Goal: Information Seeking & Learning: Learn about a topic

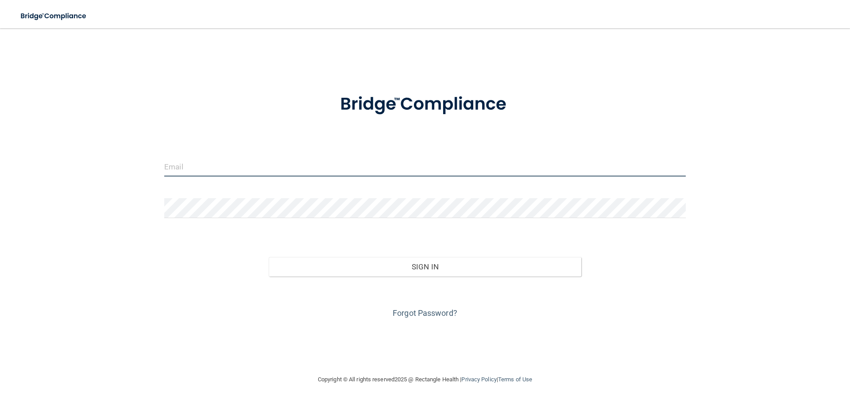
click at [249, 169] on input "email" at bounding box center [424, 167] width 521 height 20
type input "[EMAIL_ADDRESS][DOMAIN_NAME]"
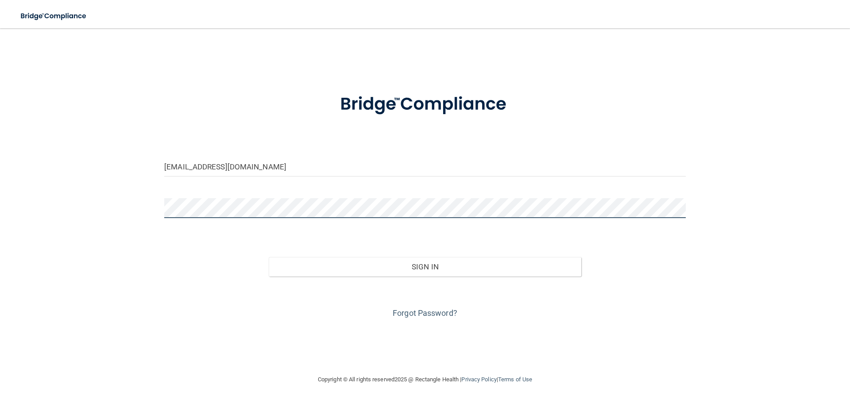
click at [269, 257] on button "Sign In" at bounding box center [425, 266] width 313 height 19
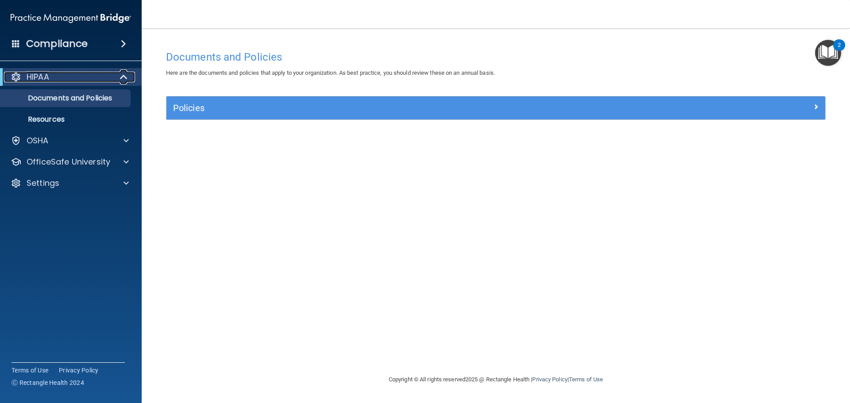
click at [94, 77] on div "HIPAA" at bounding box center [58, 77] width 109 height 11
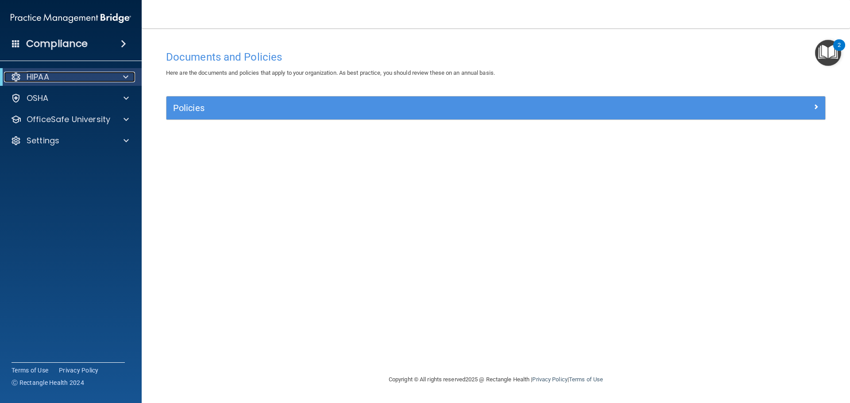
click at [114, 81] on div at bounding box center [124, 77] width 22 height 11
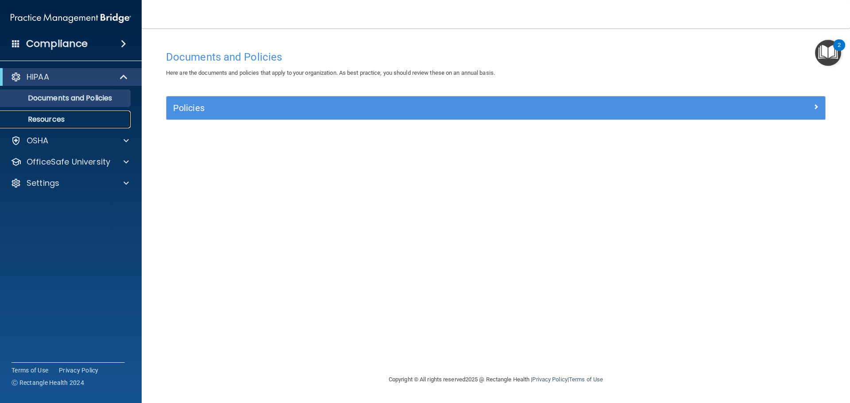
click at [58, 121] on p "Resources" at bounding box center [66, 119] width 121 height 9
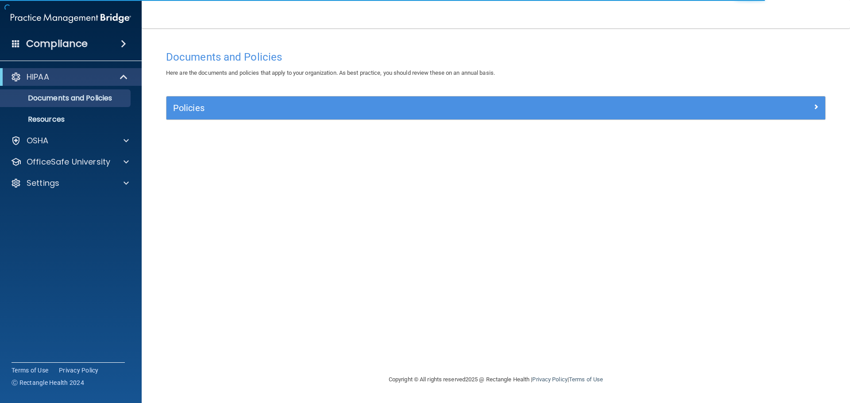
click at [16, 42] on span at bounding box center [16, 43] width 8 height 8
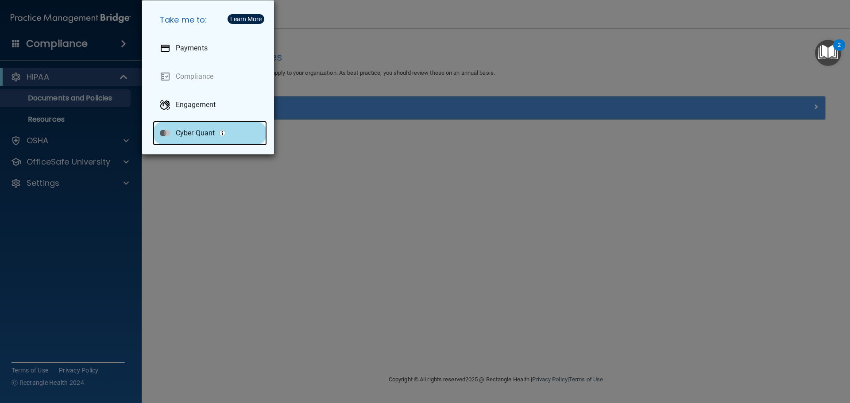
click at [193, 135] on p "Cyber Quant" at bounding box center [195, 133] width 39 height 9
click at [98, 181] on div "Take me to: Payments Compliance Engagement Cyber Quant" at bounding box center [425, 201] width 850 height 403
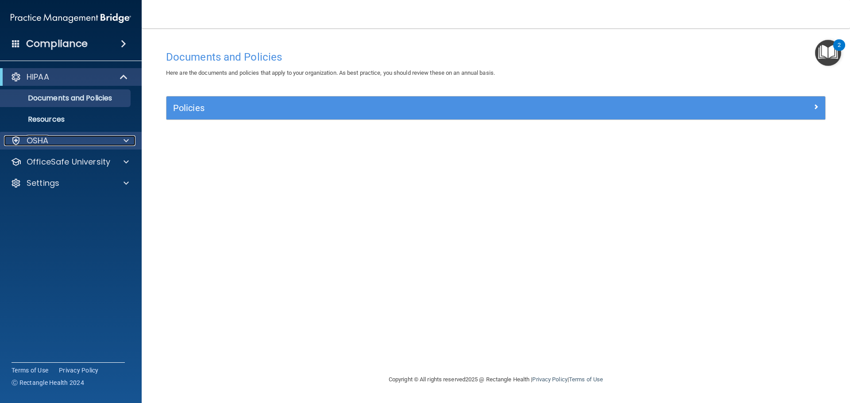
click at [87, 144] on div "OSHA" at bounding box center [59, 140] width 110 height 11
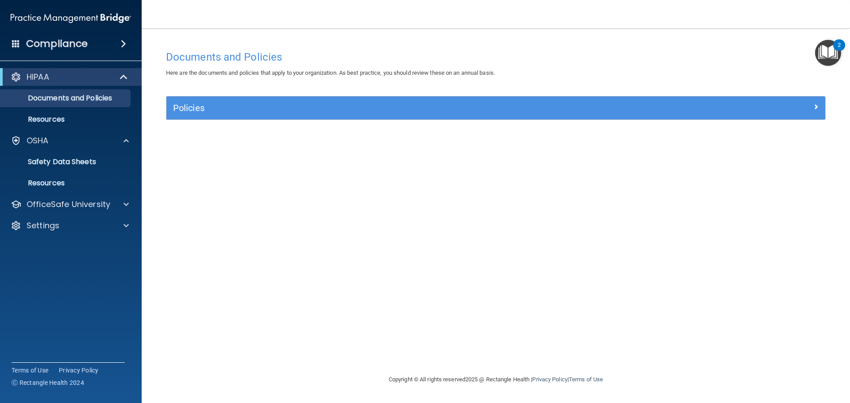
click at [114, 43] on div "Compliance" at bounding box center [71, 43] width 142 height 19
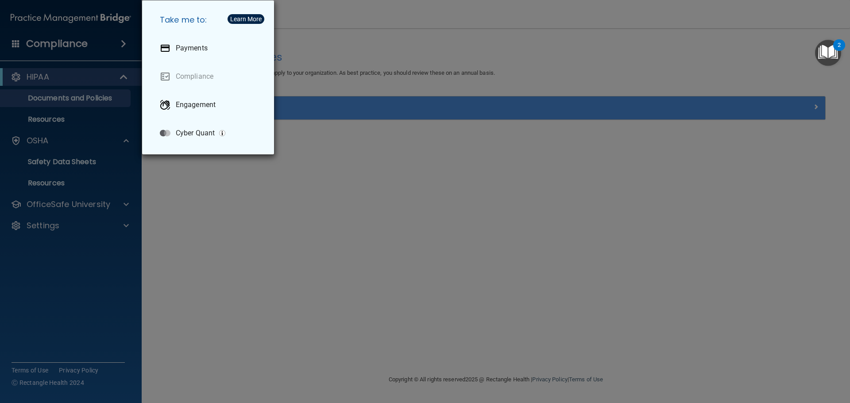
click at [384, 292] on div "Take me to: Payments Compliance Engagement Cyber Quant" at bounding box center [425, 201] width 850 height 403
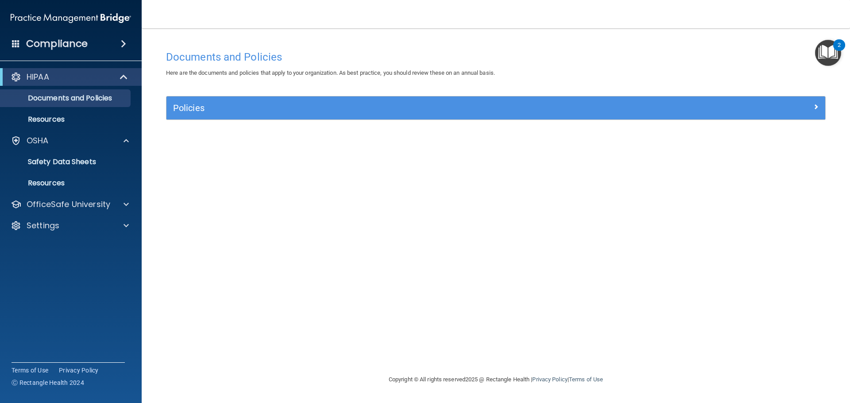
click at [821, 51] on img "Open Resource Center, 2 new notifications" at bounding box center [828, 53] width 26 height 26
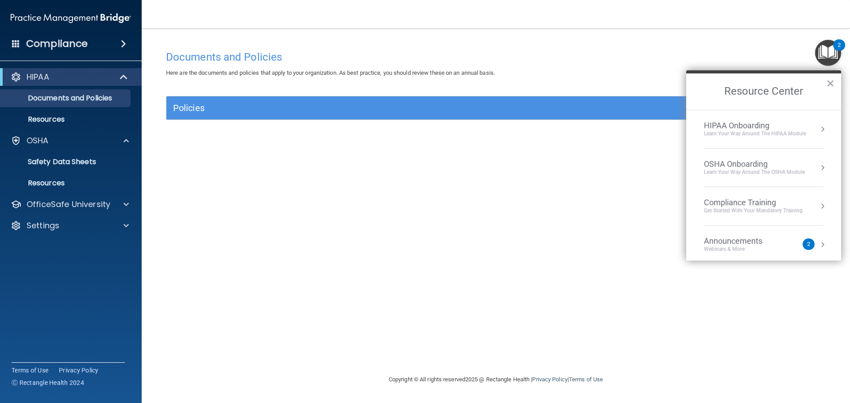
click at [772, 211] on div "Get Started with your mandatory training" at bounding box center [753, 211] width 99 height 8
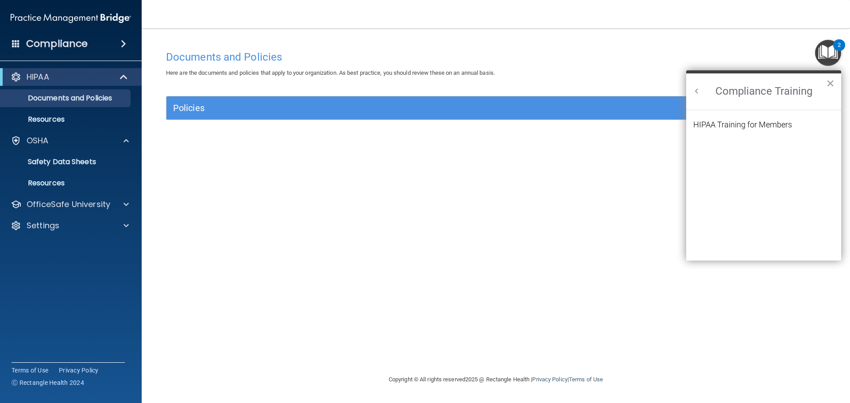
click at [696, 96] on button "Back to Resource Center Home" at bounding box center [696, 91] width 9 height 9
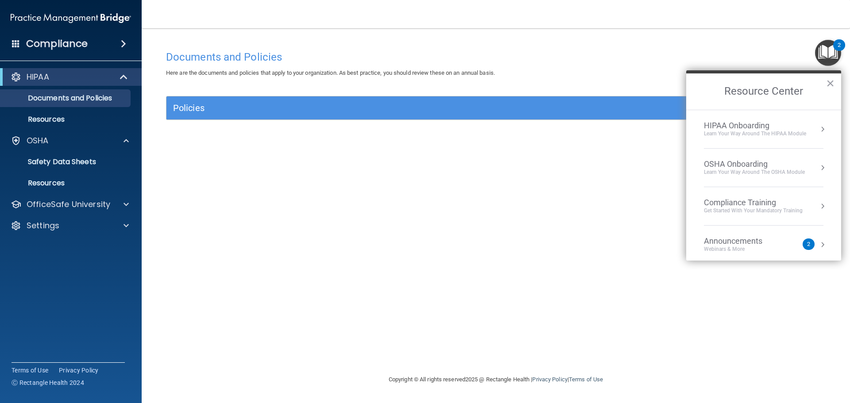
click at [779, 131] on div "Learn Your Way around the HIPAA module" at bounding box center [755, 134] width 102 height 8
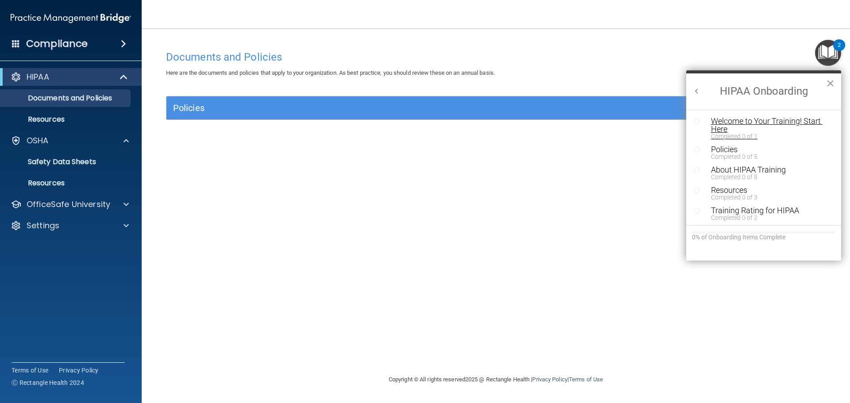
click at [739, 125] on div "Welcome to Your Training! Start Here" at bounding box center [767, 125] width 112 height 16
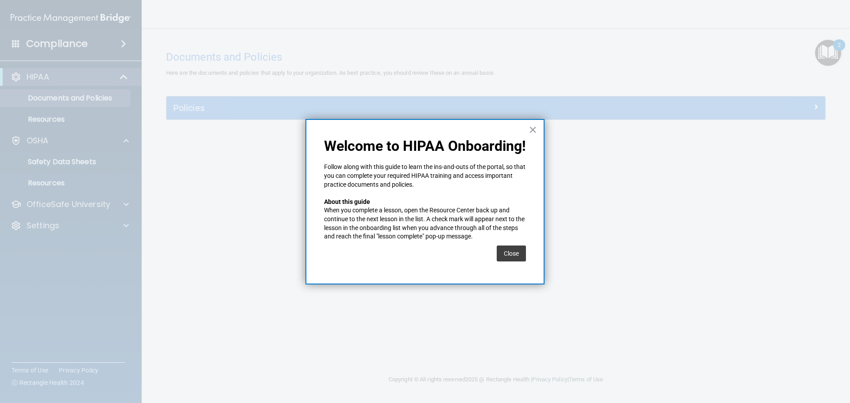
click at [505, 249] on button "Close" at bounding box center [511, 254] width 29 height 16
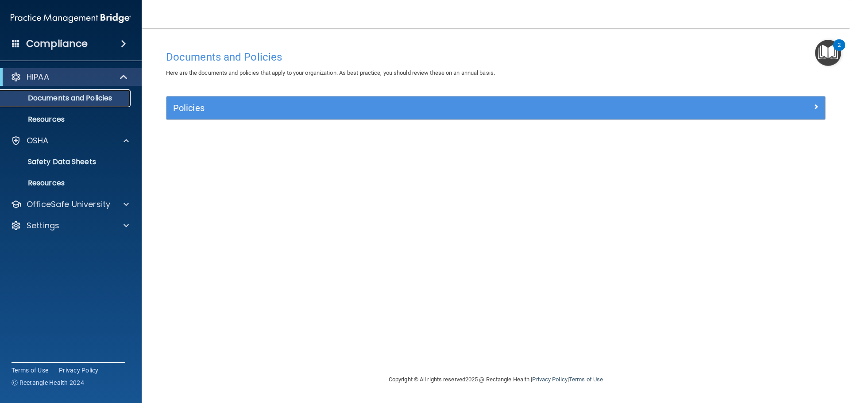
click at [98, 98] on p "Documents and Policies" at bounding box center [66, 98] width 121 height 9
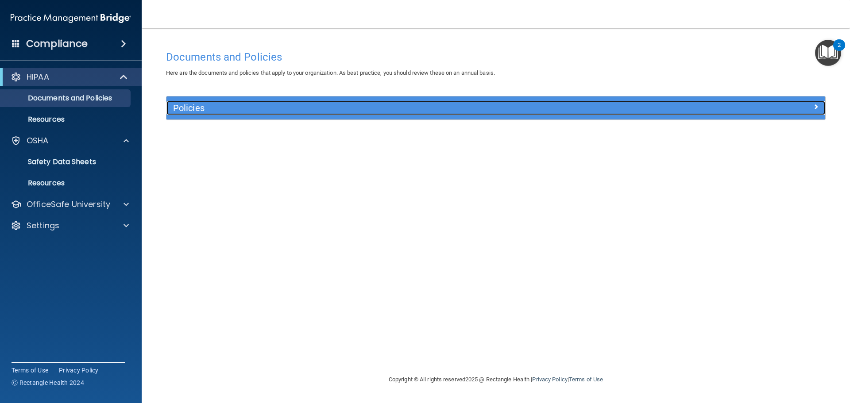
click at [207, 104] on h5 "Policies" at bounding box center [413, 108] width 481 height 10
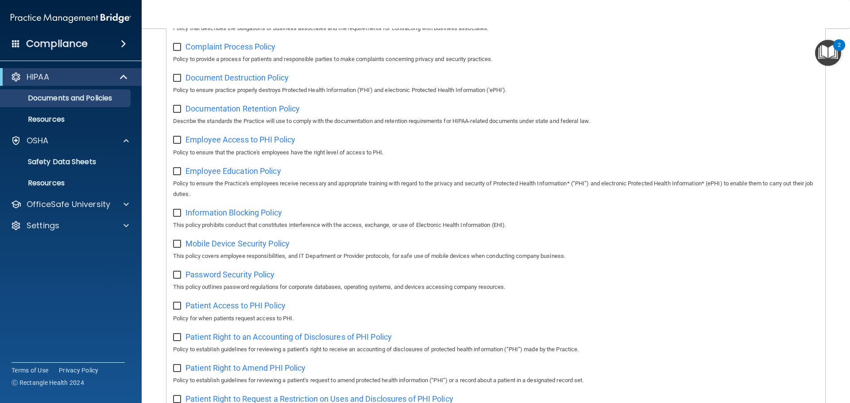
scroll to position [42, 0]
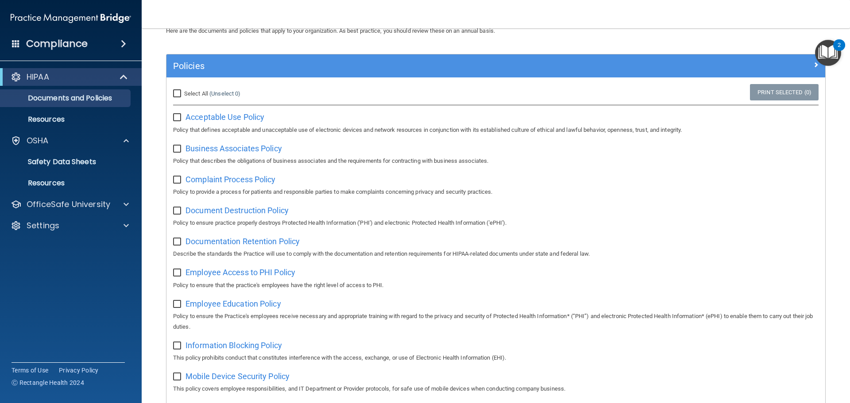
click at [824, 54] on img "Open Resource Center, 2 new notifications" at bounding box center [828, 53] width 26 height 26
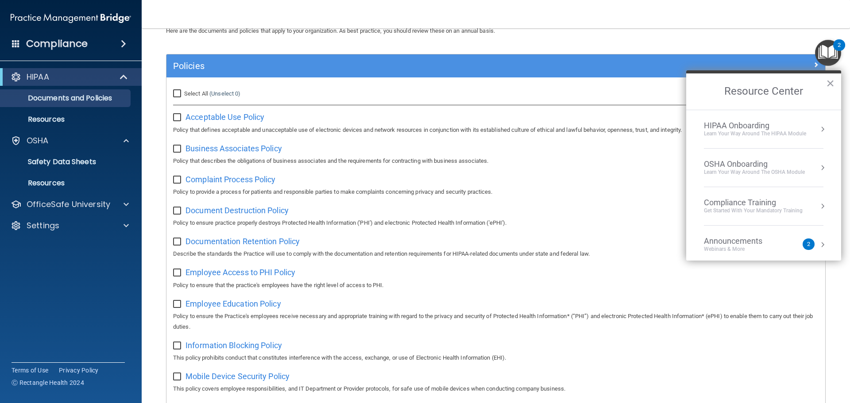
click at [805, 130] on div "Learn Your Way around the HIPAA module" at bounding box center [755, 134] width 102 height 8
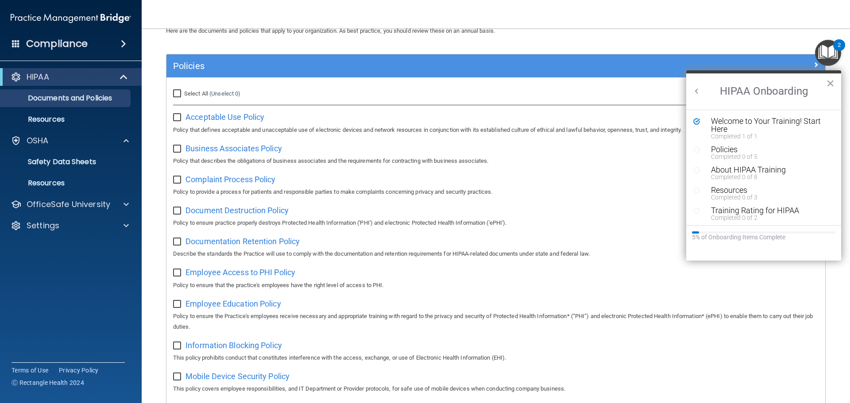
scroll to position [0, 0]
click at [208, 115] on span "Acceptable Use Policy" at bounding box center [224, 116] width 79 height 9
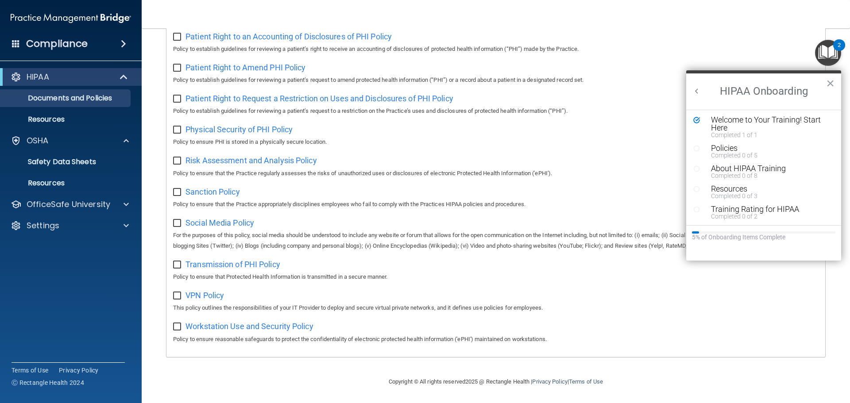
scroll to position [2, 0]
click at [697, 89] on button "Back to Resource Center Home" at bounding box center [696, 91] width 9 height 9
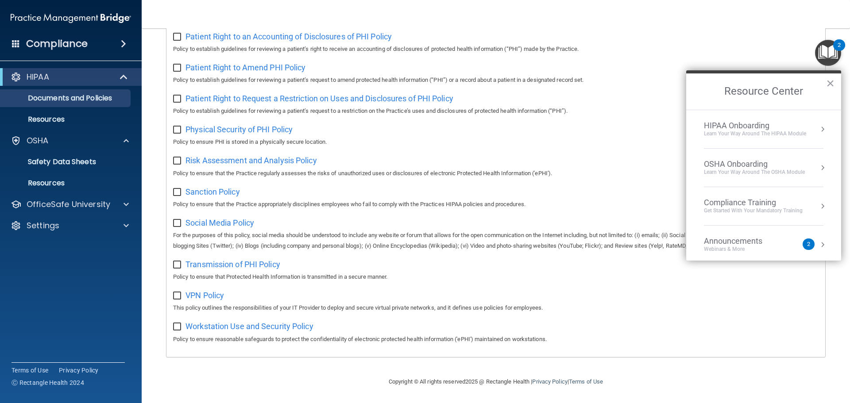
scroll to position [50, 0]
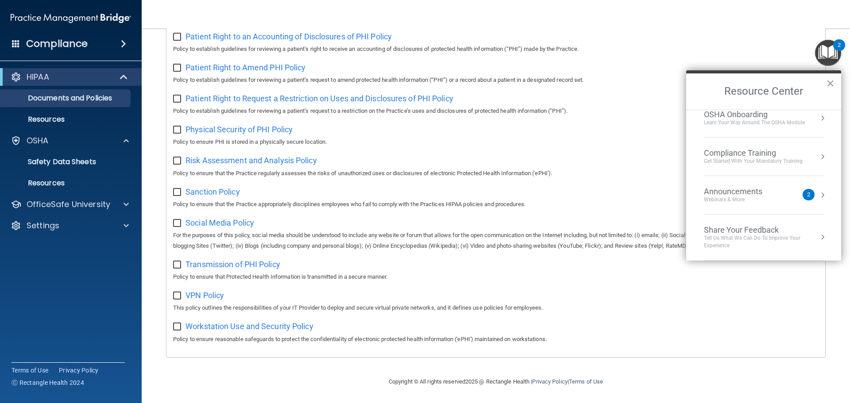
click at [755, 203] on div "Webinars & More" at bounding box center [742, 200] width 76 height 8
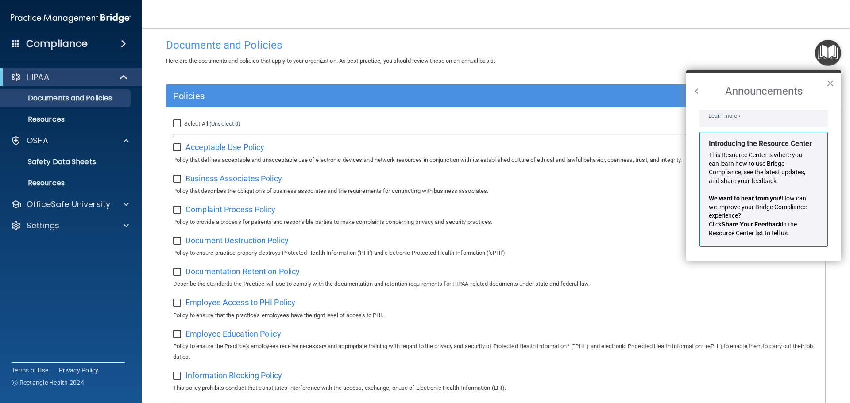
scroll to position [0, 0]
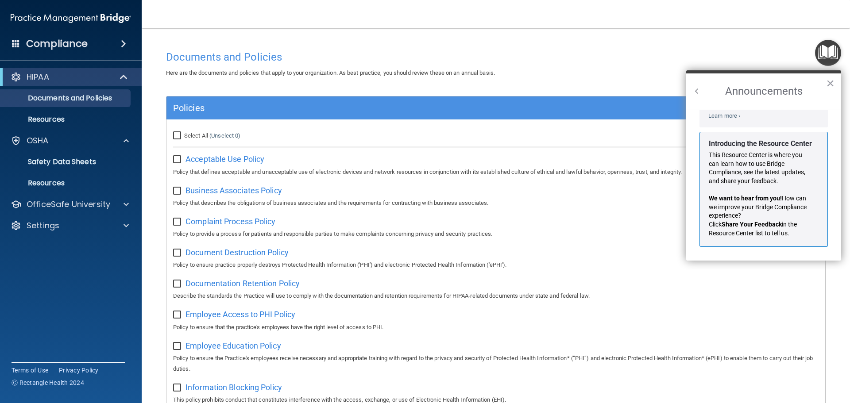
drag, startPoint x: 699, startPoint y: 86, endPoint x: 695, endPoint y: 89, distance: 5.0
click at [696, 89] on div "Announcements ×" at bounding box center [763, 89] width 155 height 39
click at [695, 89] on button "Back to Resource Center Home" at bounding box center [696, 91] width 9 height 9
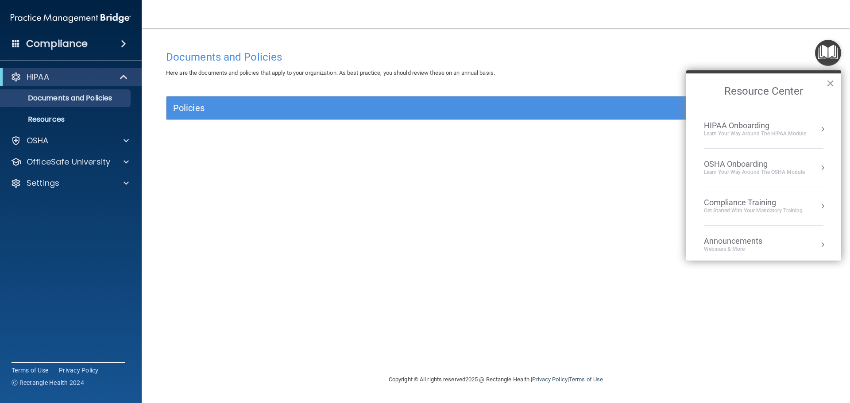
click at [745, 128] on div "HIPAA Onboarding" at bounding box center [755, 126] width 102 height 10
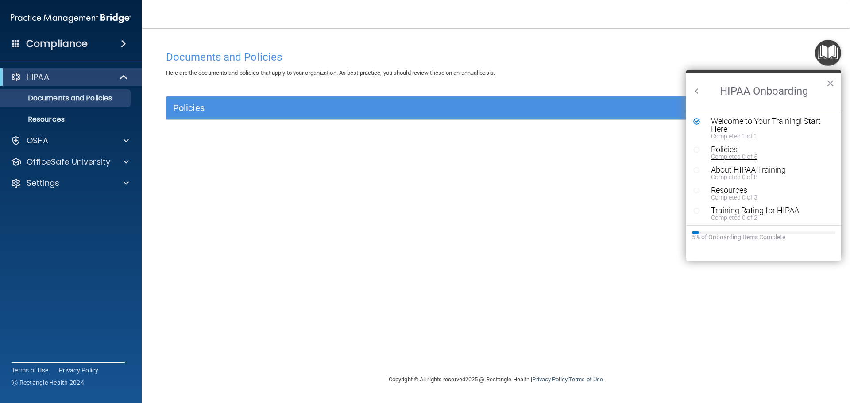
click at [722, 156] on div "Completed 0 of 5" at bounding box center [767, 157] width 112 height 6
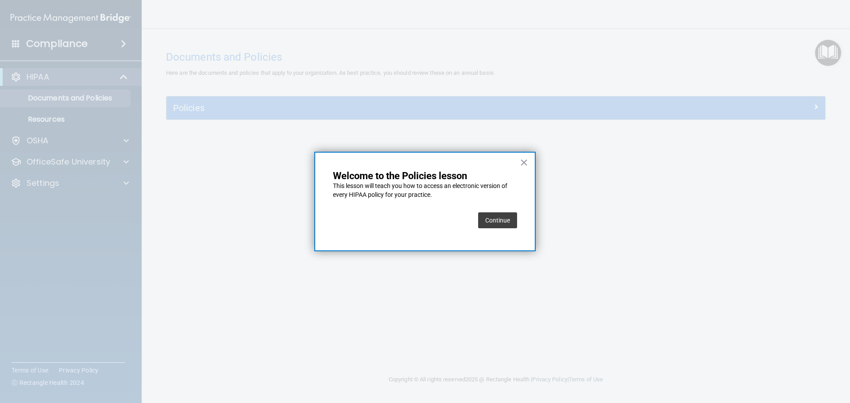
click at [508, 224] on button "Continue" at bounding box center [497, 220] width 39 height 16
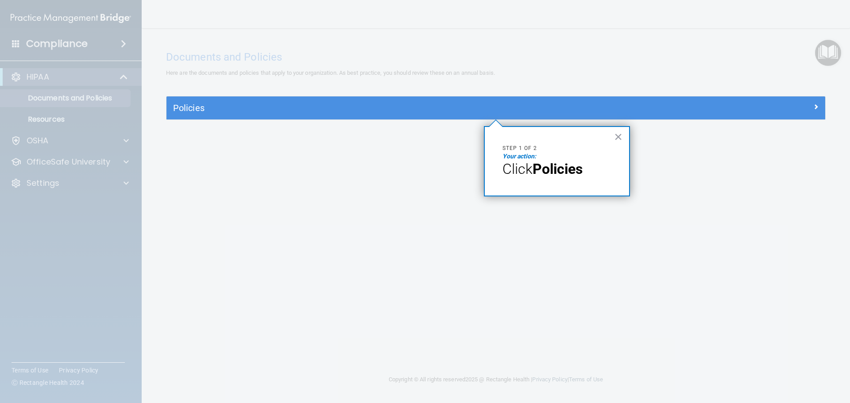
click at [569, 163] on strong "Policies" at bounding box center [558, 169] width 50 height 17
click at [617, 140] on button "×" at bounding box center [618, 137] width 8 height 14
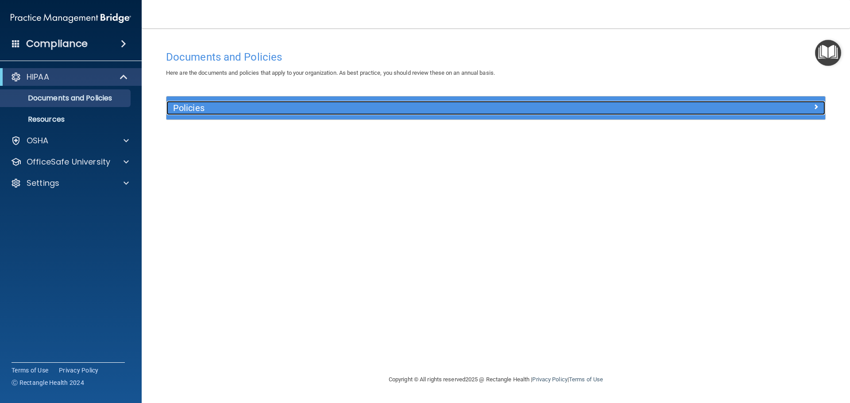
click at [818, 108] on span at bounding box center [815, 106] width 5 height 11
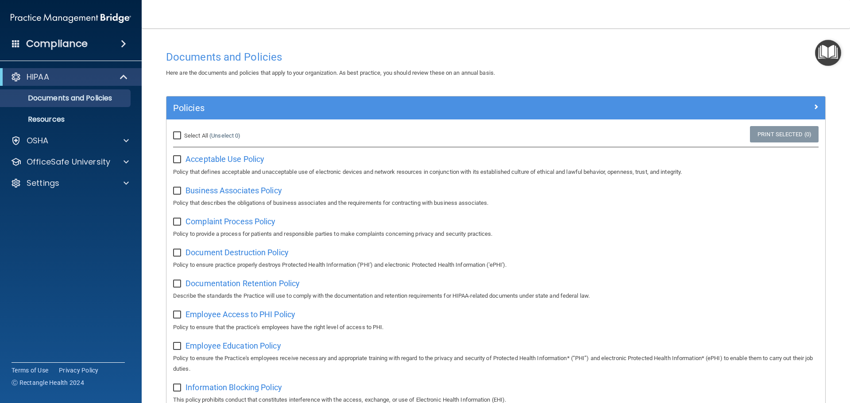
click at [184, 161] on div "Acceptable Use Policy Policy that defines acceptable and unacceptable use of el…" at bounding box center [495, 164] width 645 height 25
click at [178, 160] on input "checkbox" at bounding box center [178, 159] width 10 height 7
drag, startPoint x: 176, startPoint y: 156, endPoint x: 185, endPoint y: 164, distance: 11.6
click at [176, 157] on input "checkbox" at bounding box center [178, 159] width 10 height 7
checkbox input "false"
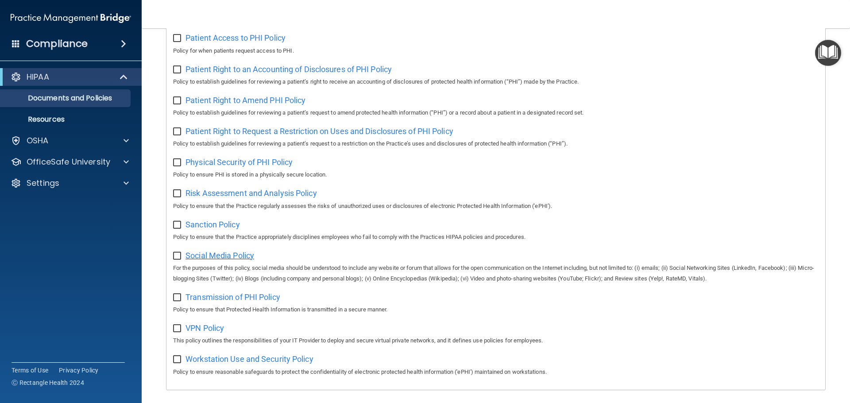
scroll to position [485, 0]
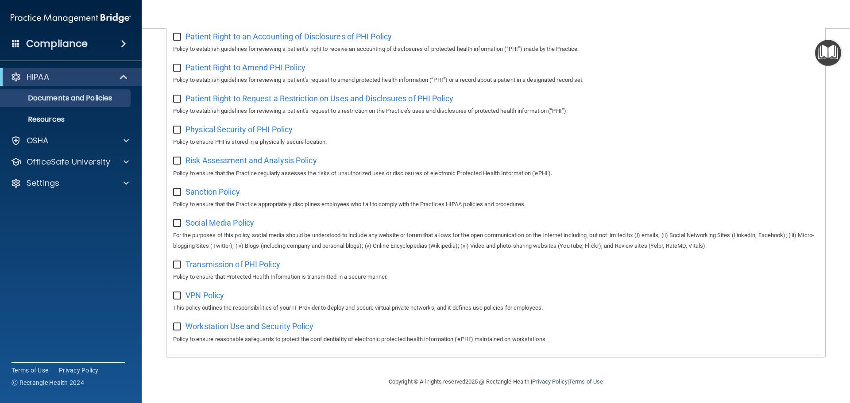
click at [177, 327] on input "checkbox" at bounding box center [178, 327] width 10 height 7
checkbox input "true"
click at [176, 297] on input "checkbox" at bounding box center [178, 296] width 10 height 7
checkbox input "true"
click at [175, 324] on input "checkbox" at bounding box center [178, 327] width 10 height 7
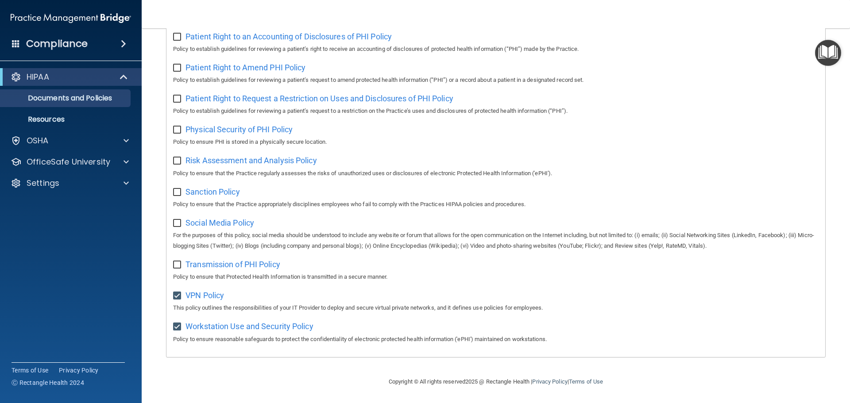
checkbox input "false"
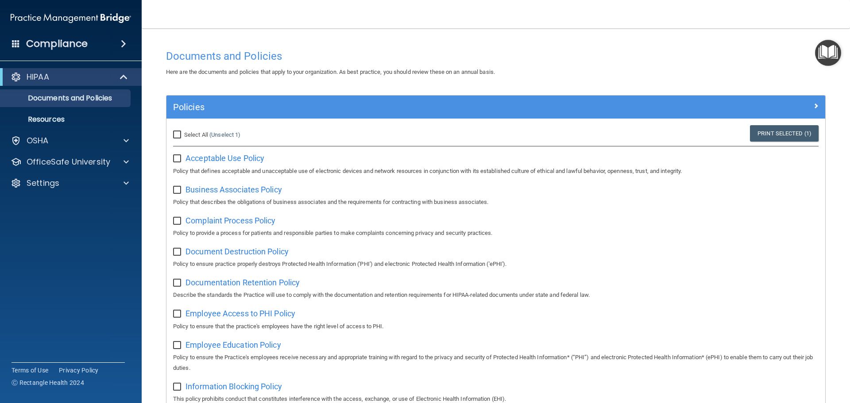
scroll to position [0, 0]
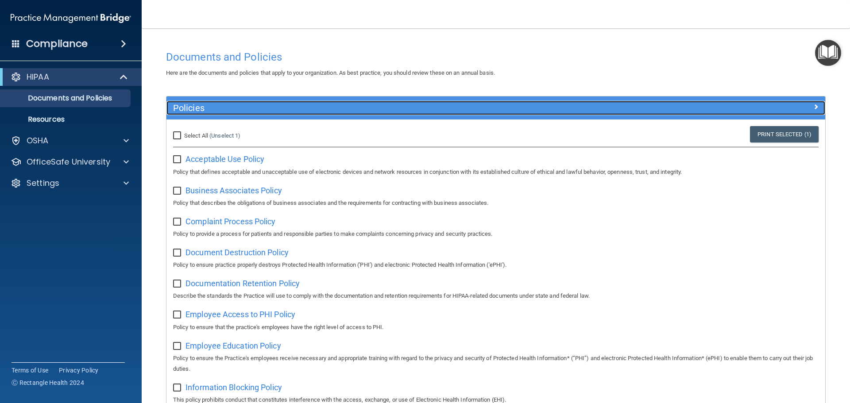
click at [799, 112] on div at bounding box center [742, 106] width 165 height 11
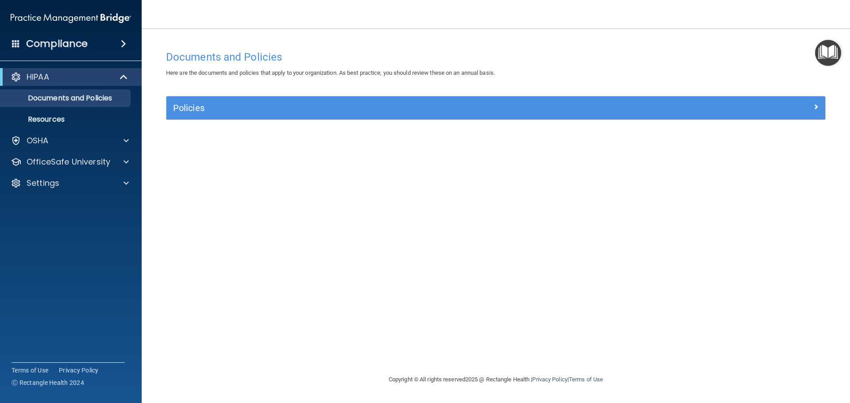
click at [829, 50] on img "Open Resource Center" at bounding box center [828, 53] width 26 height 26
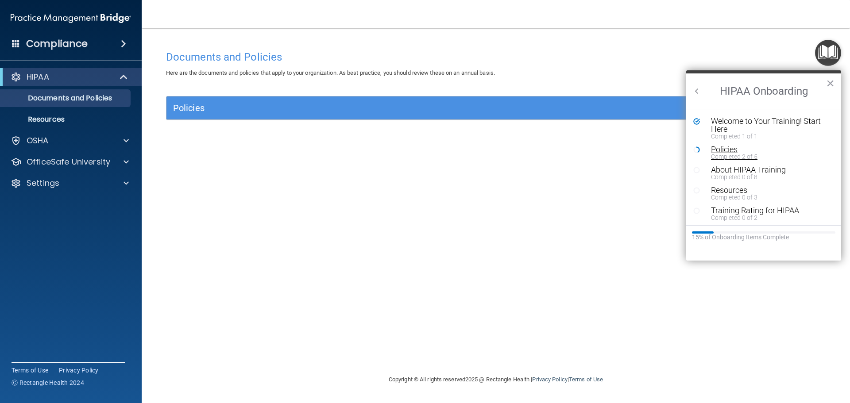
click at [720, 156] on div "Completed 2 of 5" at bounding box center [767, 157] width 112 height 6
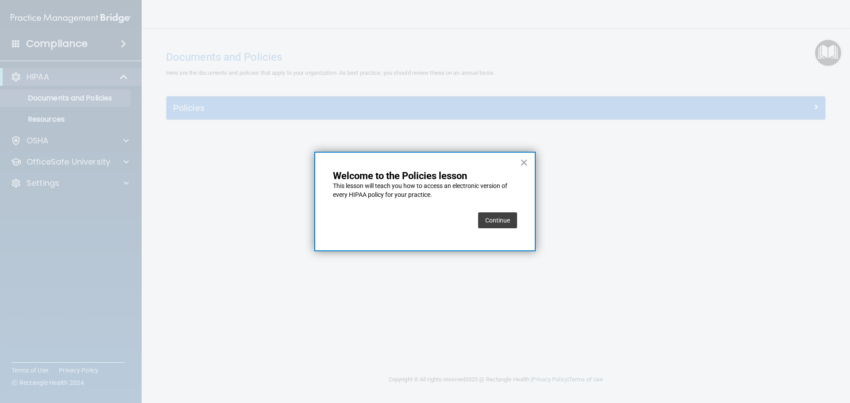
click at [491, 219] on button "Continue" at bounding box center [497, 220] width 39 height 16
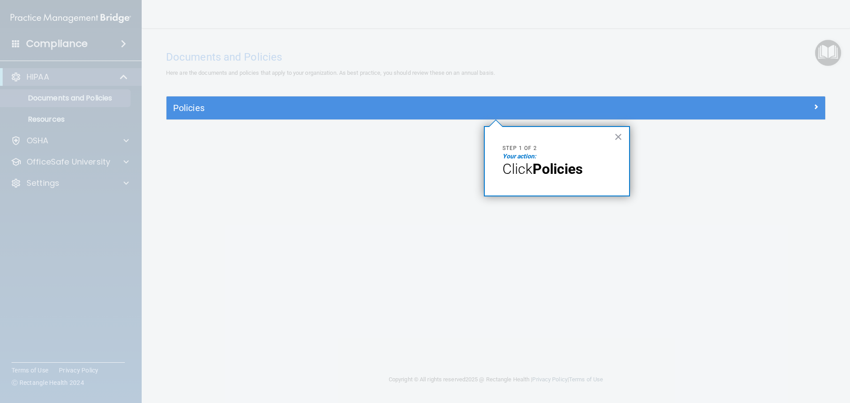
click at [557, 178] on div "× Step 1 of 2 Your action: Click Policies" at bounding box center [557, 161] width 146 height 70
click at [557, 167] on strong "Policies" at bounding box center [558, 169] width 50 height 17
click at [611, 136] on div "× Step 1 of 2 Your action: Click Policies" at bounding box center [557, 161] width 146 height 70
click at [616, 138] on button "×" at bounding box center [618, 137] width 8 height 14
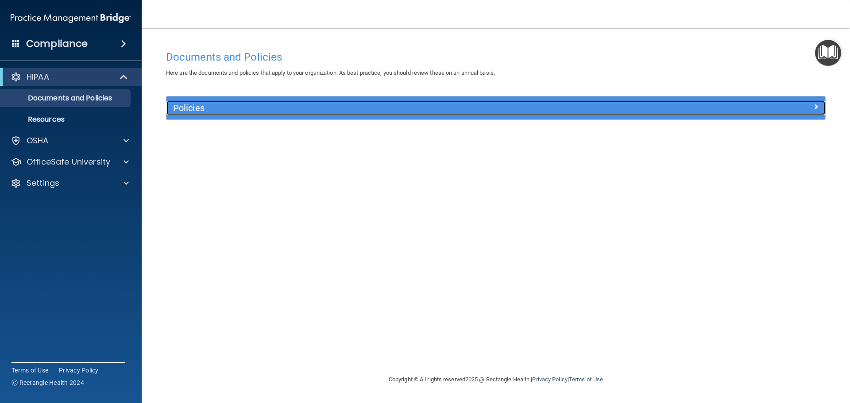
click at [812, 110] on div at bounding box center [742, 106] width 165 height 11
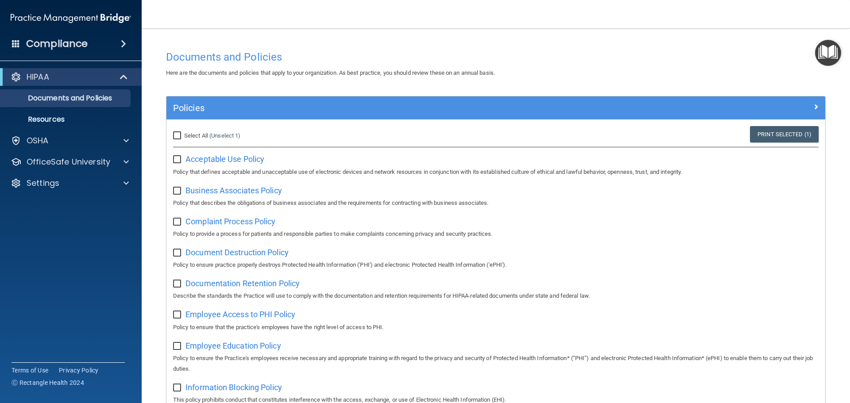
click at [178, 193] on input "checkbox" at bounding box center [178, 191] width 10 height 7
click at [217, 196] on div "Business Associates Policy Policy that describes the obligations of business as…" at bounding box center [495, 195] width 645 height 25
click at [220, 192] on span "Business Associates Policy" at bounding box center [233, 190] width 96 height 9
click at [823, 48] on img "Open Resource Center" at bounding box center [828, 53] width 26 height 26
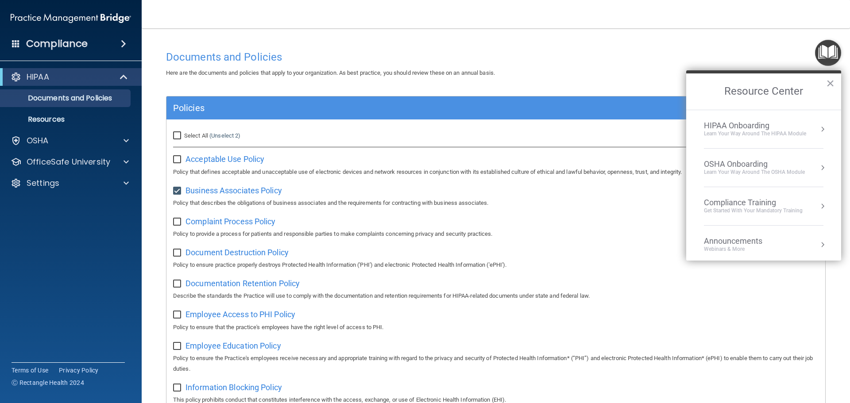
click at [789, 127] on div "HIPAA Onboarding" at bounding box center [755, 126] width 102 height 10
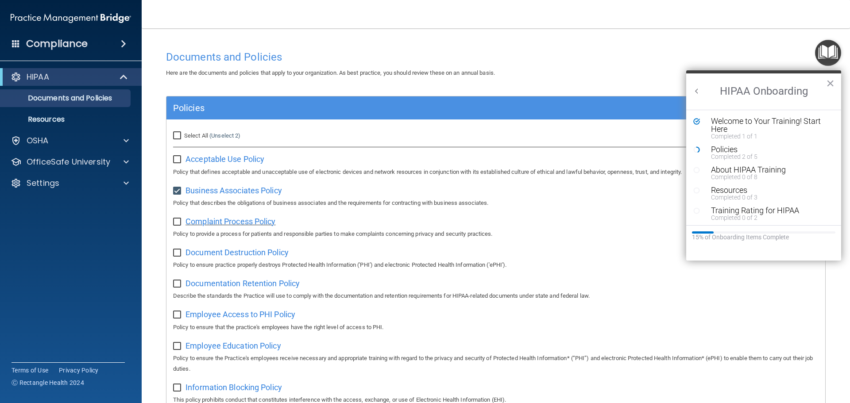
click at [230, 224] on span "Complaint Process Policy" at bounding box center [230, 221] width 90 height 9
click at [177, 185] on label at bounding box center [178, 188] width 11 height 10
click at [177, 188] on input "checkbox" at bounding box center [178, 191] width 10 height 7
checkbox input "false"
click at [232, 224] on span "Complaint Process Policy" at bounding box center [230, 221] width 90 height 9
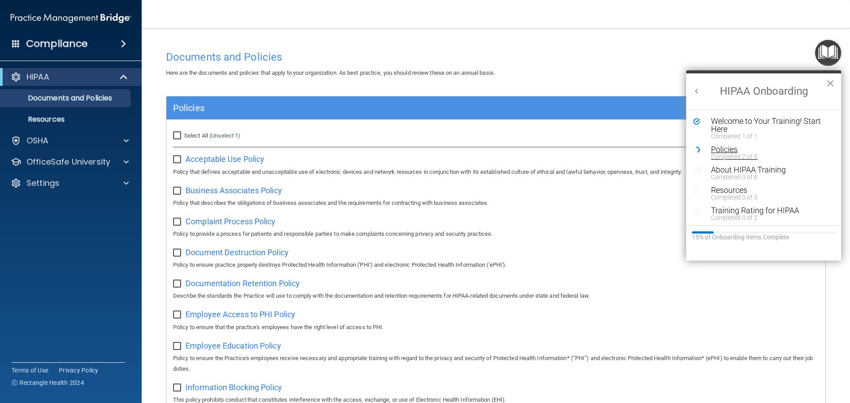
click at [713, 147] on div "Policies" at bounding box center [767, 150] width 112 height 8
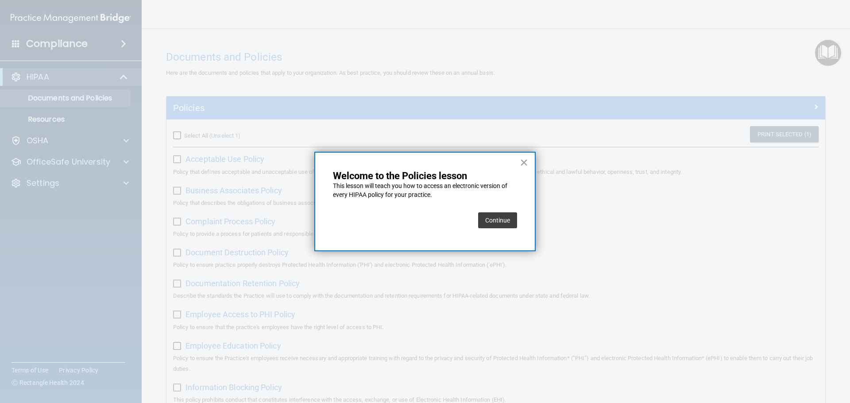
click at [496, 217] on button "Continue" at bounding box center [497, 220] width 39 height 16
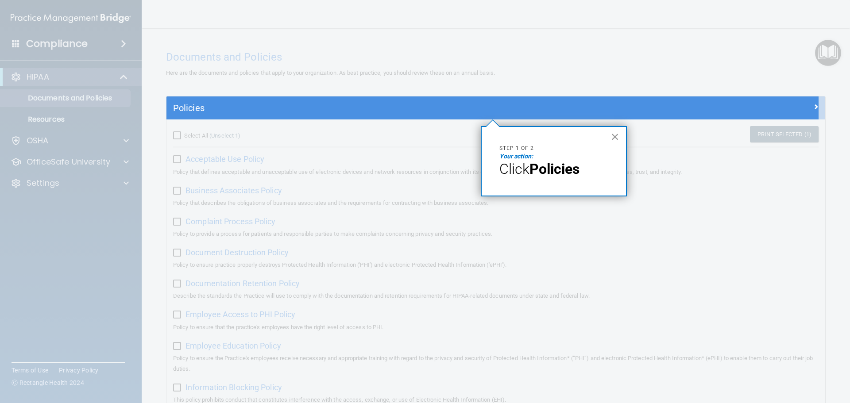
click at [618, 136] on button "×" at bounding box center [615, 137] width 8 height 14
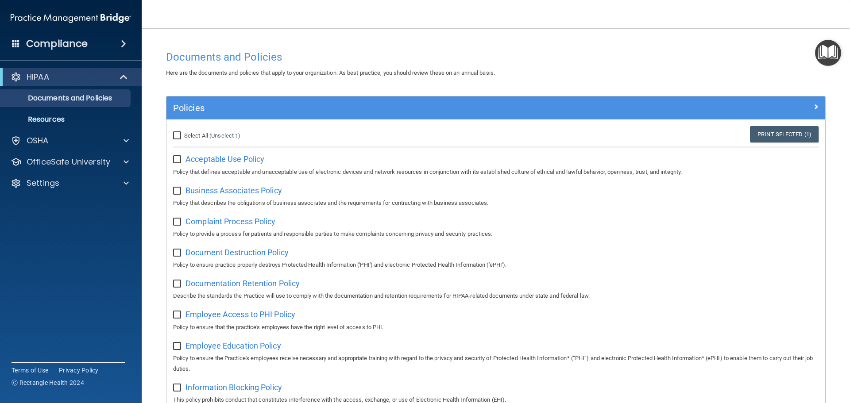
click at [180, 224] on input "checkbox" at bounding box center [178, 222] width 10 height 7
click at [217, 224] on span "Complaint Process Policy" at bounding box center [230, 221] width 90 height 9
click at [217, 252] on span "Document Destruction Policy" at bounding box center [236, 252] width 103 height 9
click at [826, 58] on img "Open Resource Center" at bounding box center [828, 53] width 26 height 26
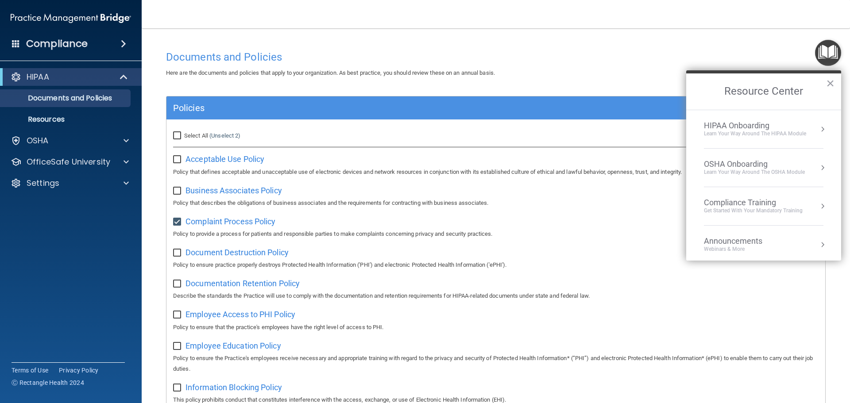
click at [765, 127] on div "HIPAA Onboarding" at bounding box center [755, 126] width 102 height 10
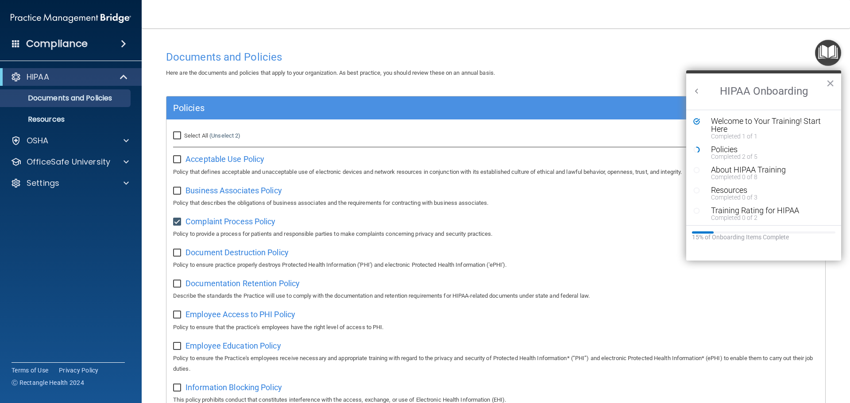
click at [178, 219] on input "checkbox" at bounding box center [178, 222] width 10 height 7
checkbox input "false"
click at [176, 190] on input "checkbox" at bounding box center [178, 191] width 10 height 7
click at [176, 189] on input "checkbox" at bounding box center [178, 191] width 10 height 7
checkbox input "false"
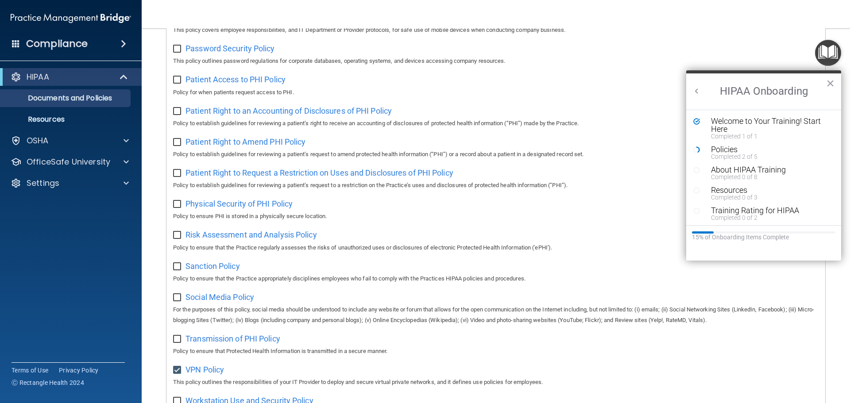
scroll to position [485, 0]
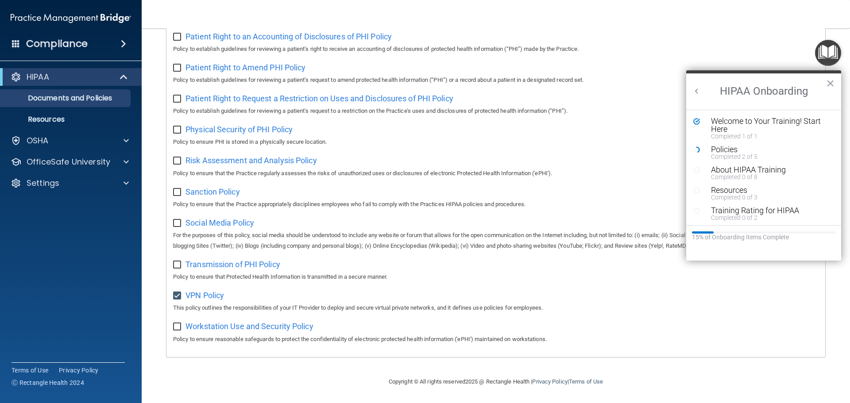
click at [178, 294] on input "checkbox" at bounding box center [178, 296] width 10 height 7
checkbox input "false"
click at [205, 296] on span "VPN Policy" at bounding box center [204, 295] width 39 height 9
click at [724, 170] on div "About HIPAA Training" at bounding box center [767, 170] width 112 height 8
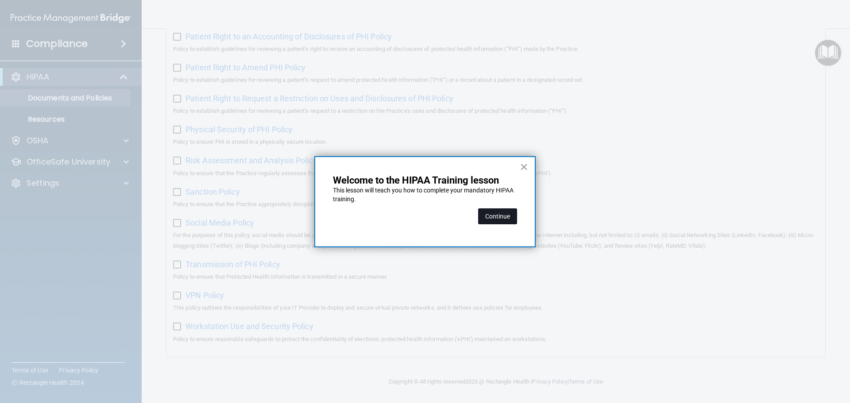
click at [506, 209] on div "Continue" at bounding box center [497, 216] width 39 height 25
click at [508, 213] on button "Continue" at bounding box center [497, 216] width 39 height 16
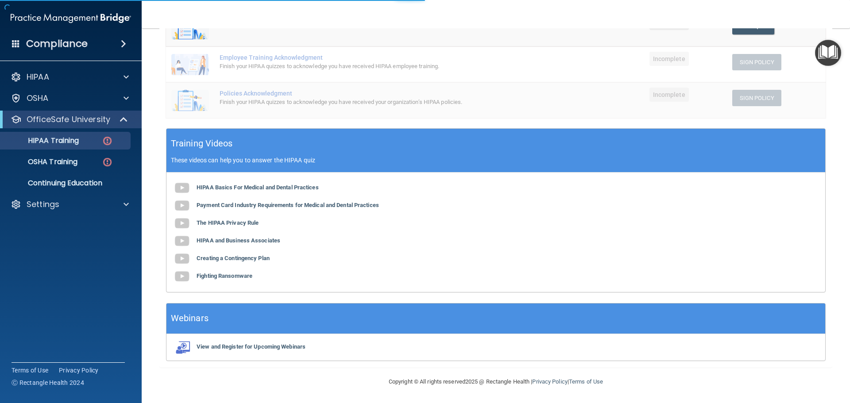
click at [825, 54] on body "Compliance HIPAA Documents and Policies Report an Incident Business Associates …" at bounding box center [425, 201] width 850 height 403
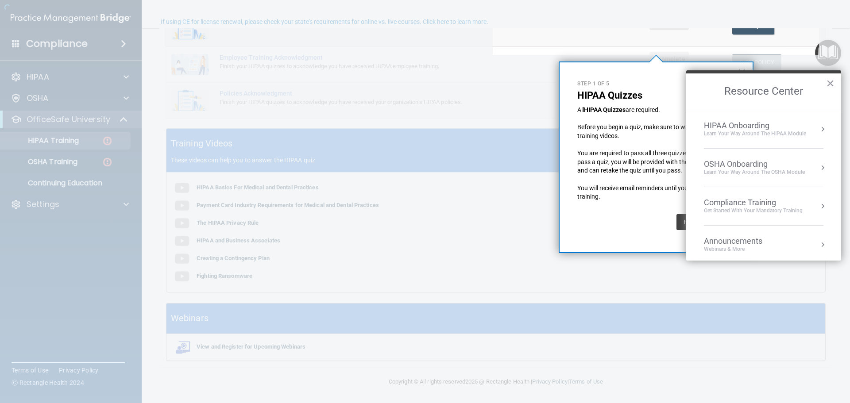
scroll to position [69, 0]
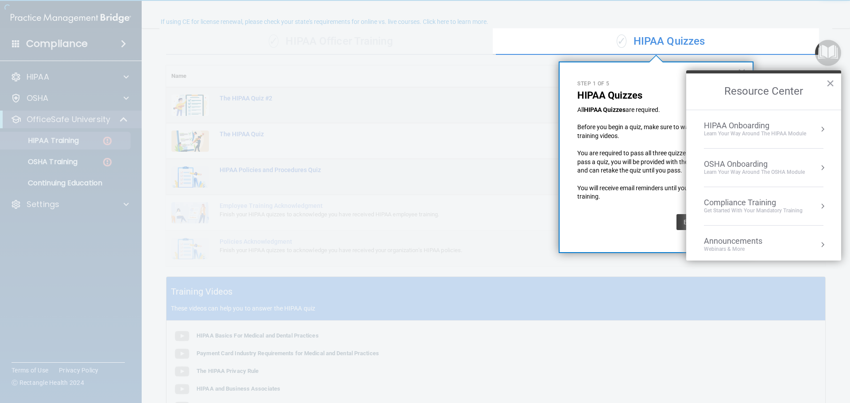
click at [743, 129] on div "HIPAA Onboarding" at bounding box center [755, 126] width 102 height 10
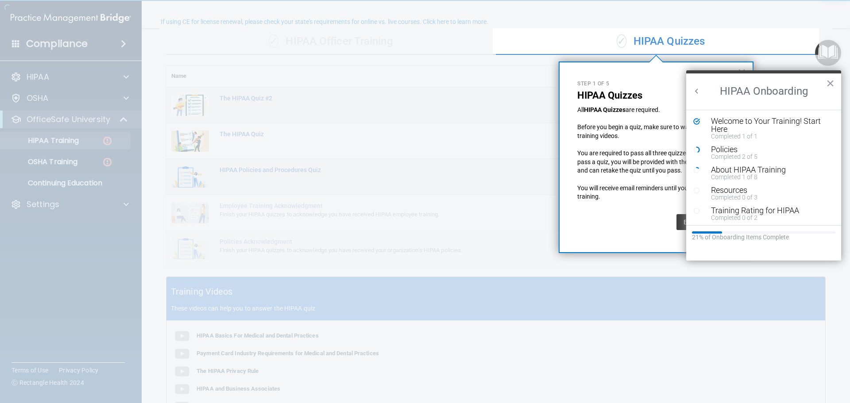
scroll to position [0, 0]
click at [730, 154] on div "Completed 2 of 5" at bounding box center [767, 157] width 112 height 6
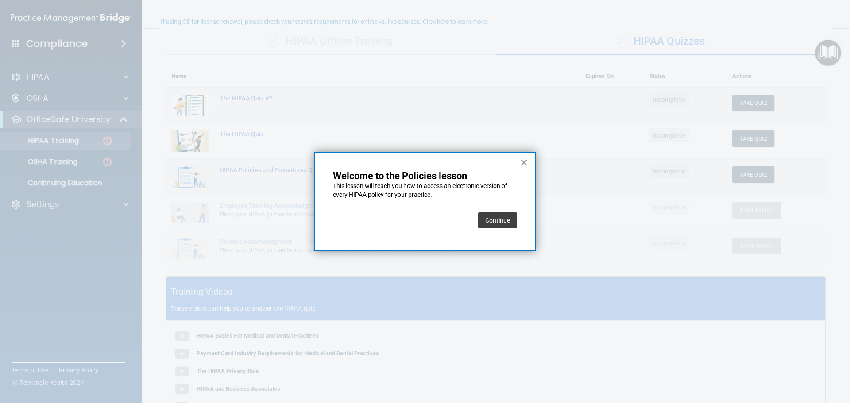
click at [508, 227] on button "Continue" at bounding box center [497, 220] width 39 height 16
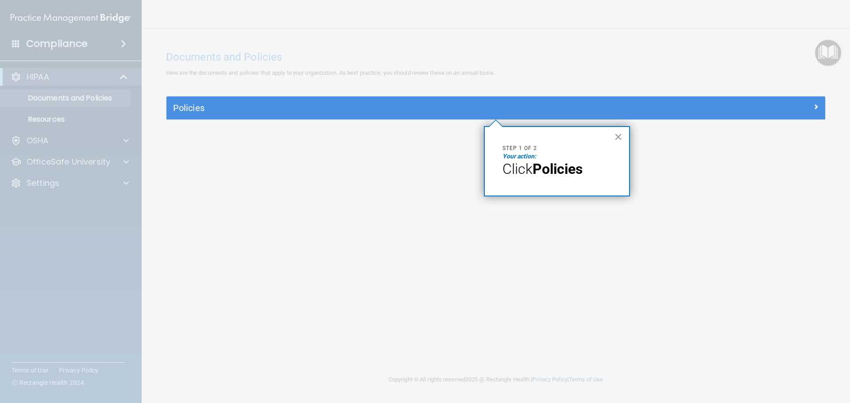
click at [618, 138] on button "×" at bounding box center [618, 137] width 8 height 14
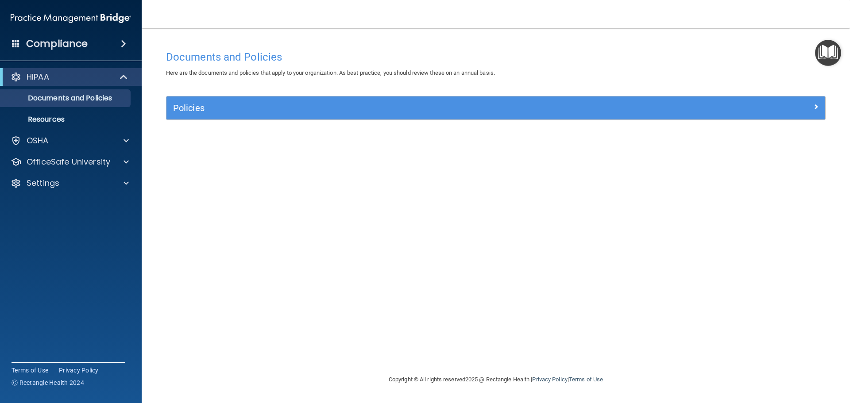
click at [207, 100] on div "Policies" at bounding box center [495, 107] width 659 height 23
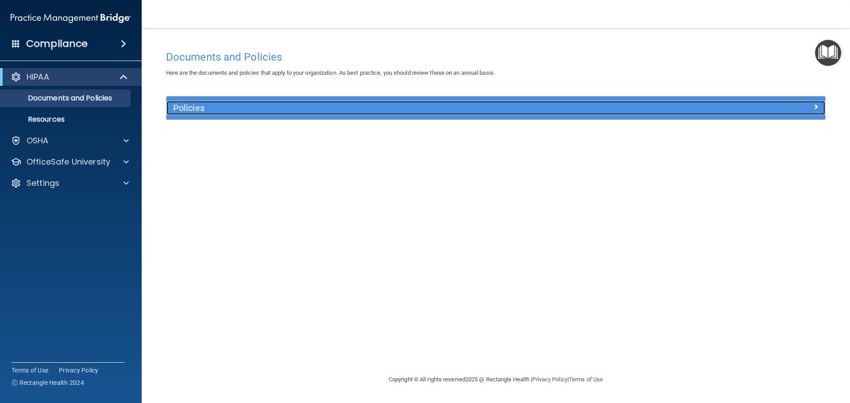
click at [818, 105] on div at bounding box center [742, 106] width 165 height 11
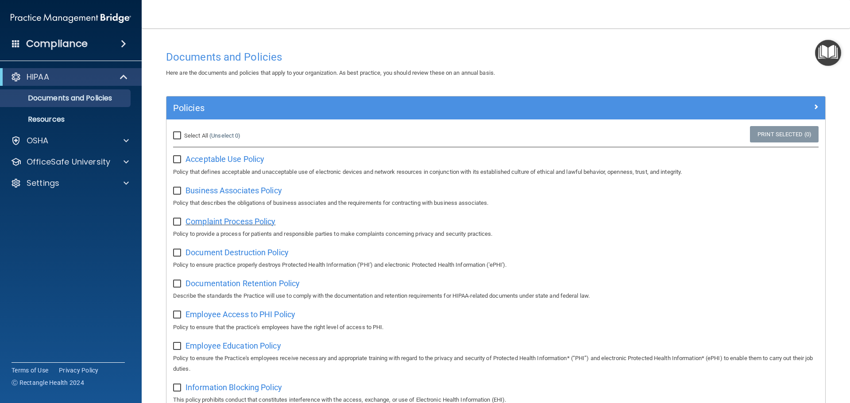
click at [223, 222] on span "Complaint Process Policy" at bounding box center [230, 221] width 90 height 9
click at [826, 61] on img "Open Resource Center" at bounding box center [828, 53] width 26 height 26
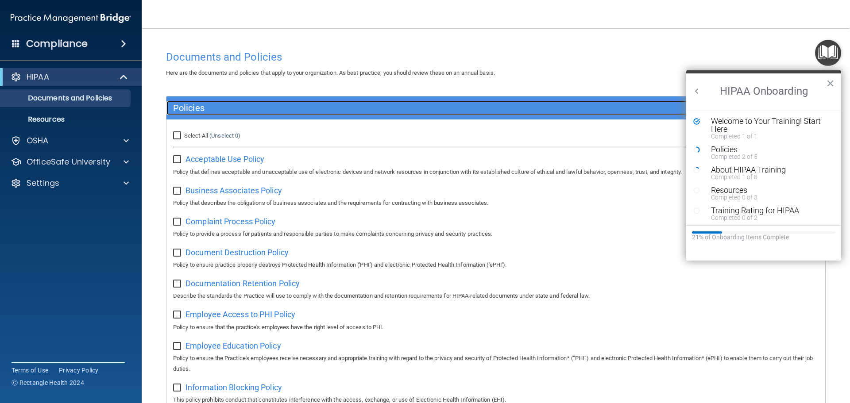
click at [196, 107] on h5 "Policies" at bounding box center [413, 108] width 481 height 10
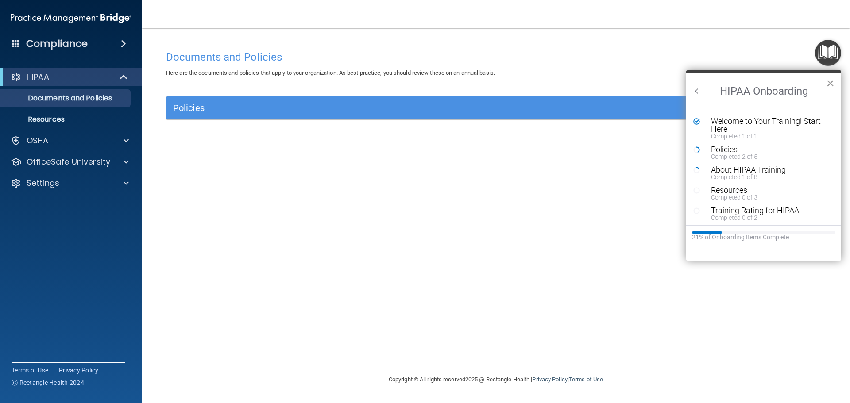
click at [831, 82] on button "×" at bounding box center [830, 83] width 8 height 14
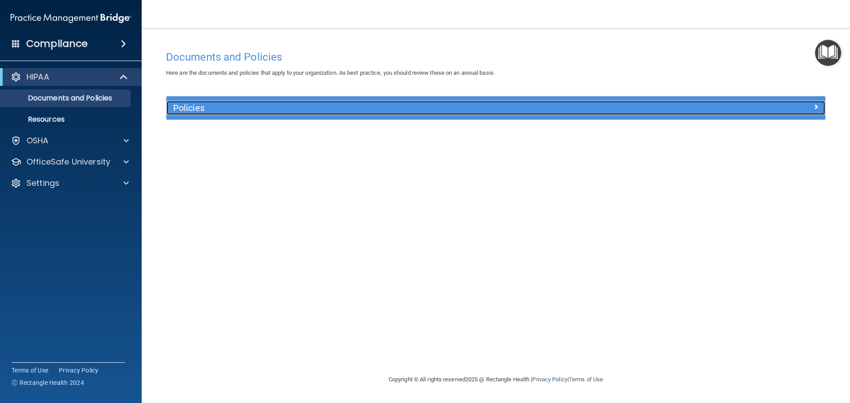
click at [237, 106] on h5 "Policies" at bounding box center [413, 108] width 481 height 10
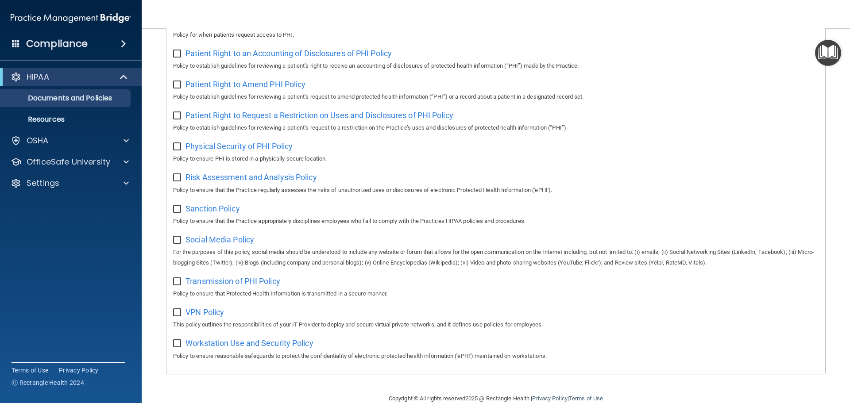
scroll to position [485, 0]
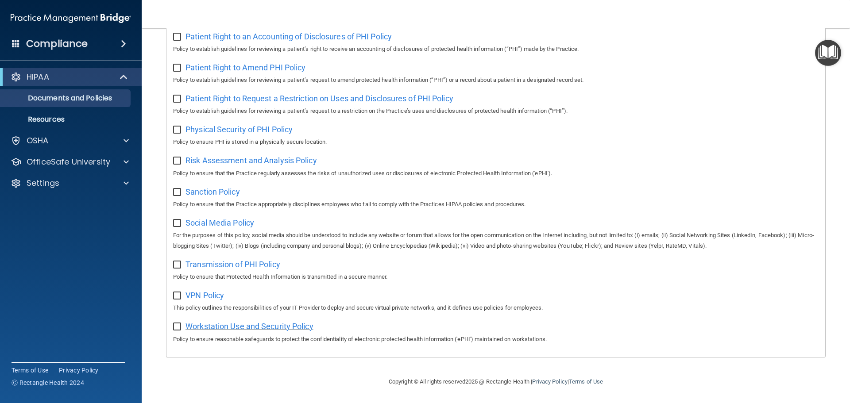
click at [251, 326] on span "Workstation Use and Security Policy" at bounding box center [249, 326] width 128 height 9
click at [211, 326] on span "Workstation Use and Security Policy" at bounding box center [249, 326] width 128 height 9
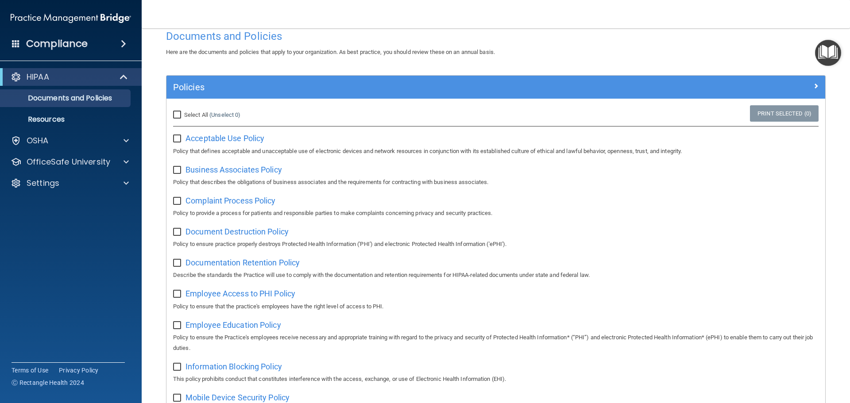
scroll to position [0, 0]
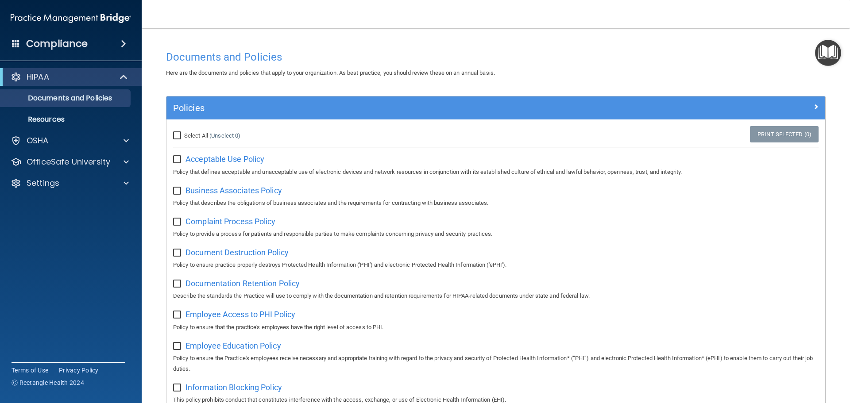
click at [179, 131] on label "Select All (Unselect 0) Unselect All" at bounding box center [206, 136] width 67 height 11
click at [182, 139] on input "Select All (Unselect 0) Unselect All" at bounding box center [178, 135] width 10 height 7
checkbox input "true"
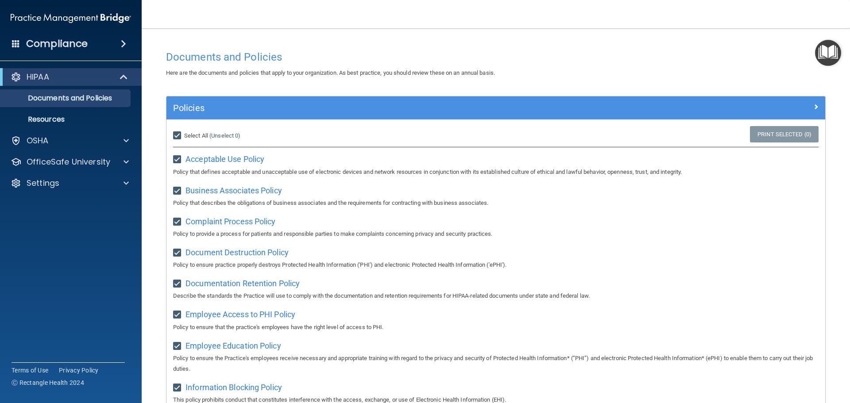
checkbox input "true"
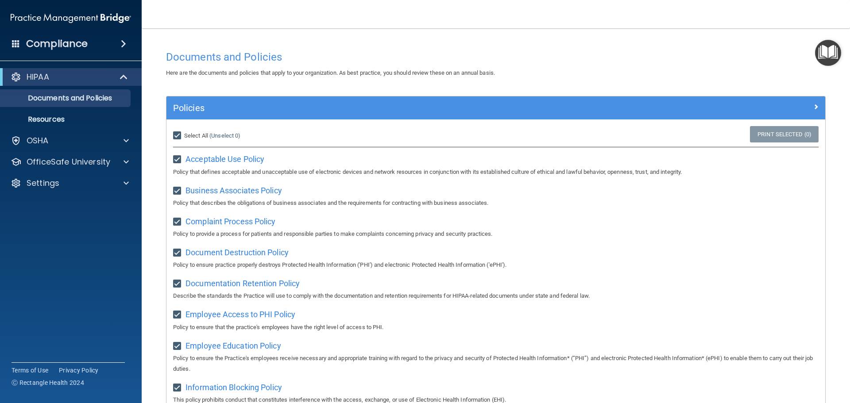
checkbox input "true"
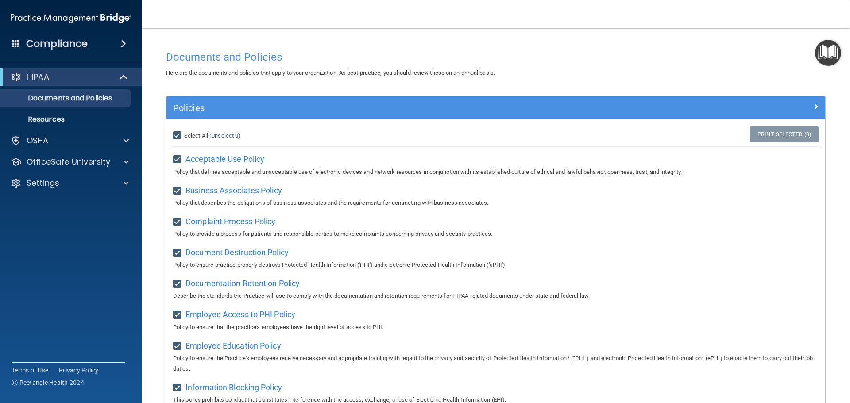
checkbox input "true"
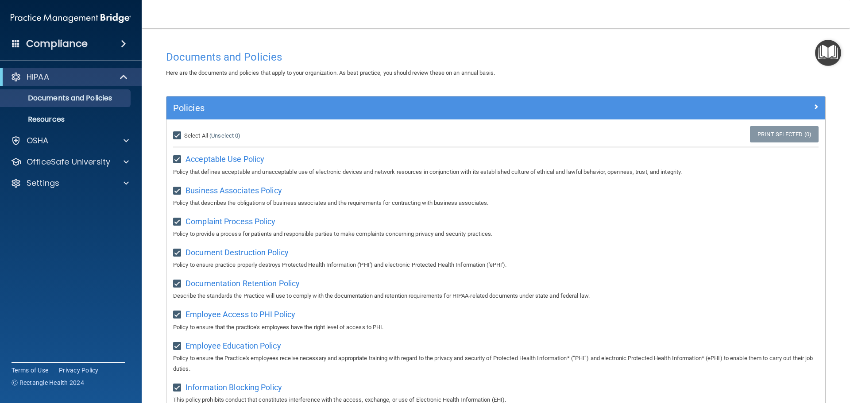
checkbox input "true"
click at [179, 136] on input "Select All (Unselect 21) Unselect All" at bounding box center [178, 135] width 10 height 7
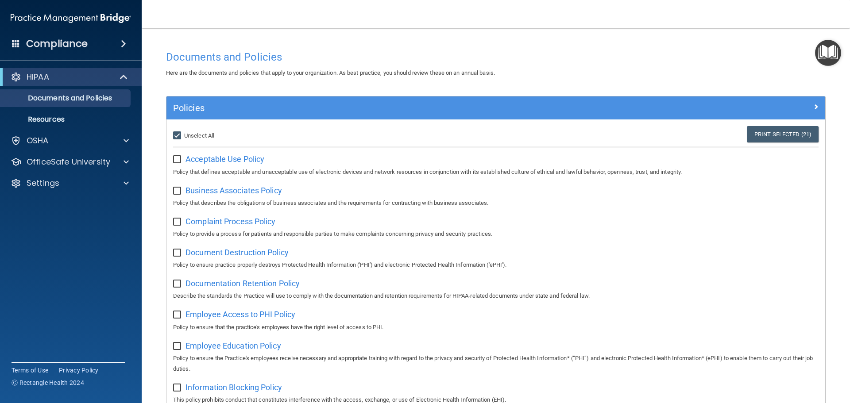
checkbox input "false"
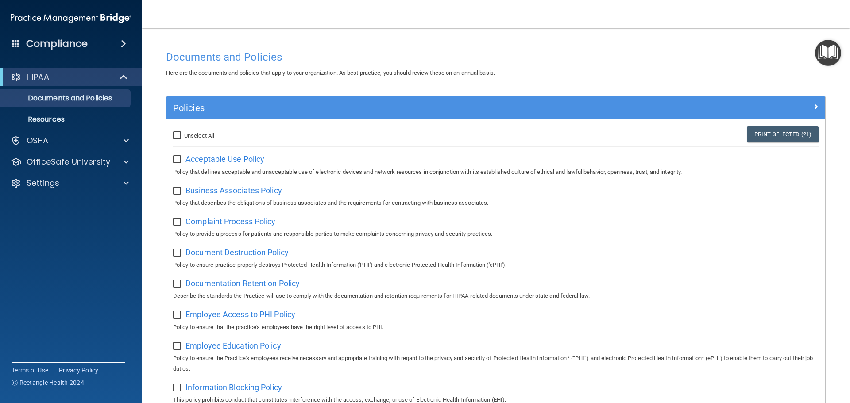
checkbox input "false"
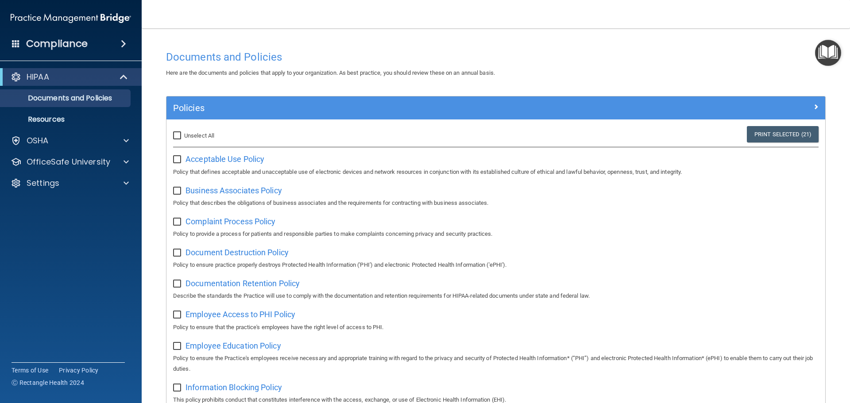
checkbox input "false"
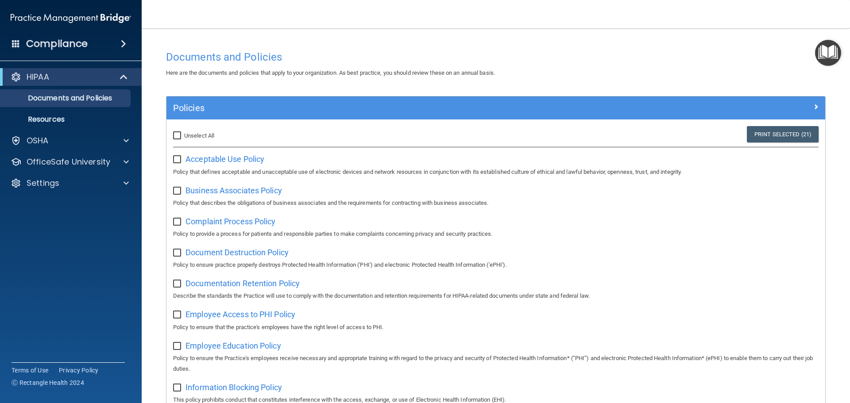
checkbox input "false"
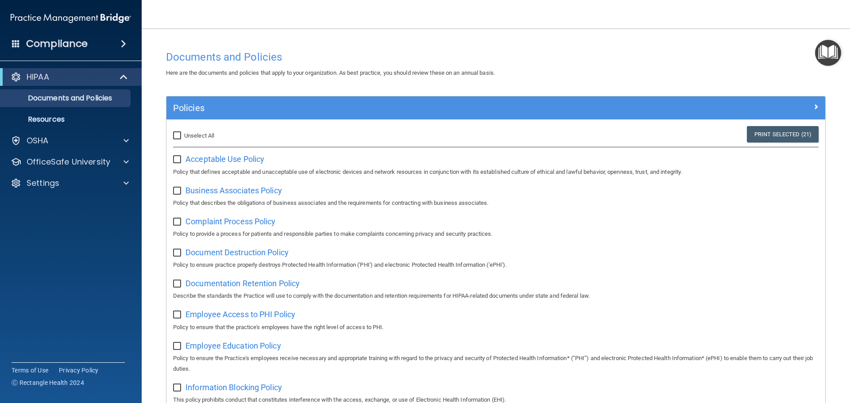
checkbox input "false"
click at [266, 286] on span "Documentation Retention Policy" at bounding box center [242, 283] width 114 height 9
click at [814, 61] on h4 "Documents and Policies" at bounding box center [496, 57] width 660 height 12
click at [826, 57] on img "Open Resource Center" at bounding box center [828, 53] width 26 height 26
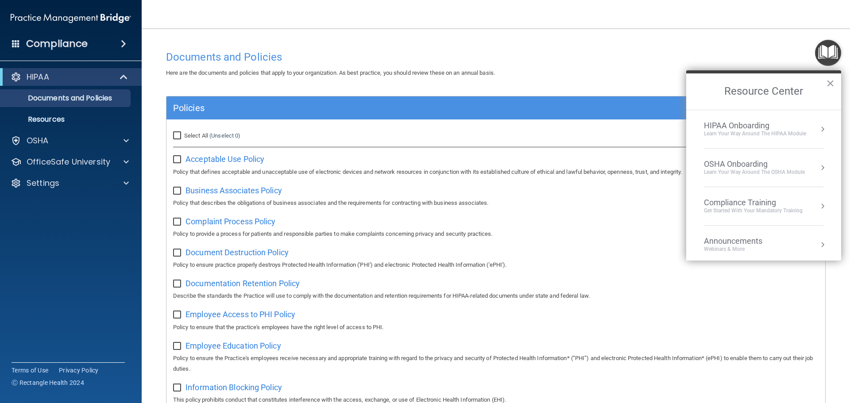
click at [762, 131] on div "Learn Your Way around the HIPAA module" at bounding box center [755, 134] width 102 height 8
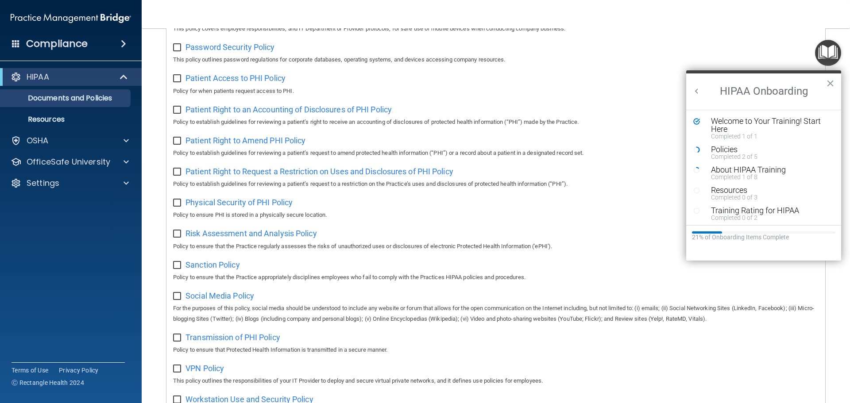
scroll to position [485, 0]
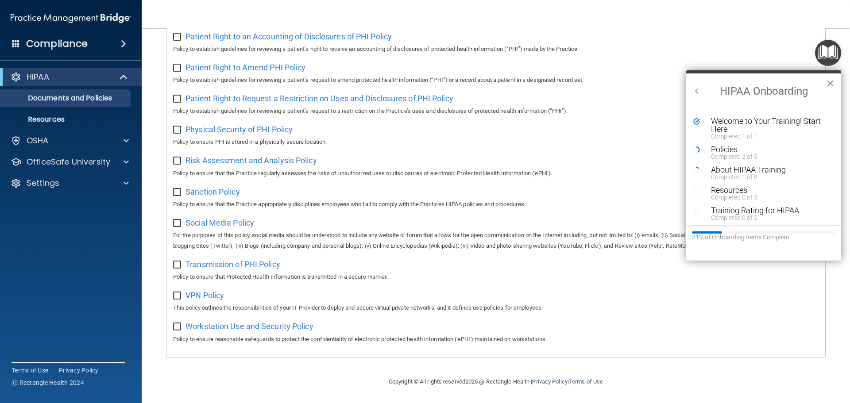
click at [827, 80] on button "×" at bounding box center [830, 83] width 8 height 14
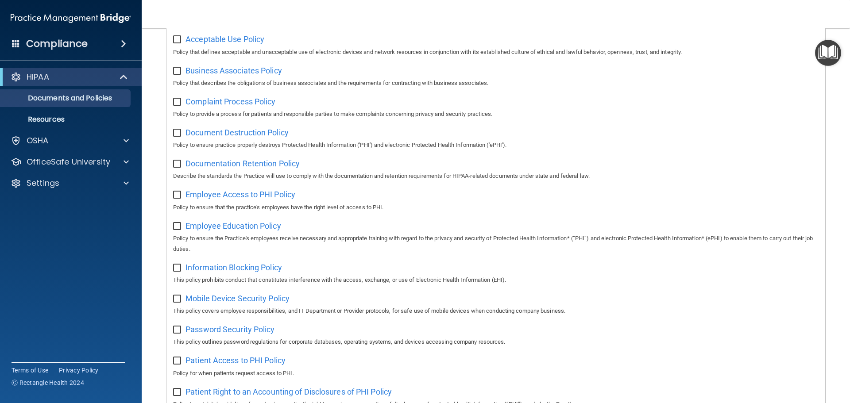
scroll to position [86, 0]
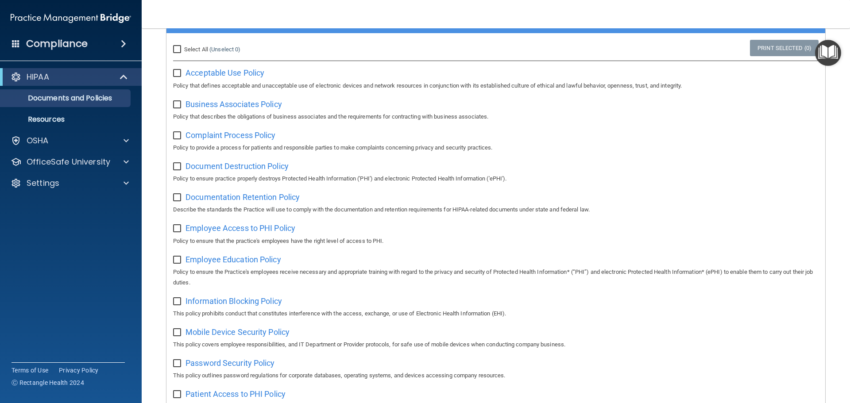
click at [179, 49] on input "Select All (Unselect 0) Unselect All" at bounding box center [178, 49] width 10 height 7
checkbox input "true"
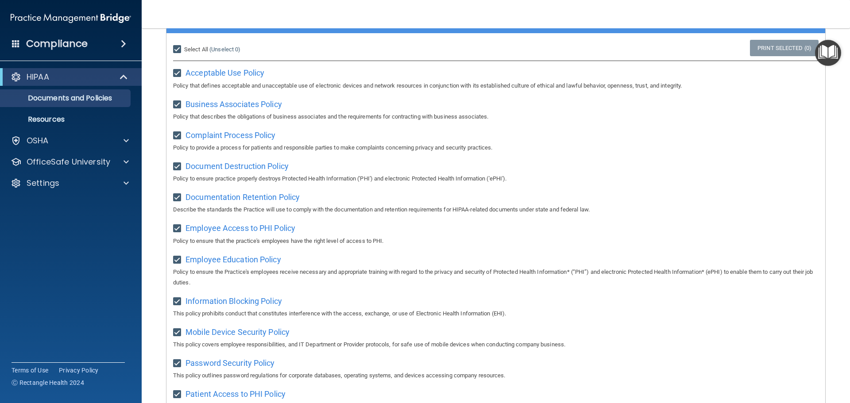
checkbox input "true"
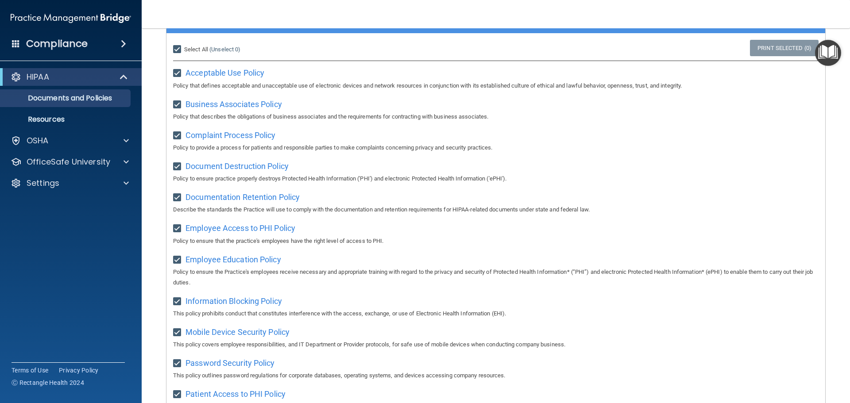
checkbox input "true"
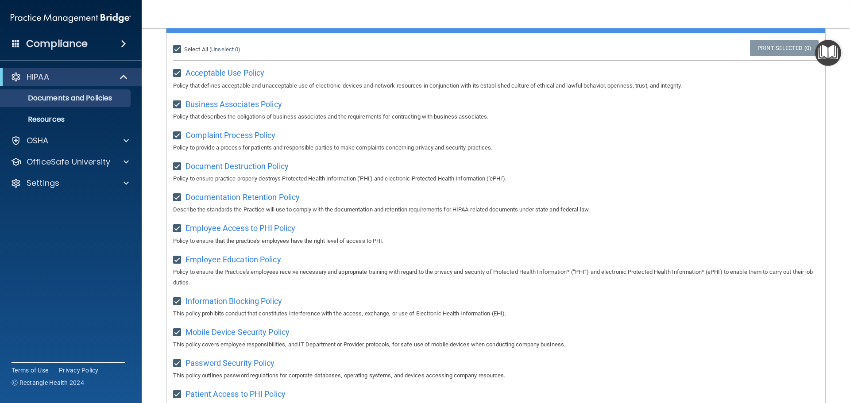
checkbox input "true"
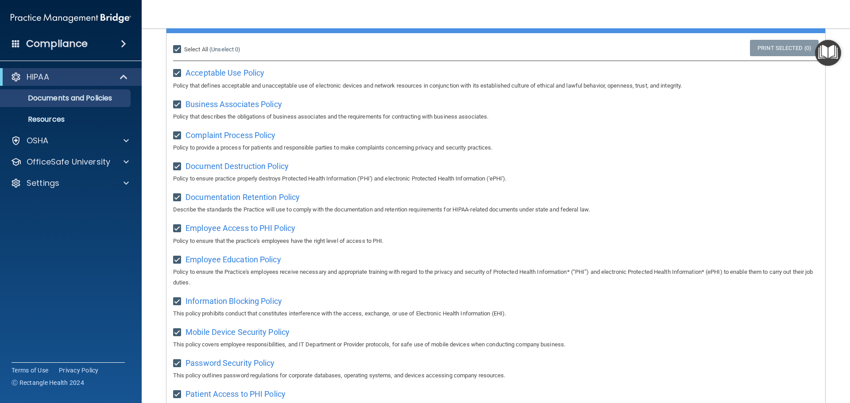
checkbox input "true"
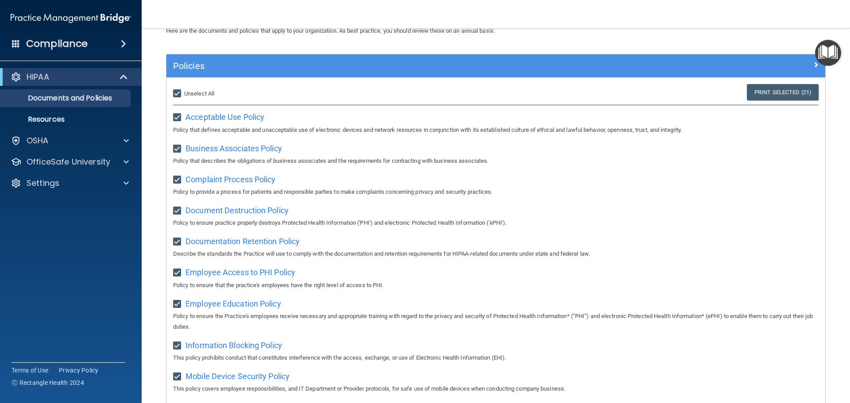
scroll to position [0, 0]
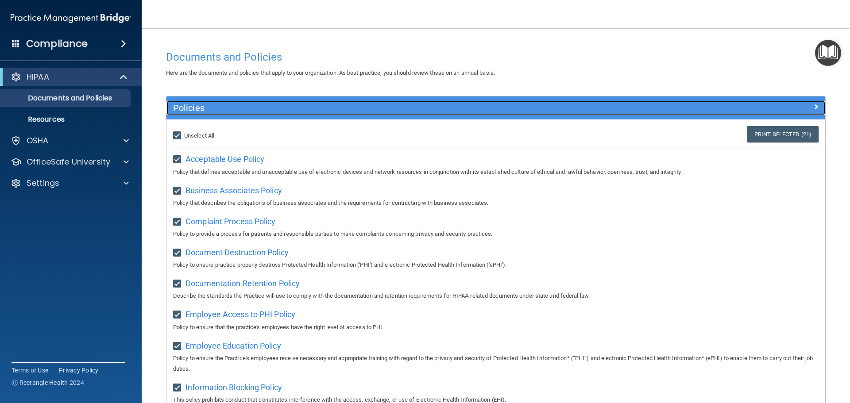
click at [177, 110] on h5 "Policies" at bounding box center [413, 108] width 481 height 10
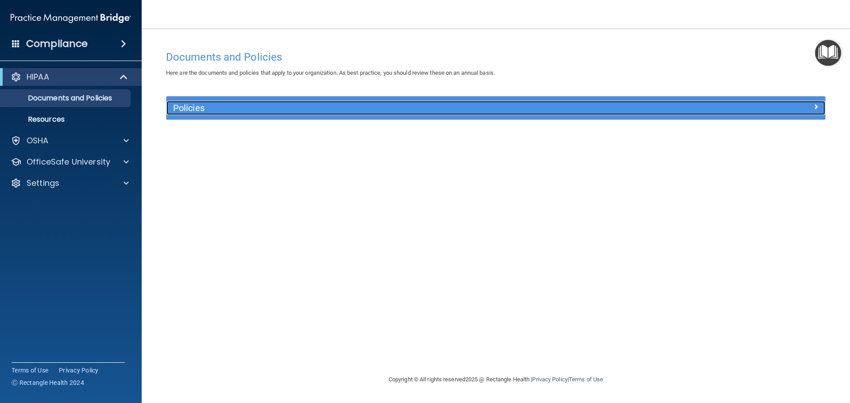
drag, startPoint x: 194, startPoint y: 111, endPoint x: 199, endPoint y: 116, distance: 6.9
click at [194, 111] on h5 "Policies" at bounding box center [413, 108] width 481 height 10
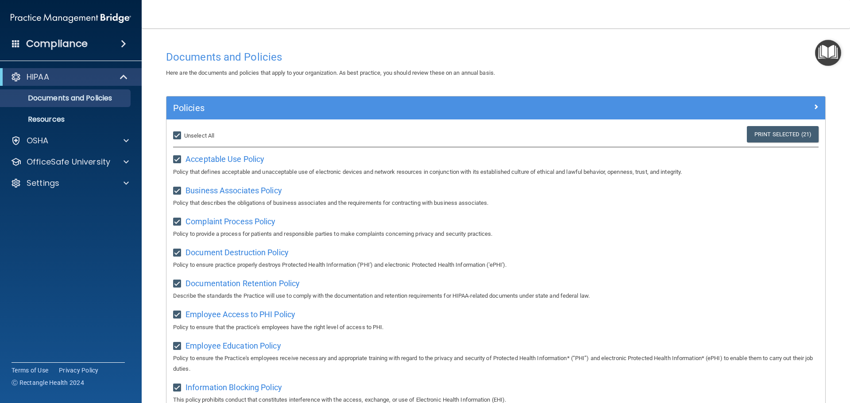
click at [173, 138] on div "Select All (Unselect 21) Unselect All" at bounding box center [276, 135] width 220 height 19
click at [182, 134] on input "Select All (Unselect 21) Unselect All" at bounding box center [178, 135] width 10 height 7
checkbox input "false"
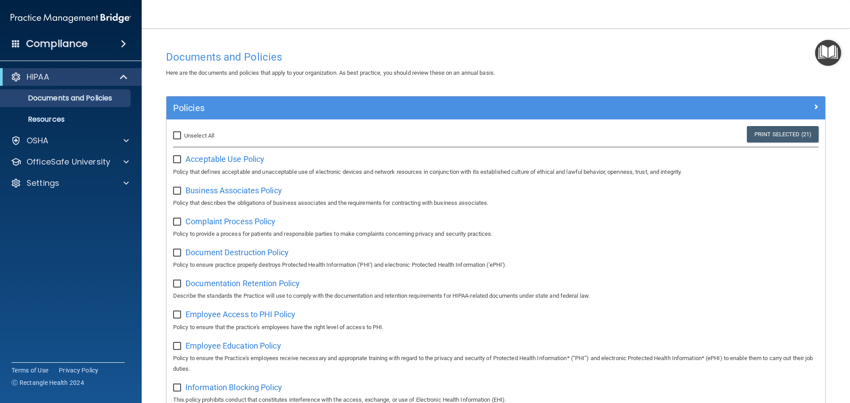
checkbox input "false"
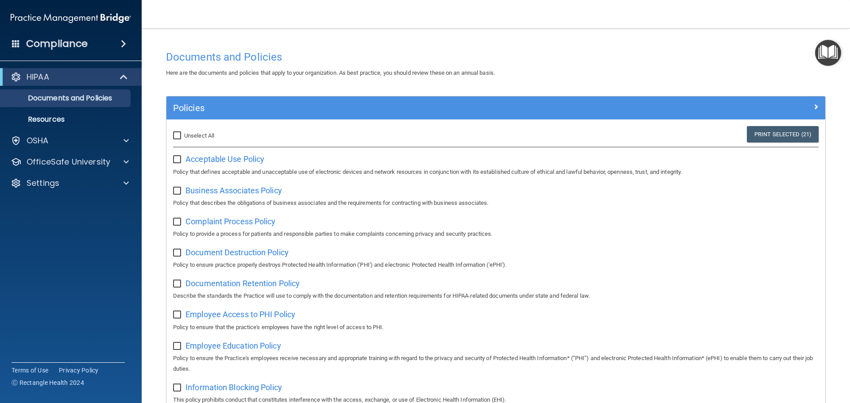
checkbox input "false"
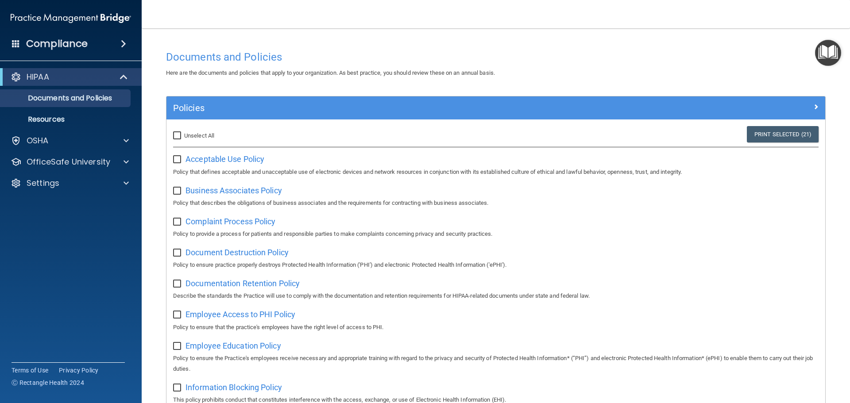
checkbox input "false"
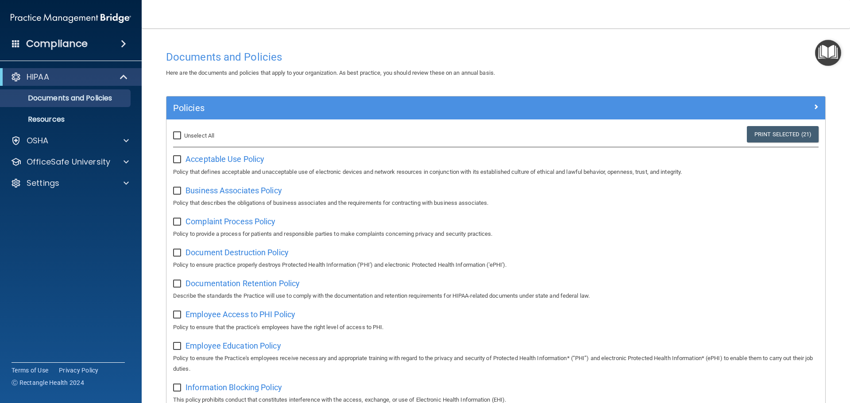
checkbox input "false"
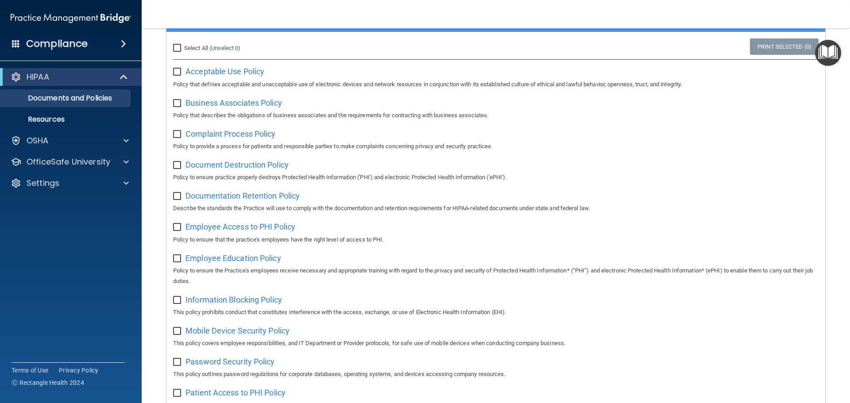
scroll to position [89, 0]
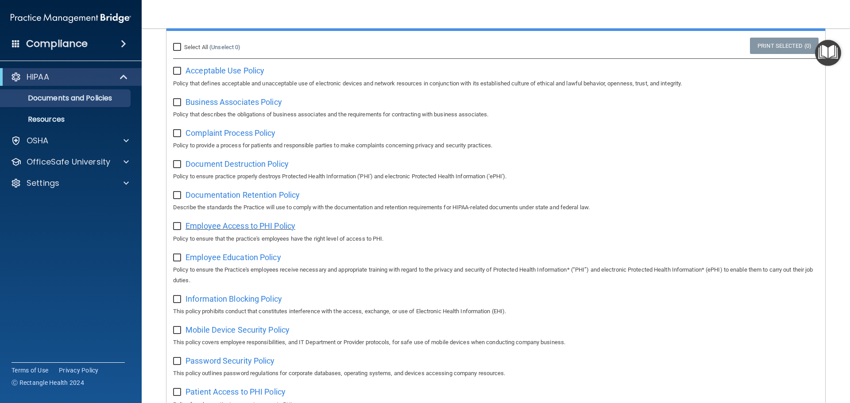
click at [239, 230] on span "Employee Access to PHI Policy" at bounding box center [240, 225] width 110 height 9
click at [243, 259] on span "Employee Education Policy" at bounding box center [233, 257] width 96 height 9
click at [239, 301] on span "Information Blocking Policy" at bounding box center [233, 298] width 96 height 9
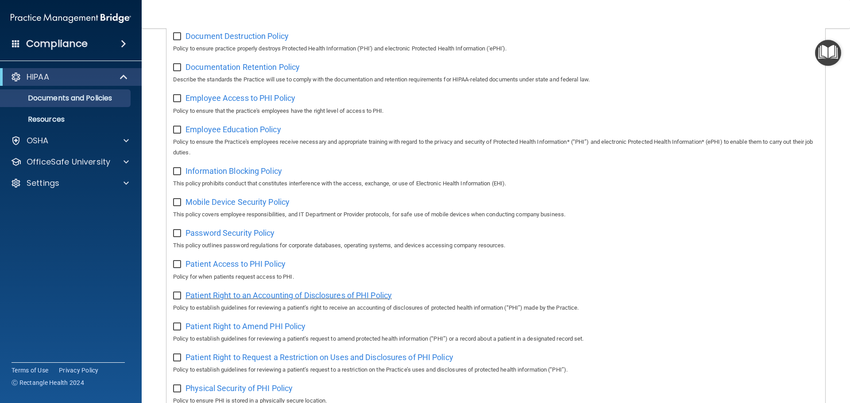
scroll to position [221, 0]
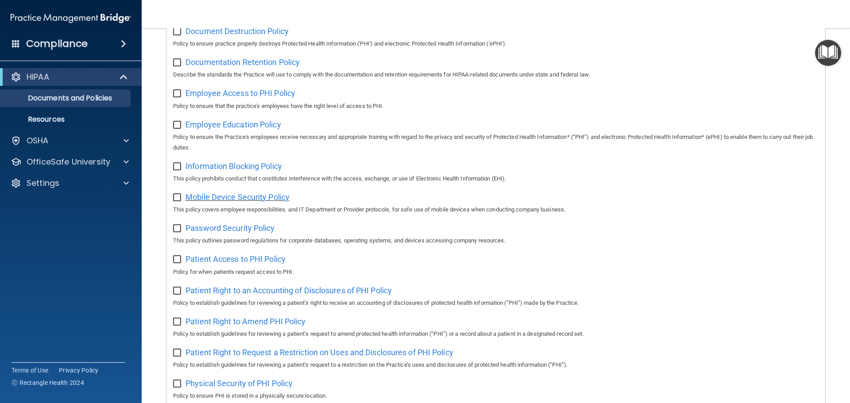
click at [230, 202] on span "Mobile Device Security Policy" at bounding box center [237, 197] width 104 height 9
click at [233, 233] on span "Password Security Policy" at bounding box center [229, 228] width 89 height 9
click at [240, 272] on p "Policy for when patients request access to PHI." at bounding box center [495, 272] width 645 height 11
click at [240, 260] on span "Patient Access to PHI Policy" at bounding box center [235, 259] width 100 height 9
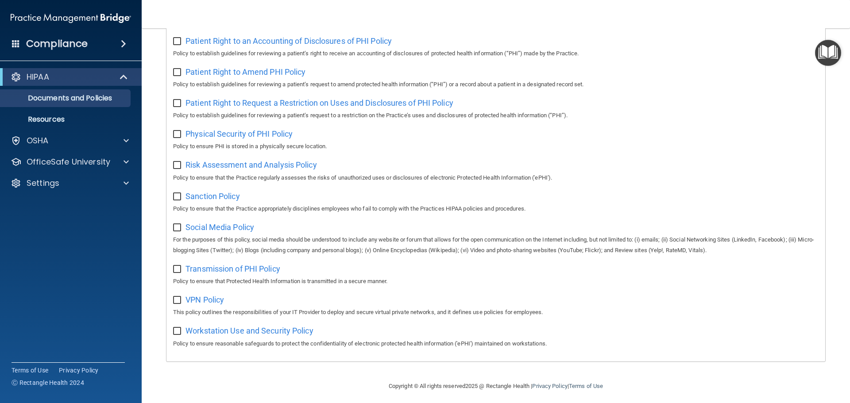
scroll to position [485, 0]
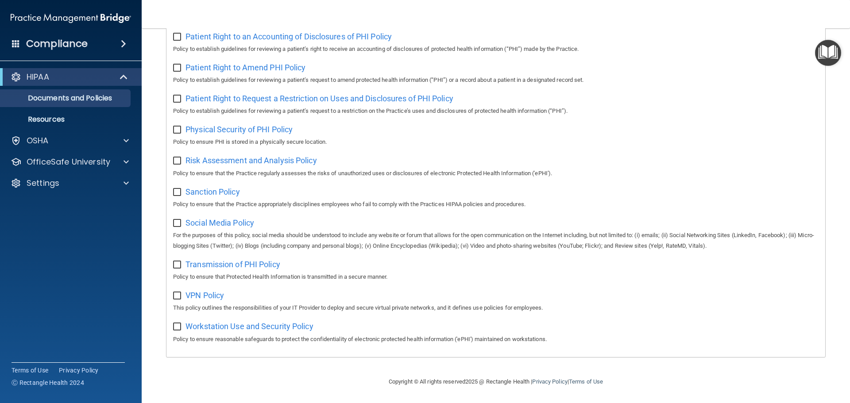
click at [830, 50] on img "Open Resource Center" at bounding box center [828, 53] width 26 height 26
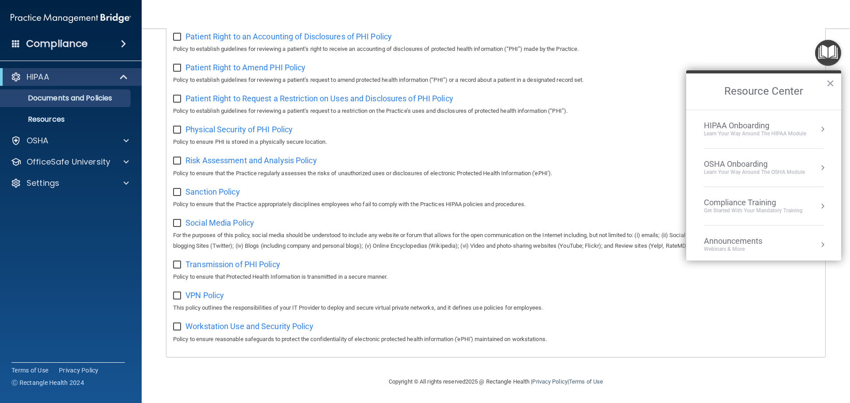
click at [760, 139] on li "HIPAA Onboarding Learn Your Way around the HIPAA module" at bounding box center [764, 129] width 120 height 39
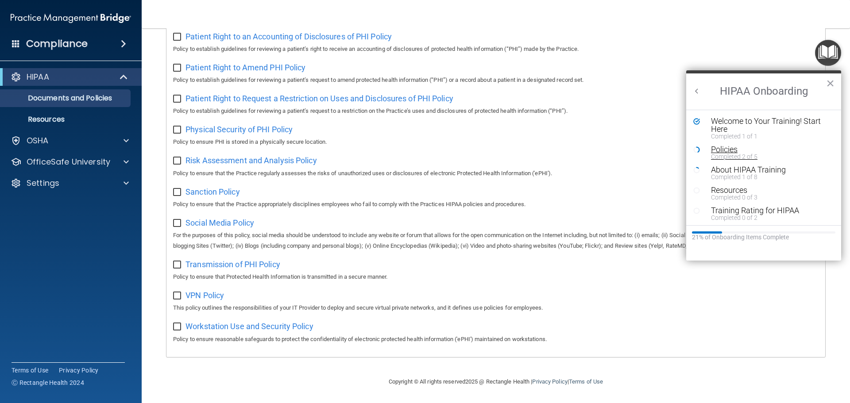
click at [726, 151] on div "Policies" at bounding box center [767, 150] width 112 height 8
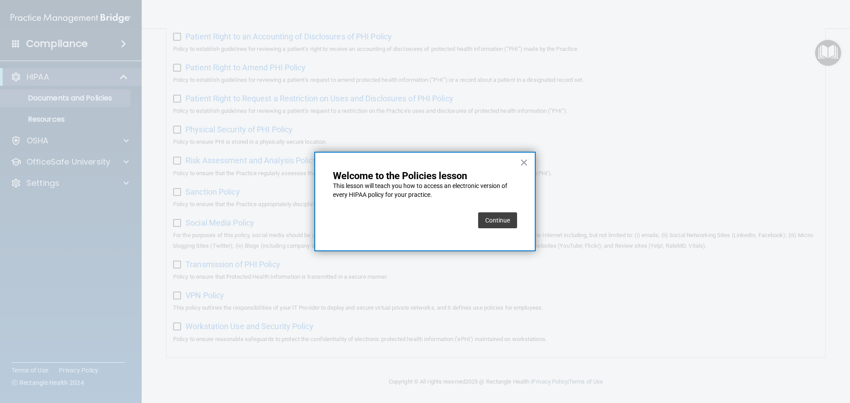
click at [493, 222] on button "Continue" at bounding box center [497, 220] width 39 height 16
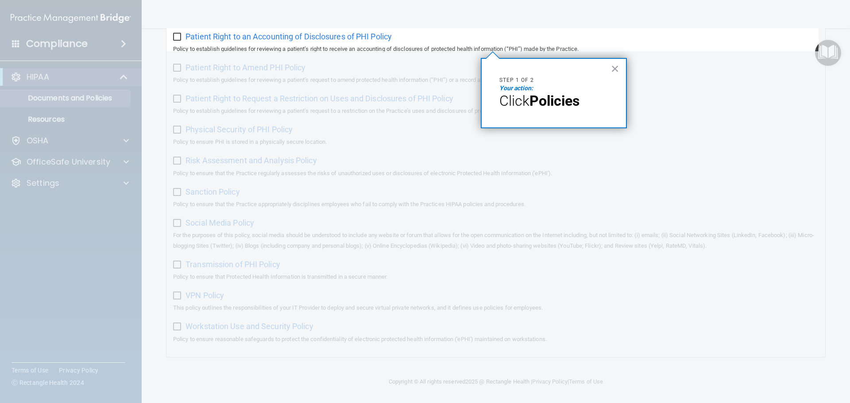
scroll to position [68, 0]
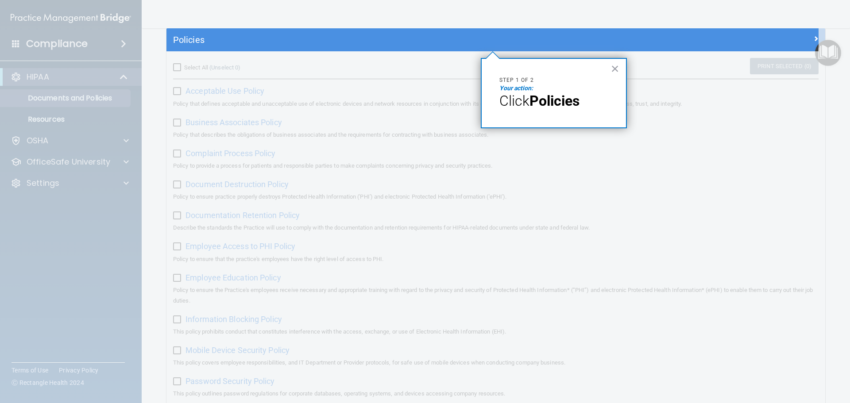
click at [519, 86] on em "Your action:" at bounding box center [516, 88] width 34 height 7
click at [520, 101] on span "Click" at bounding box center [514, 101] width 30 height 17
click at [550, 102] on strong "Policies" at bounding box center [554, 101] width 50 height 17
click at [617, 68] on button "×" at bounding box center [615, 69] width 8 height 14
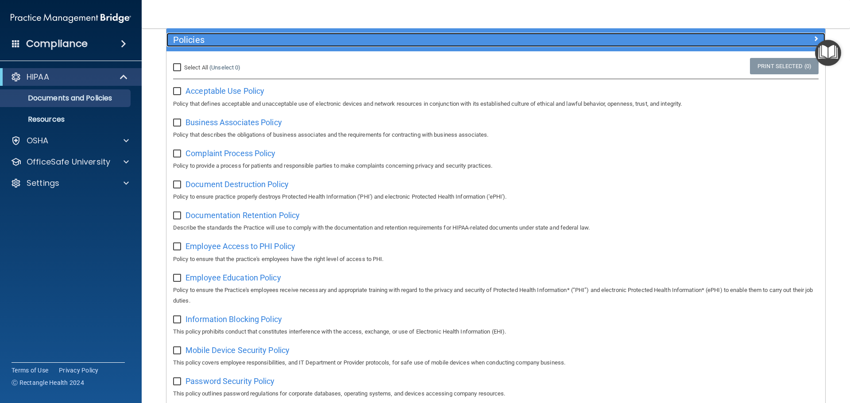
click at [191, 42] on h5 "Policies" at bounding box center [413, 40] width 481 height 10
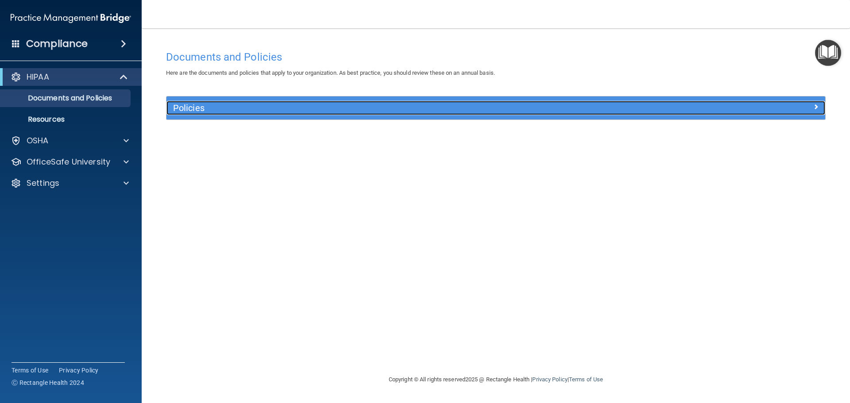
scroll to position [0, 0]
click at [814, 108] on span at bounding box center [815, 106] width 5 height 11
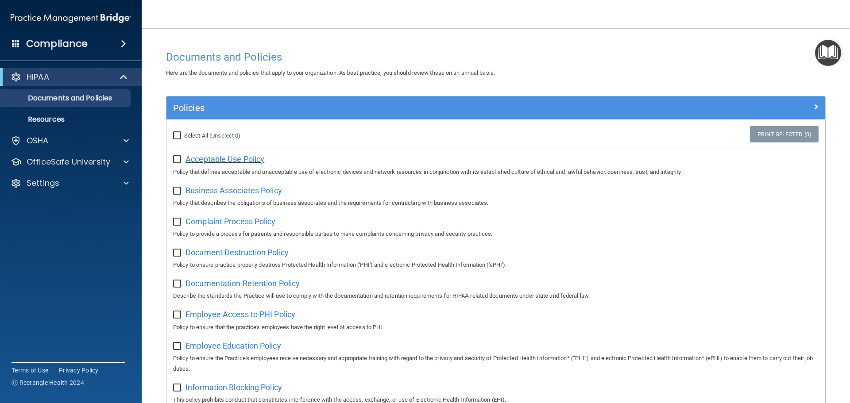
click at [255, 156] on span "Acceptable Use Policy" at bounding box center [224, 158] width 79 height 9
click at [815, 53] on img "Open Resource Center" at bounding box center [828, 53] width 26 height 26
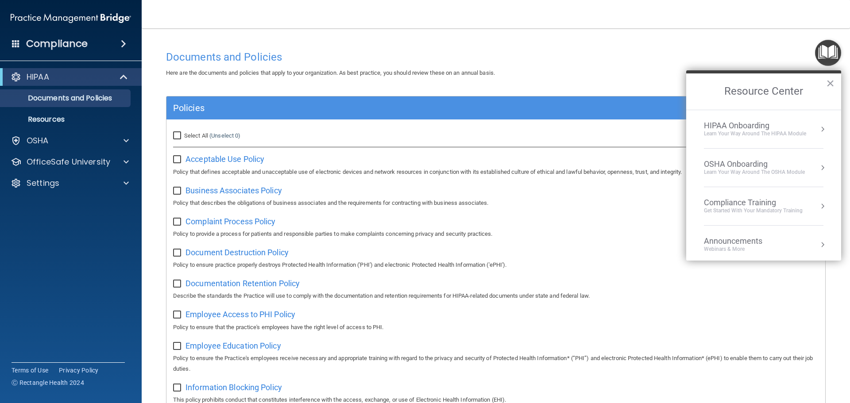
click at [786, 132] on div "Learn Your Way around the HIPAA module" at bounding box center [755, 134] width 102 height 8
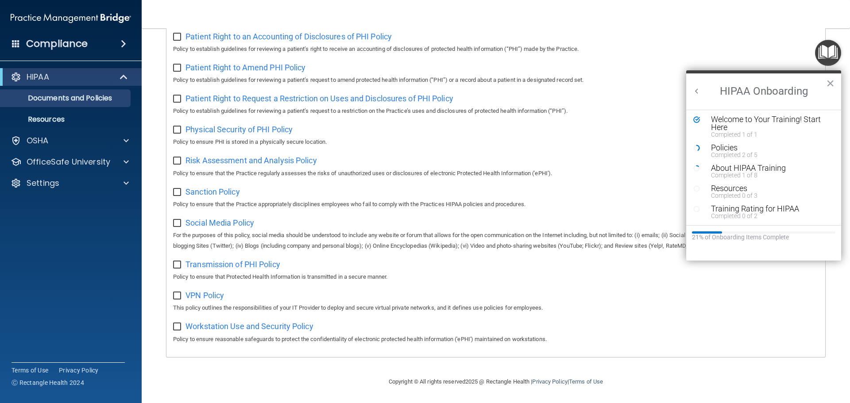
scroll to position [396, 0]
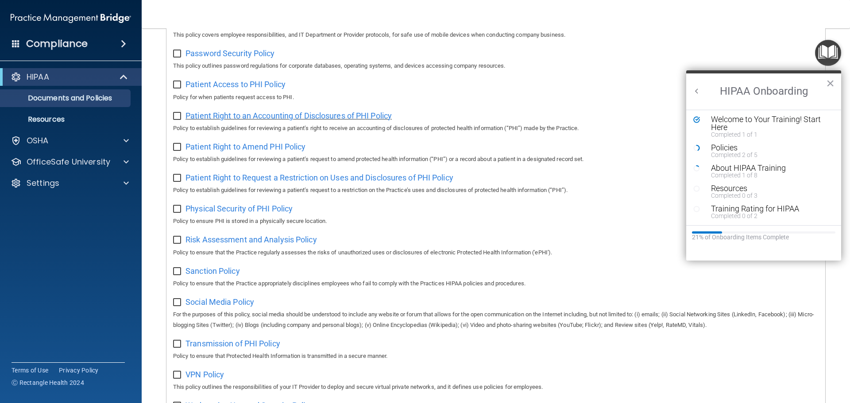
click at [268, 120] on span "Patient Right to an Accounting of Disclosures of PHI Policy" at bounding box center [288, 115] width 206 height 9
click at [278, 150] on span "Patient Right to Amend PHI Policy" at bounding box center [245, 146] width 120 height 9
click at [260, 244] on span "Risk Assessment and Analysis Policy" at bounding box center [250, 239] width 131 height 9
click at [229, 276] on span "Sanction Policy" at bounding box center [212, 270] width 54 height 9
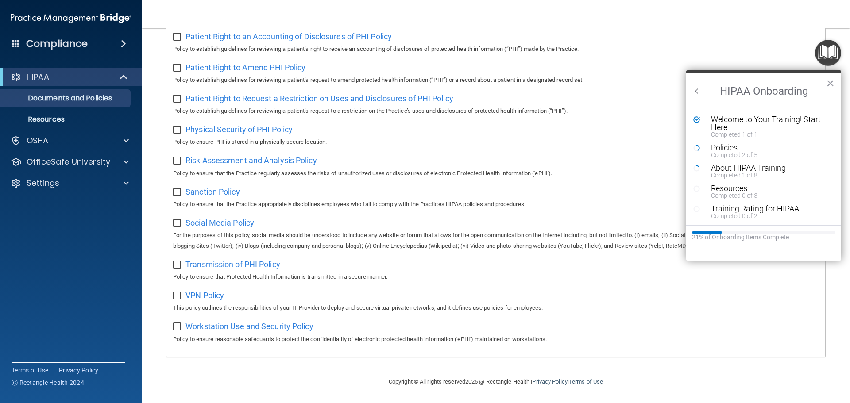
click at [218, 225] on span "Social Media Policy" at bounding box center [219, 222] width 69 height 9
click at [261, 261] on span "Transmission of PHI Policy" at bounding box center [232, 264] width 95 height 9
click at [826, 79] on button "×" at bounding box center [830, 83] width 8 height 14
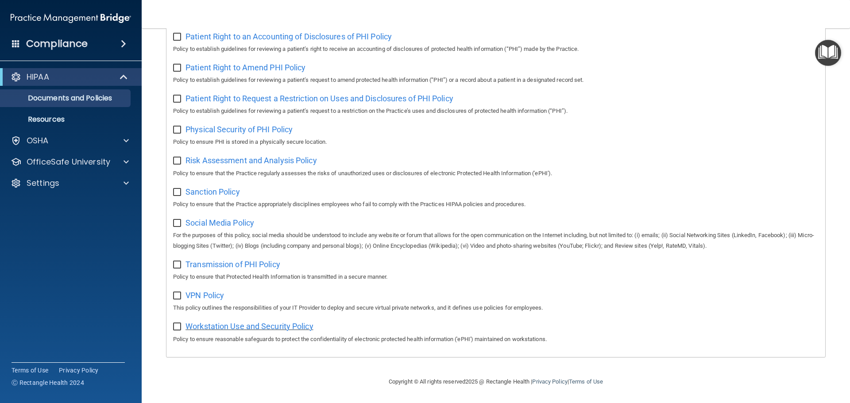
click at [271, 327] on span "Workstation Use and Security Policy" at bounding box center [249, 326] width 128 height 9
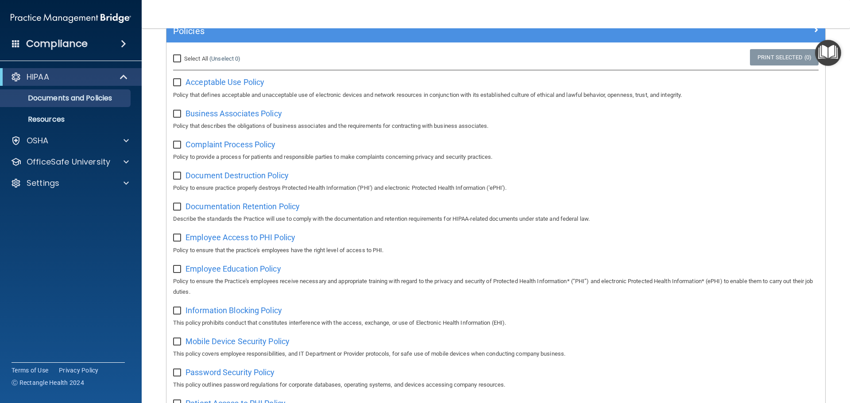
scroll to position [0, 0]
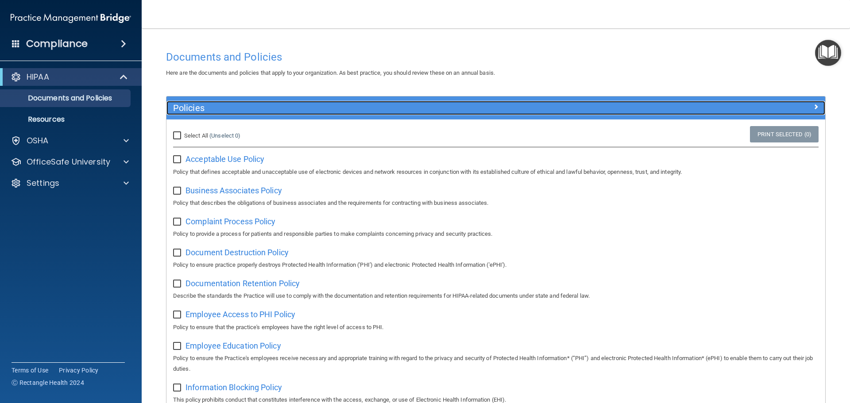
click at [813, 104] on span at bounding box center [815, 106] width 5 height 11
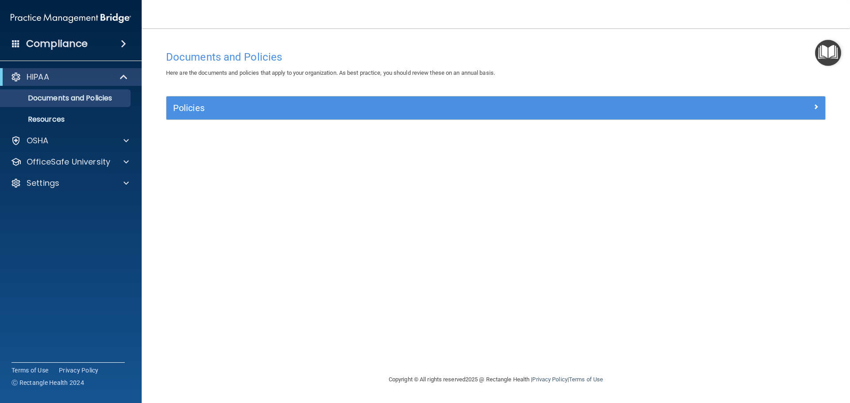
click at [828, 50] on img "Open Resource Center" at bounding box center [828, 53] width 26 height 26
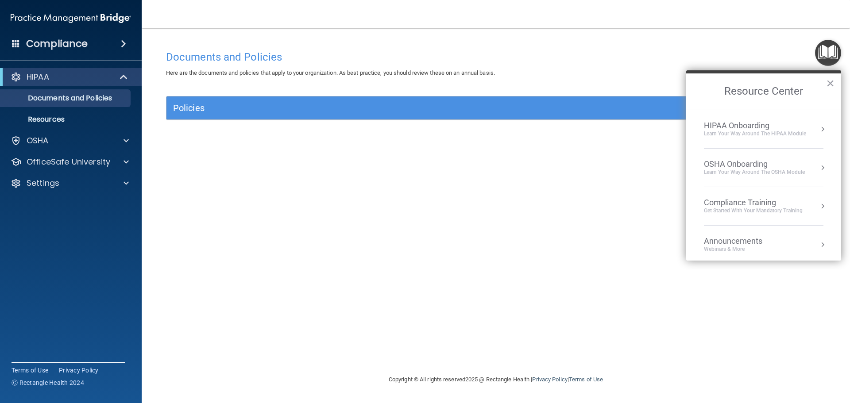
click at [781, 129] on div "HIPAA Onboarding" at bounding box center [755, 126] width 102 height 10
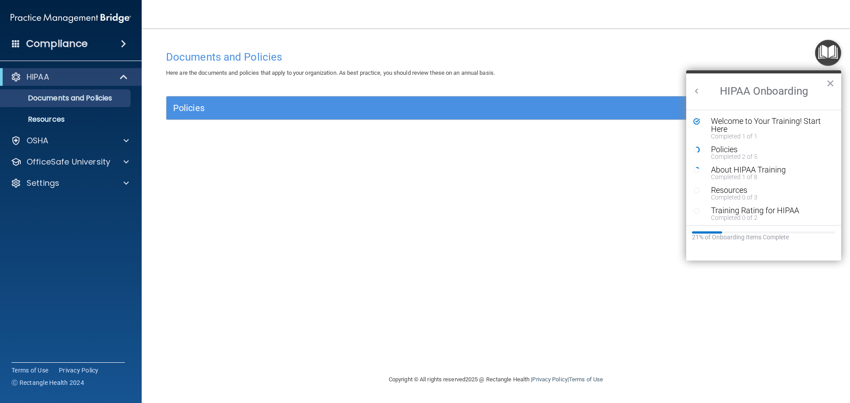
drag, startPoint x: 536, startPoint y: 160, endPoint x: 546, endPoint y: 155, distance: 10.7
click at [537, 159] on div "Documents and Policies Here are the documents and policies that apply to your o…" at bounding box center [495, 210] width 673 height 328
click at [834, 81] on button "×" at bounding box center [830, 83] width 8 height 14
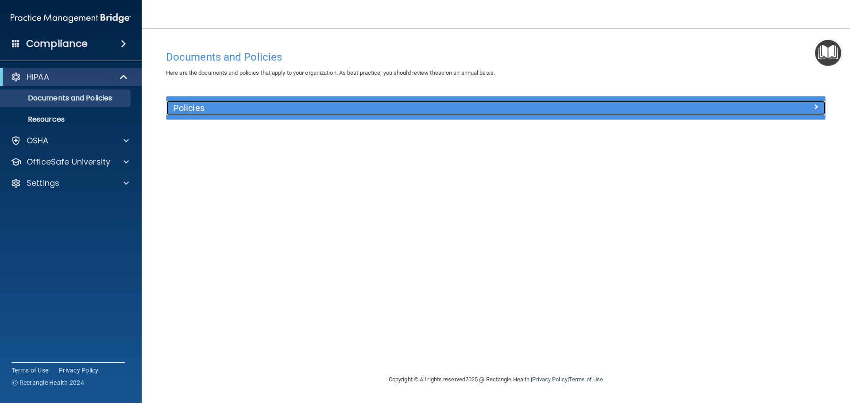
click at [818, 104] on span at bounding box center [815, 106] width 5 height 11
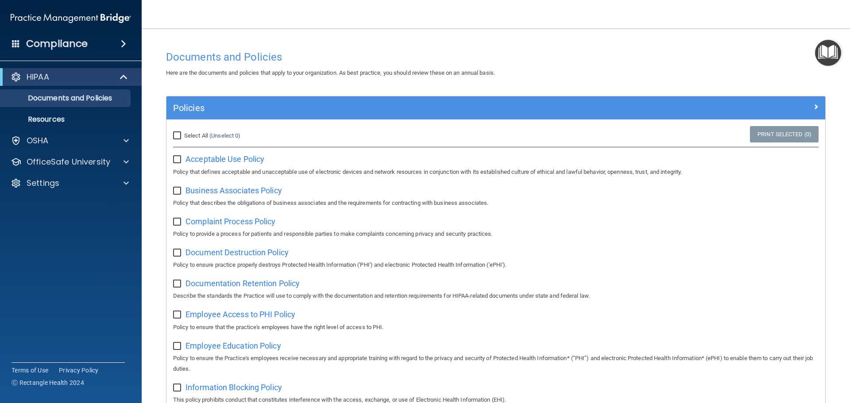
click at [181, 135] on input "Select All (Unselect 0) Unselect All" at bounding box center [178, 135] width 10 height 7
checkbox input "true"
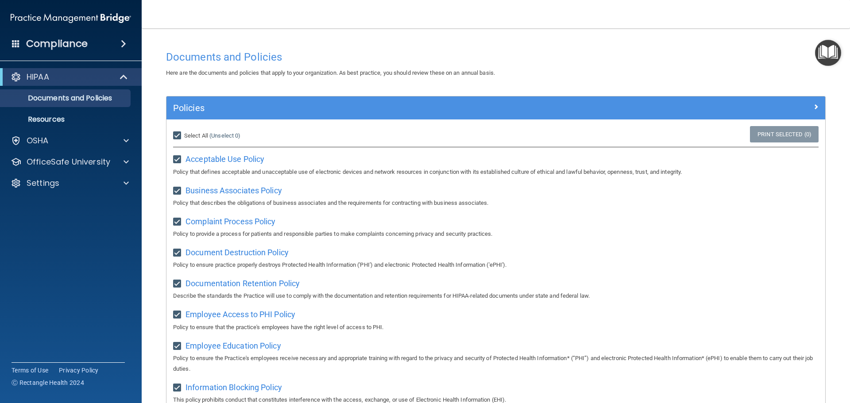
checkbox input "true"
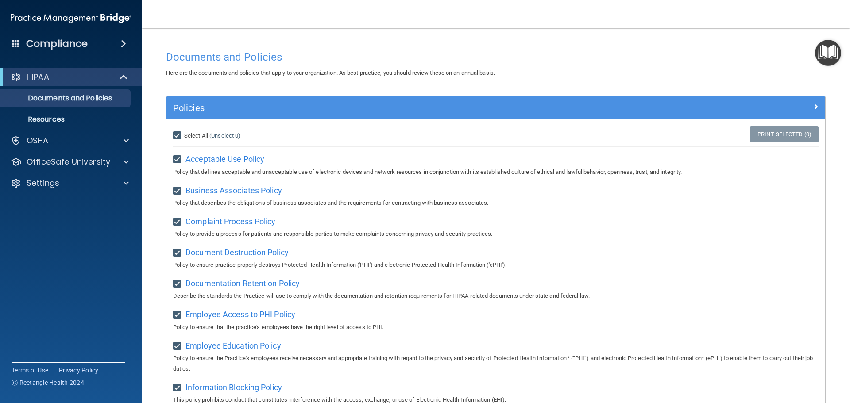
checkbox input "true"
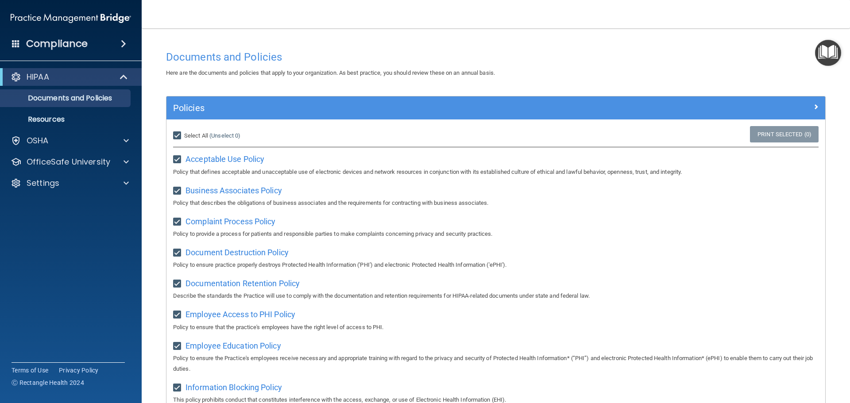
checkbox input "true"
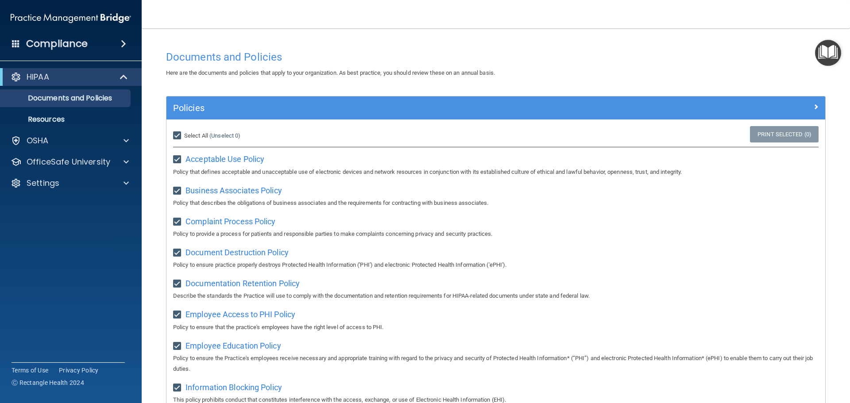
checkbox input "true"
click at [750, 134] on link "Print Selected (21)" at bounding box center [783, 134] width 72 height 16
click at [178, 132] on input "Select All (Unselect 21) Unselect All" at bounding box center [178, 135] width 10 height 7
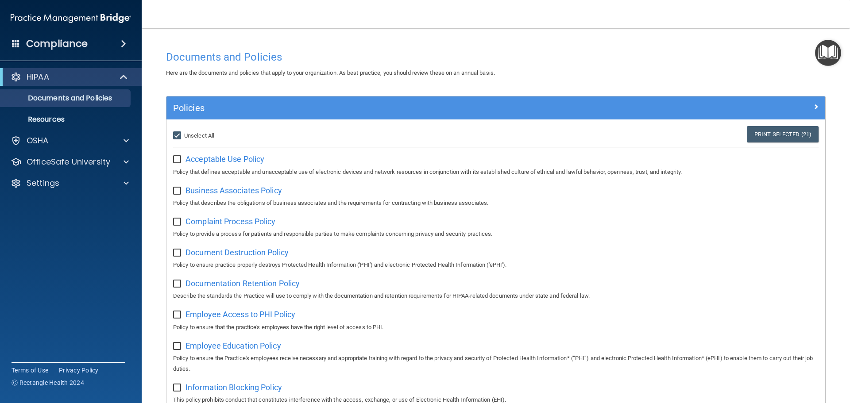
checkbox input "false"
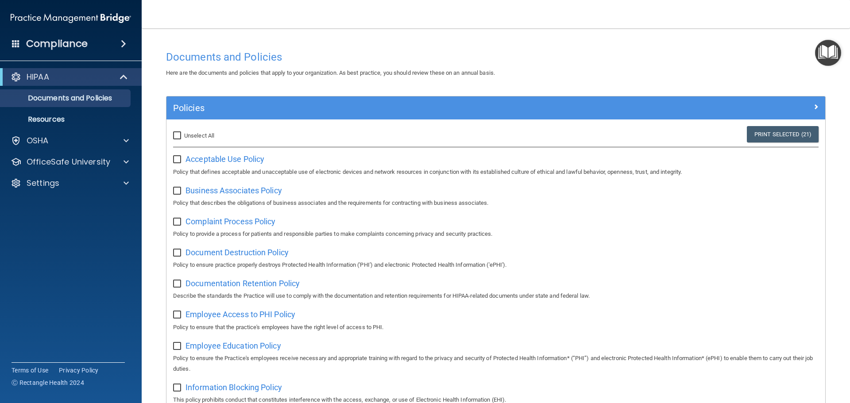
checkbox input "false"
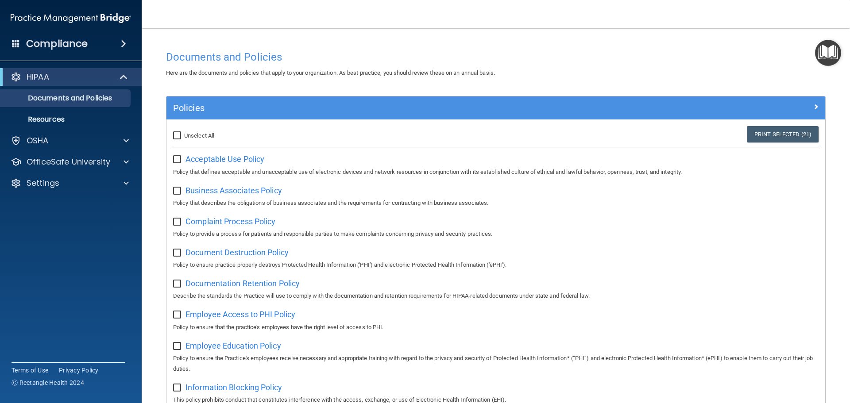
checkbox input "false"
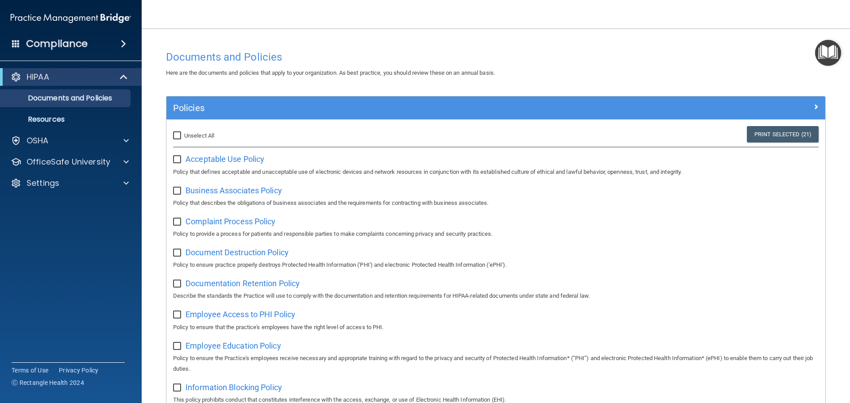
checkbox input "false"
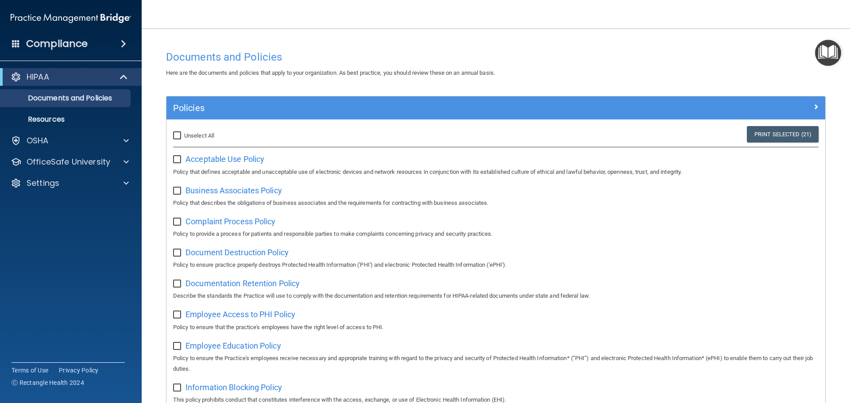
checkbox input "false"
click at [821, 54] on img "Open Resource Center" at bounding box center [828, 53] width 26 height 26
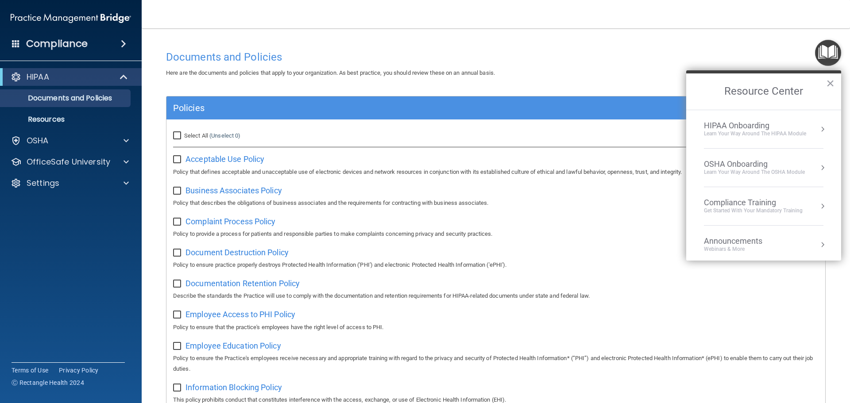
click at [796, 136] on div "Learn Your Way around the HIPAA module" at bounding box center [755, 134] width 102 height 8
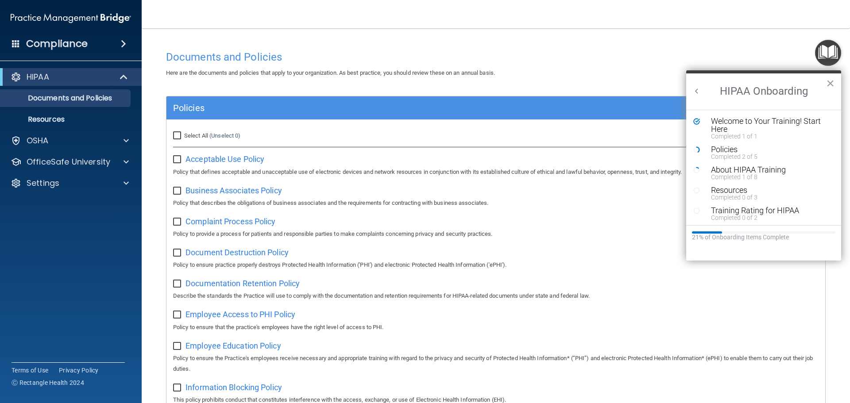
click at [701, 150] on div "Resource Center" at bounding box center [699, 150] width 13 height 8
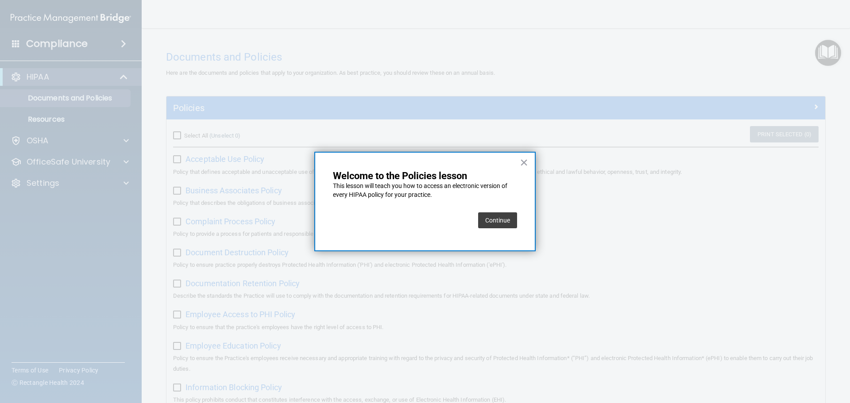
click at [510, 227] on button "Continue" at bounding box center [497, 220] width 39 height 16
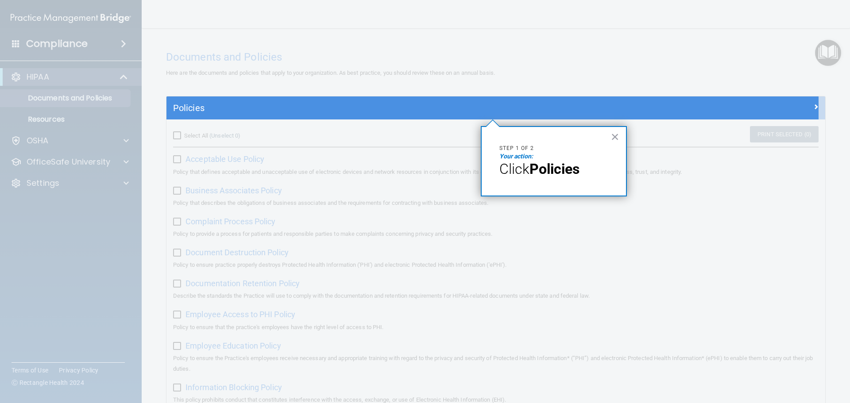
click at [559, 173] on strong "Policies" at bounding box center [554, 169] width 50 height 17
click at [565, 173] on strong "Policies" at bounding box center [554, 169] width 50 height 17
click at [566, 173] on strong "Policies" at bounding box center [554, 169] width 50 height 17
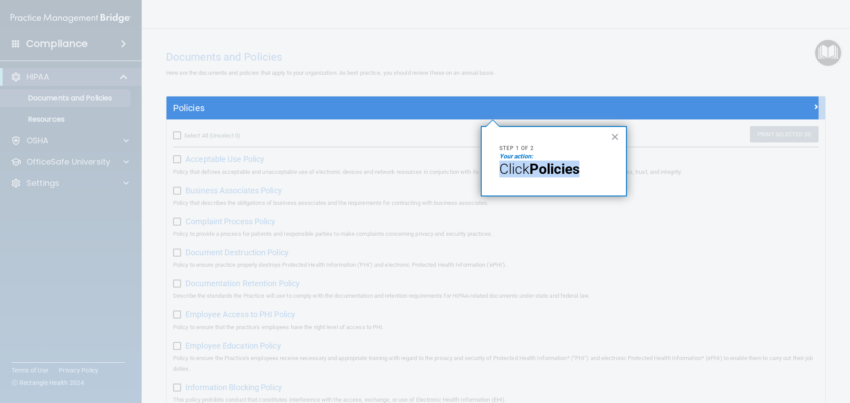
drag, startPoint x: 566, startPoint y: 173, endPoint x: 606, endPoint y: 127, distance: 61.5
click at [566, 173] on strong "Policies" at bounding box center [554, 169] width 50 height 17
click at [612, 137] on button "×" at bounding box center [615, 137] width 8 height 14
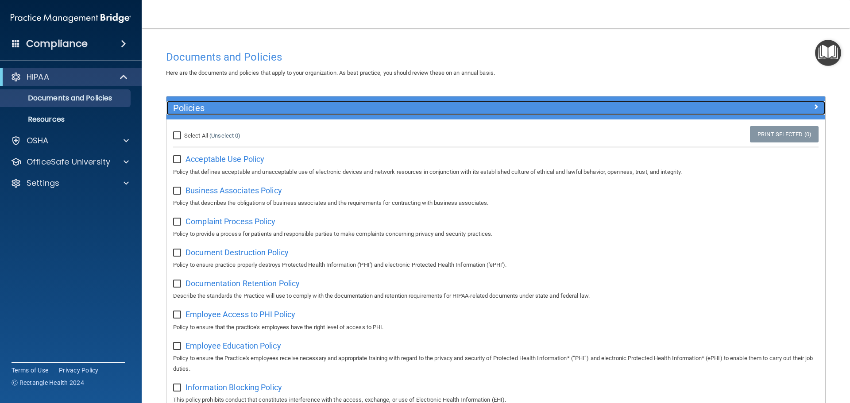
click at [198, 109] on h5 "Policies" at bounding box center [413, 108] width 481 height 10
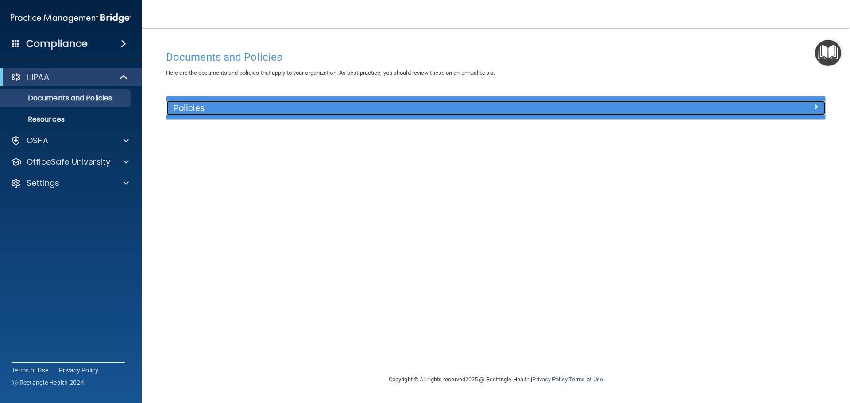
click at [199, 110] on h5 "Policies" at bounding box center [413, 108] width 481 height 10
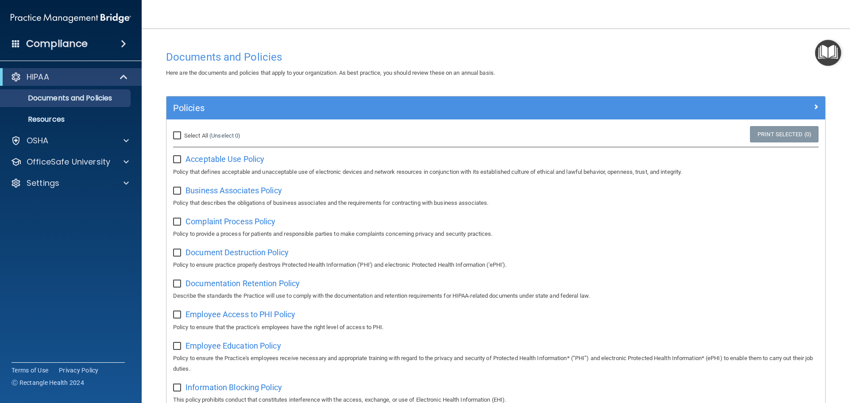
drag, startPoint x: 199, startPoint y: 110, endPoint x: 188, endPoint y: 100, distance: 15.0
click at [188, 100] on div "Policies" at bounding box center [495, 107] width 659 height 23
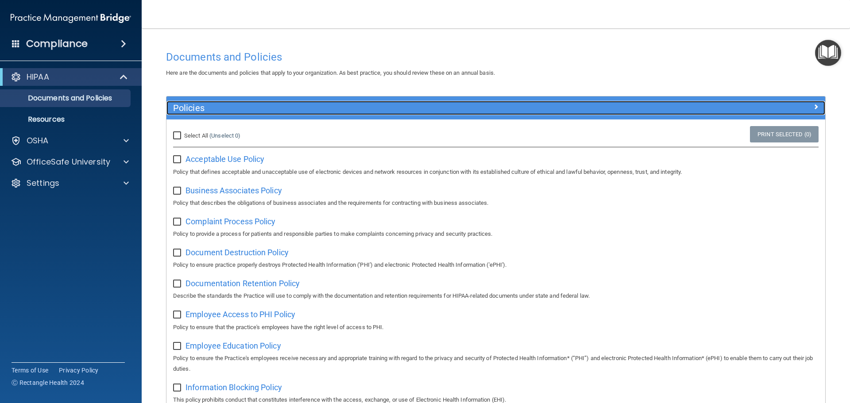
click at [186, 108] on h5 "Policies" at bounding box center [413, 108] width 481 height 10
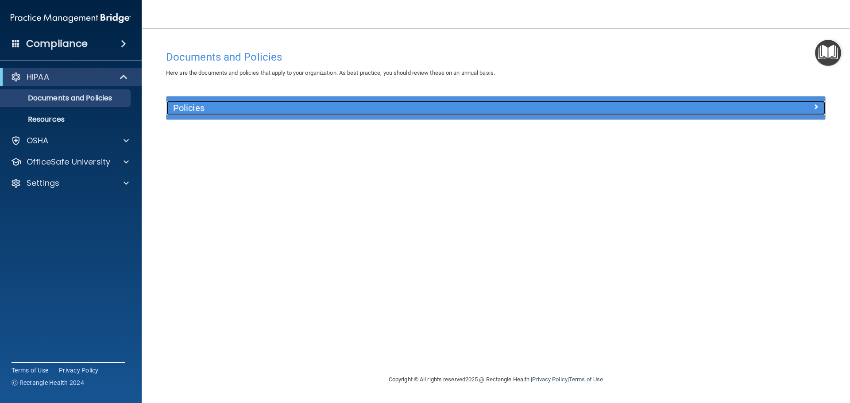
click at [187, 108] on h5 "Policies" at bounding box center [413, 108] width 481 height 10
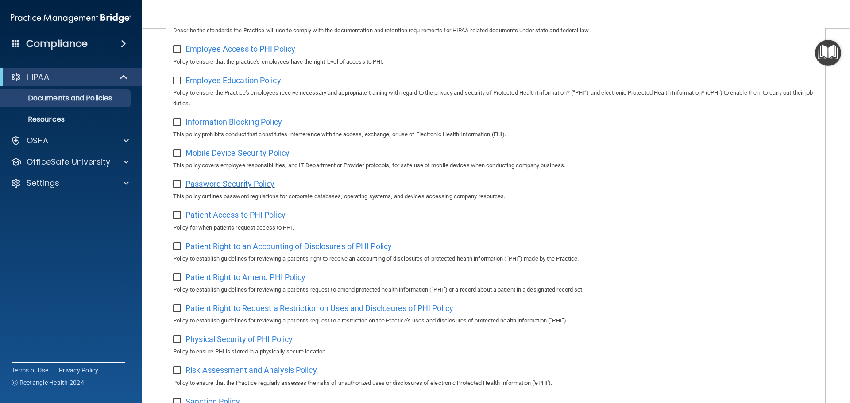
scroll to position [485, 0]
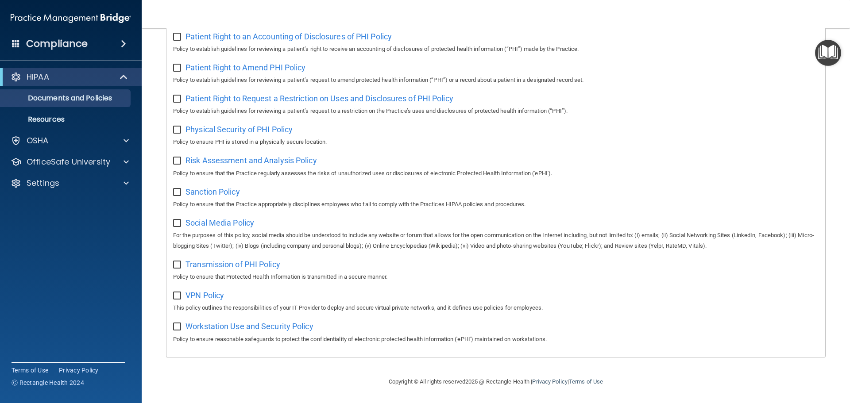
click at [180, 101] on div "Patient Right to Request a Restriction on Uses and Disclosures of PHI Policy Po…" at bounding box center [495, 103] width 645 height 25
click at [175, 96] on input "checkbox" at bounding box center [178, 99] width 10 height 7
checkbox input "true"
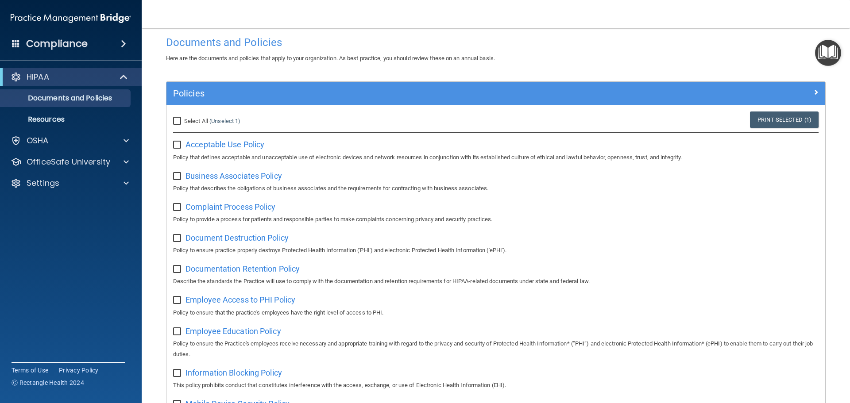
scroll to position [0, 0]
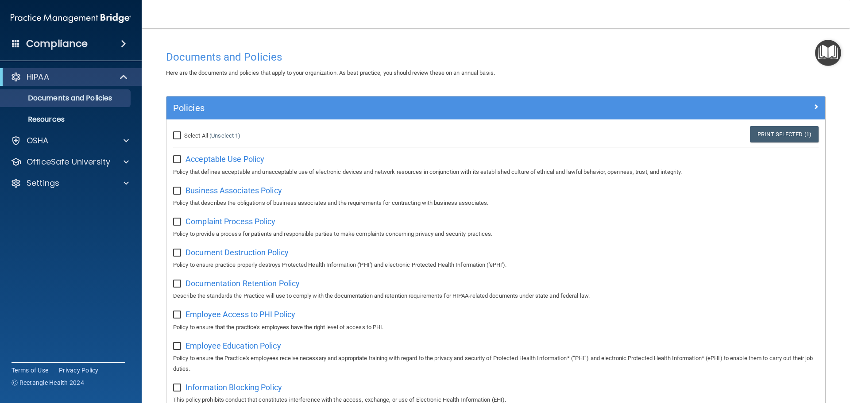
click at [178, 158] on input "checkbox" at bounding box center [178, 159] width 10 height 7
checkbox input "true"
drag, startPoint x: 180, startPoint y: 190, endPoint x: 180, endPoint y: 202, distance: 12.0
click at [180, 191] on input "checkbox" at bounding box center [178, 191] width 10 height 7
checkbox input "true"
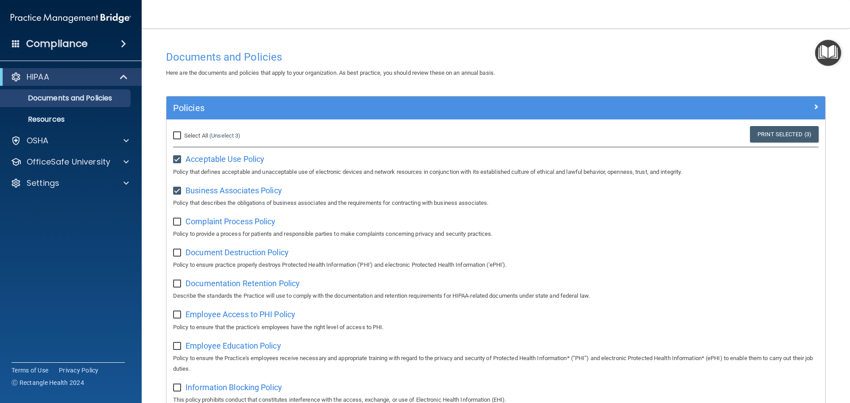
click at [178, 225] on input "checkbox" at bounding box center [178, 222] width 10 height 7
checkbox input "true"
click at [174, 253] on input "checkbox" at bounding box center [178, 253] width 10 height 7
checkbox input "true"
click at [181, 138] on input "Select All (Unselect 5) Unselect All" at bounding box center [178, 135] width 10 height 7
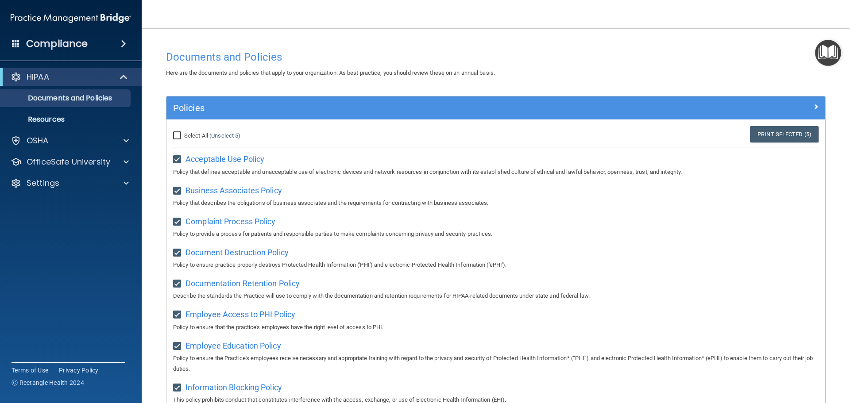
checkbox input "true"
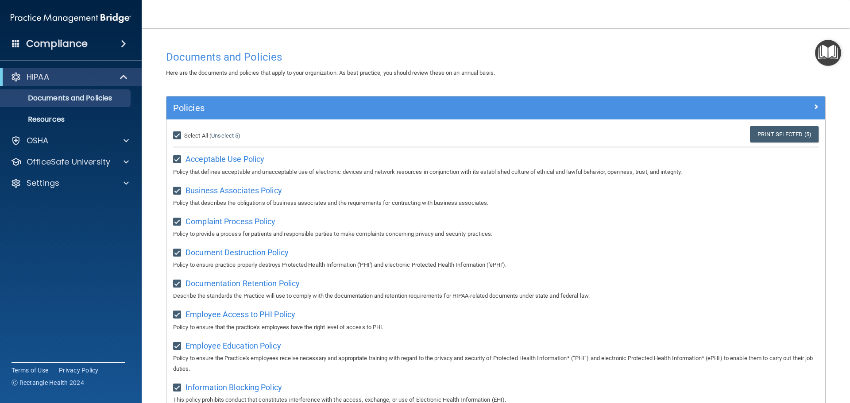
checkbox input "true"
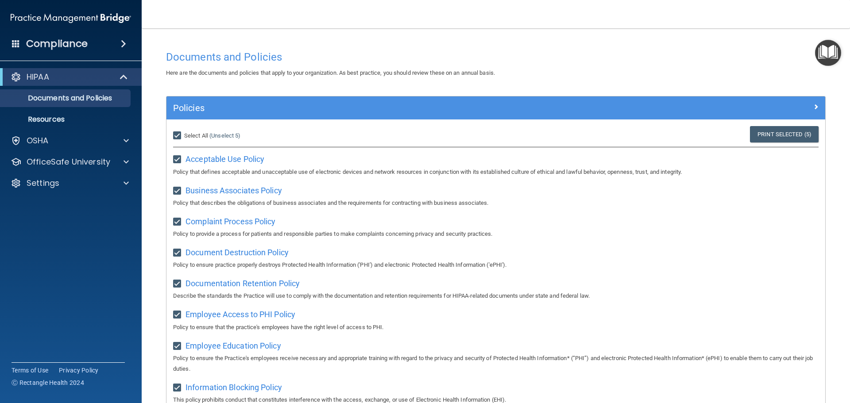
checkbox input "true"
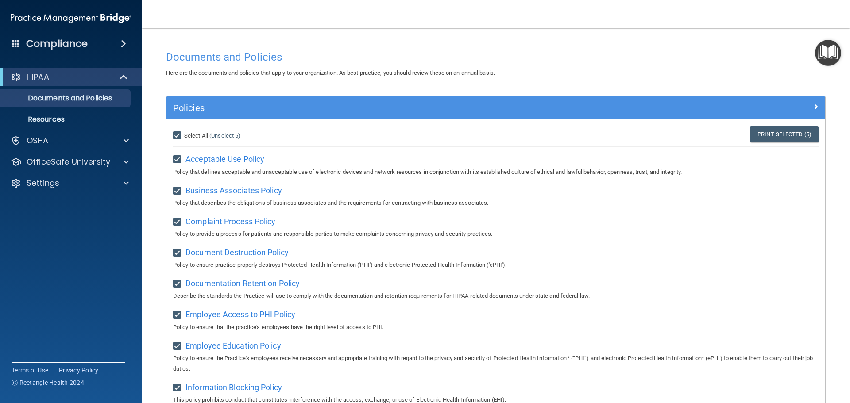
checkbox input "true"
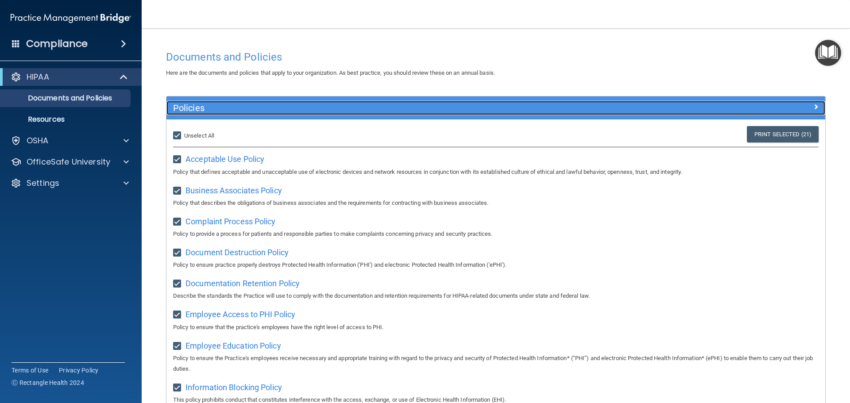
click at [812, 104] on div at bounding box center [742, 106] width 165 height 11
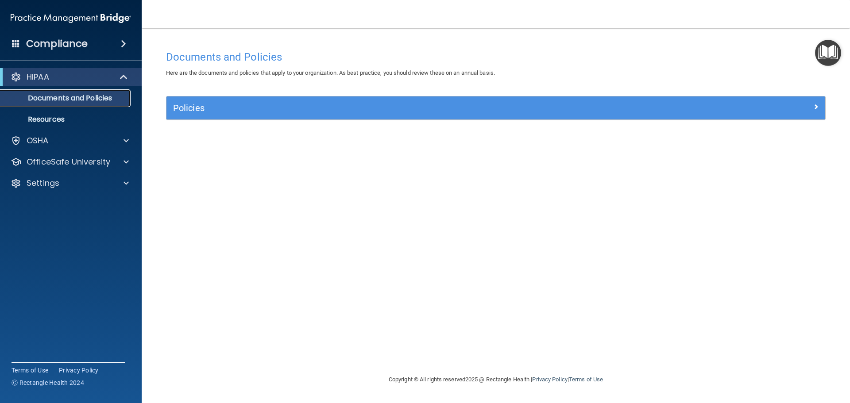
click at [88, 96] on p "Documents and Policies" at bounding box center [66, 98] width 121 height 9
click at [107, 98] on p "Documents and Policies" at bounding box center [66, 98] width 121 height 9
click at [126, 69] on div "HIPAA" at bounding box center [71, 77] width 142 height 18
click at [73, 120] on p "Resources" at bounding box center [66, 119] width 121 height 9
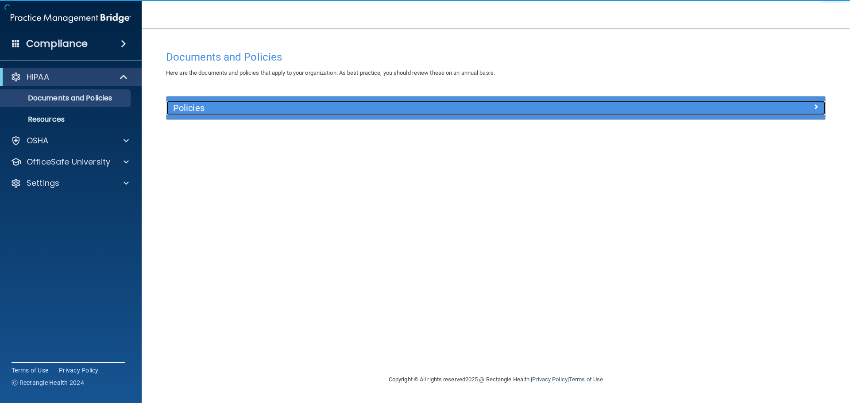
click at [816, 107] on span at bounding box center [815, 106] width 5 height 11
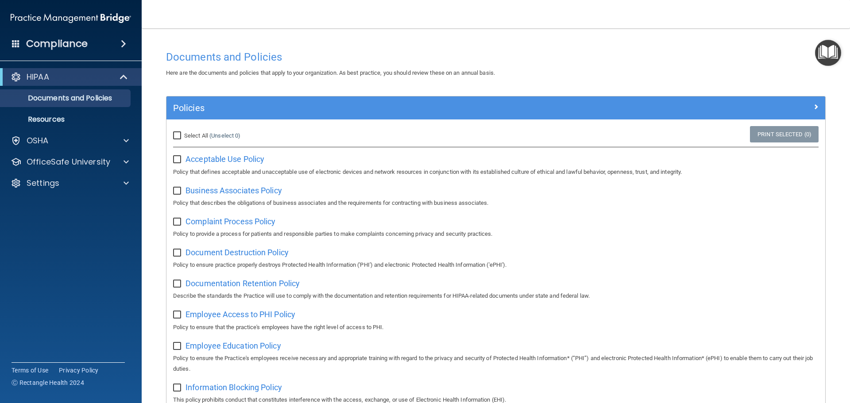
click at [830, 55] on img "Open Resource Center" at bounding box center [828, 53] width 26 height 26
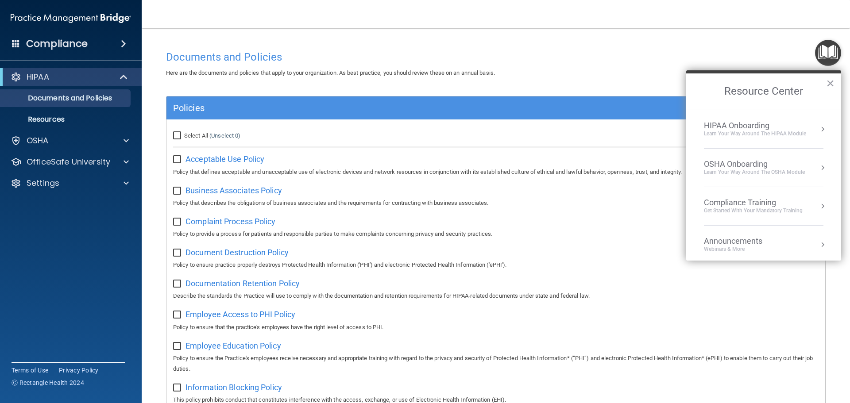
click at [791, 147] on li "HIPAA Onboarding Learn Your Way around the HIPAA module" at bounding box center [764, 129] width 120 height 39
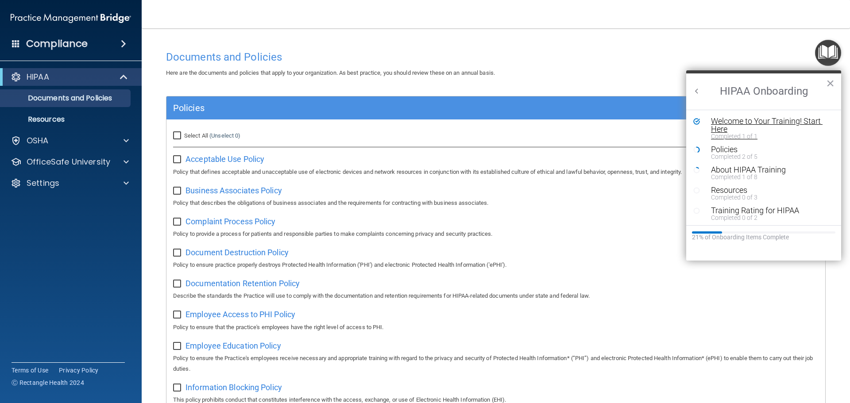
click at [788, 138] on div "Completed 1 of 1" at bounding box center [767, 136] width 112 height 6
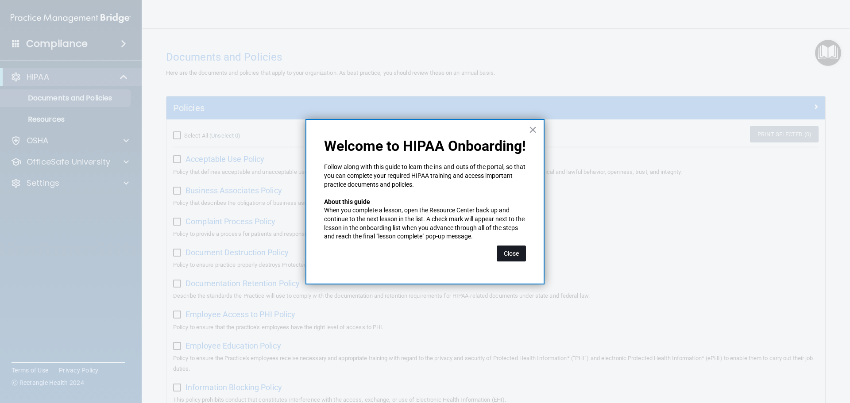
click at [512, 252] on button "Close" at bounding box center [511, 254] width 29 height 16
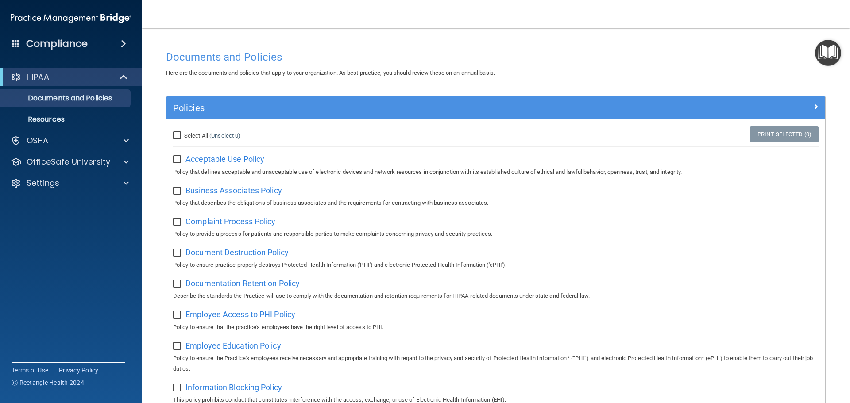
click at [824, 54] on img "Open Resource Center" at bounding box center [828, 53] width 26 height 26
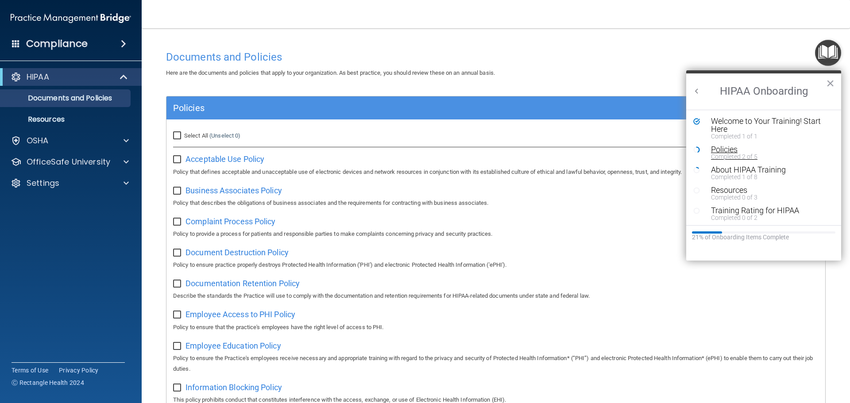
click at [724, 152] on div "Policies" at bounding box center [767, 150] width 112 height 8
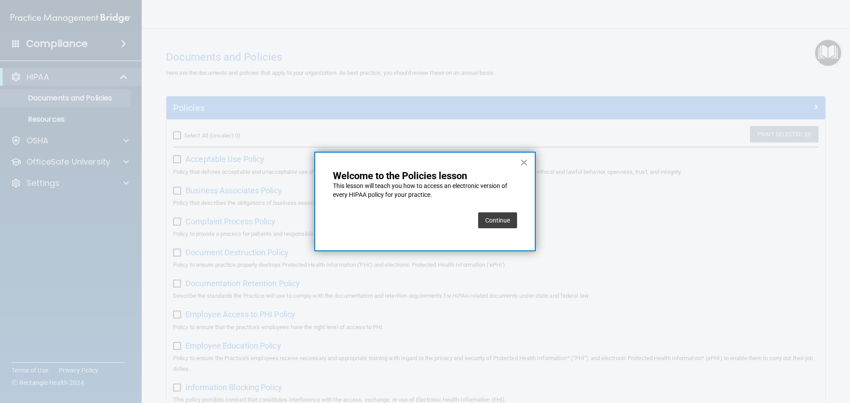
click at [499, 220] on button "Continue" at bounding box center [497, 220] width 39 height 16
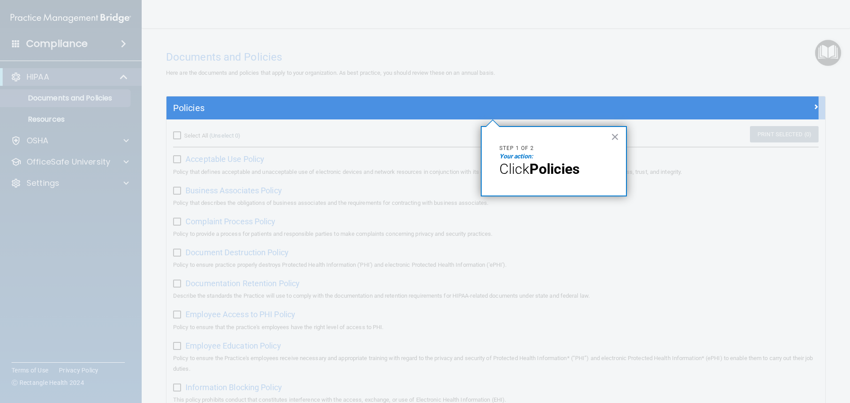
click at [564, 161] on strong "Policies" at bounding box center [554, 169] width 50 height 17
click at [560, 170] on strong "Policies" at bounding box center [554, 169] width 50 height 17
click at [531, 147] on p "Step 1 of 2" at bounding box center [553, 149] width 109 height 8
click at [614, 134] on button "×" at bounding box center [615, 137] width 8 height 14
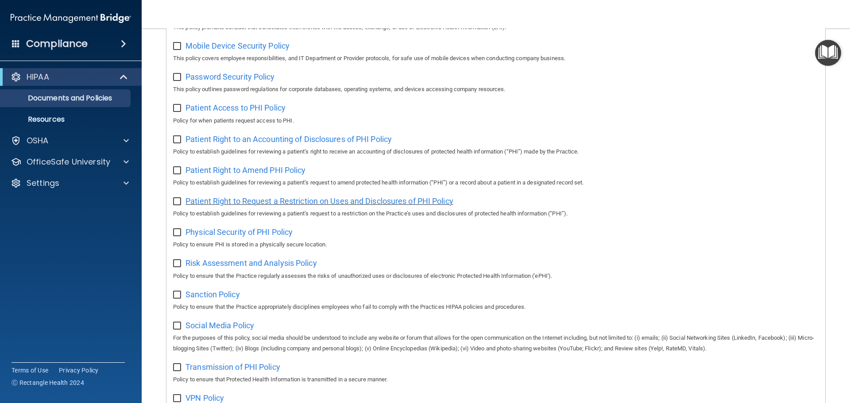
scroll to position [485, 0]
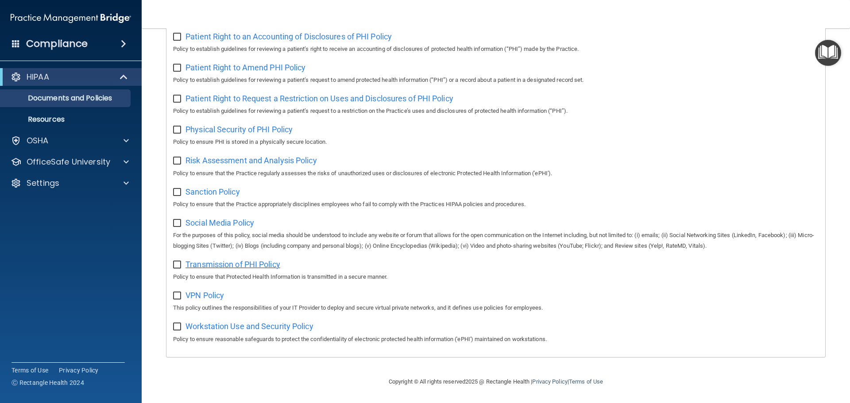
click at [256, 262] on span "Transmission of PHI Policy" at bounding box center [232, 264] width 95 height 9
click at [214, 295] on span "VPN Policy" at bounding box center [204, 295] width 39 height 9
click at [264, 329] on span "Workstation Use and Security Policy" at bounding box center [249, 326] width 128 height 9
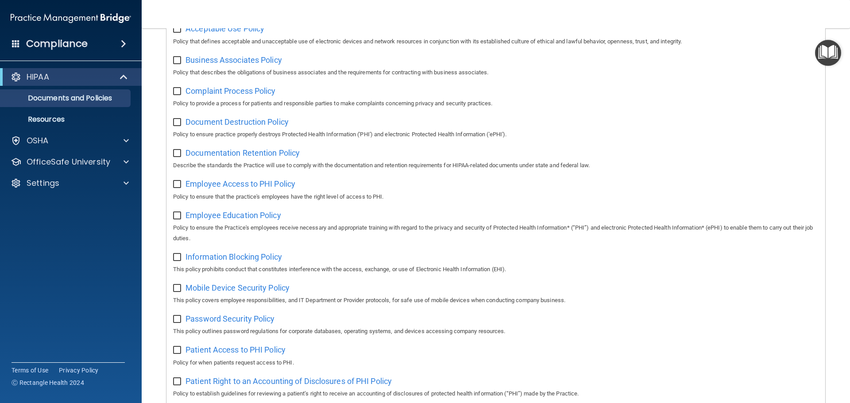
scroll to position [0, 0]
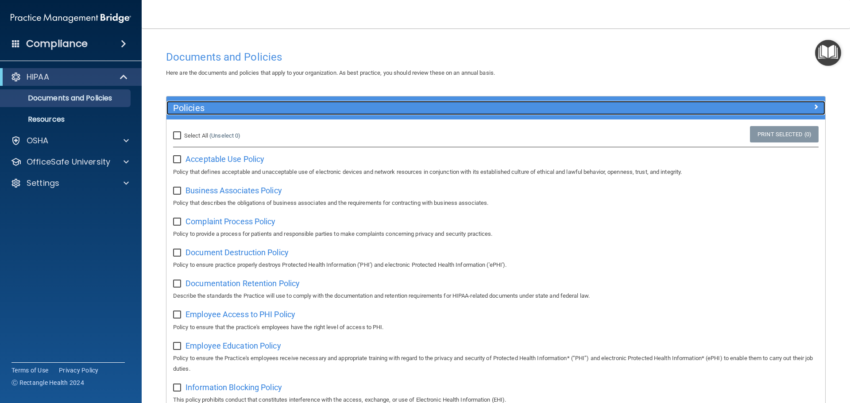
click at [812, 108] on div at bounding box center [742, 106] width 165 height 11
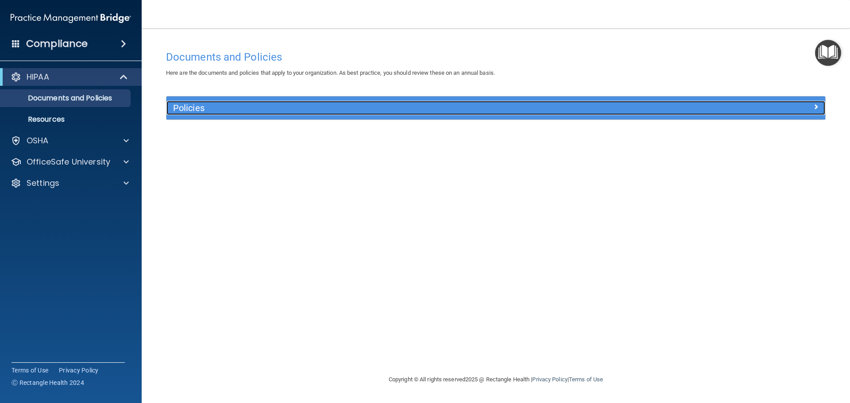
click at [810, 107] on div at bounding box center [742, 106] width 165 height 11
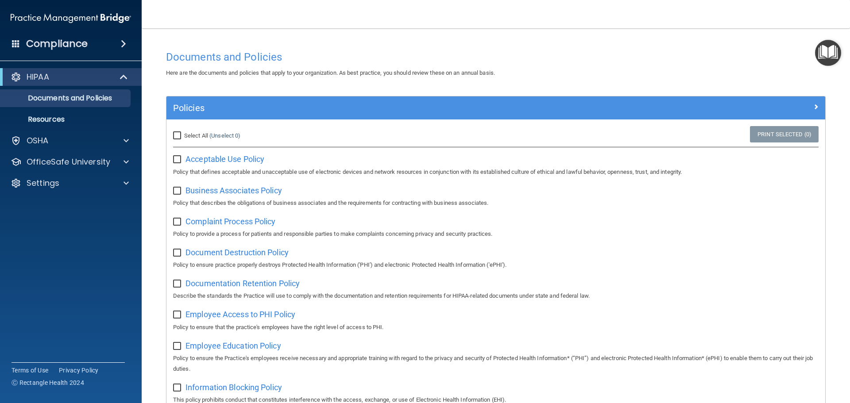
click at [827, 51] on img "Open Resource Center" at bounding box center [828, 53] width 26 height 26
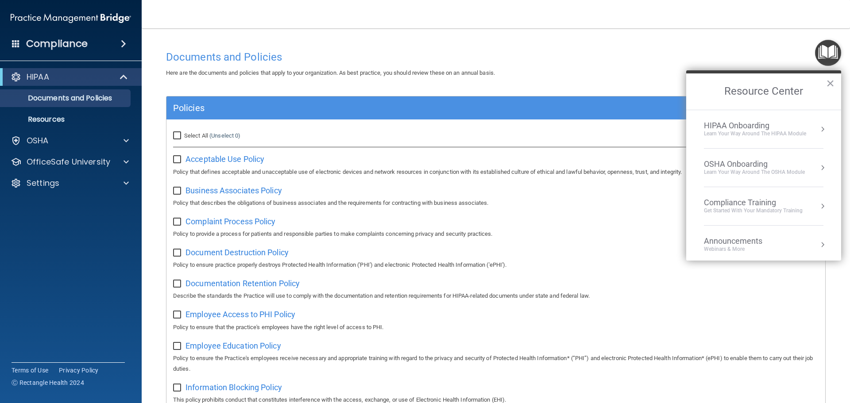
click at [745, 125] on div "HIPAA Onboarding" at bounding box center [755, 126] width 102 height 10
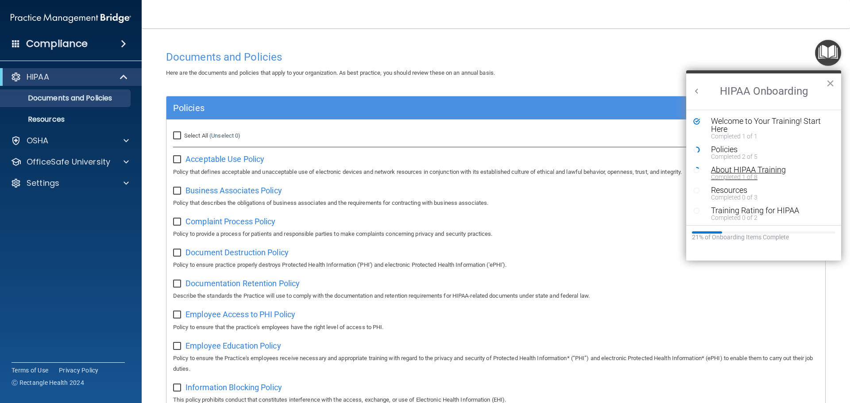
click at [738, 174] on div "Completed 1 of 8" at bounding box center [767, 177] width 112 height 6
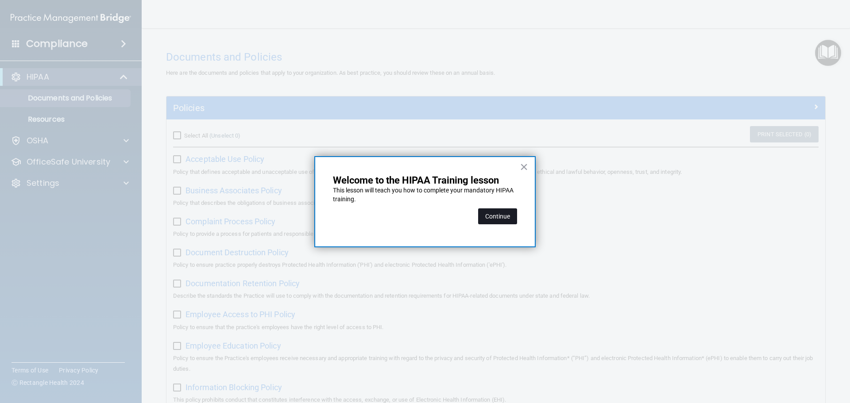
click at [492, 212] on button "Continue" at bounding box center [497, 216] width 39 height 16
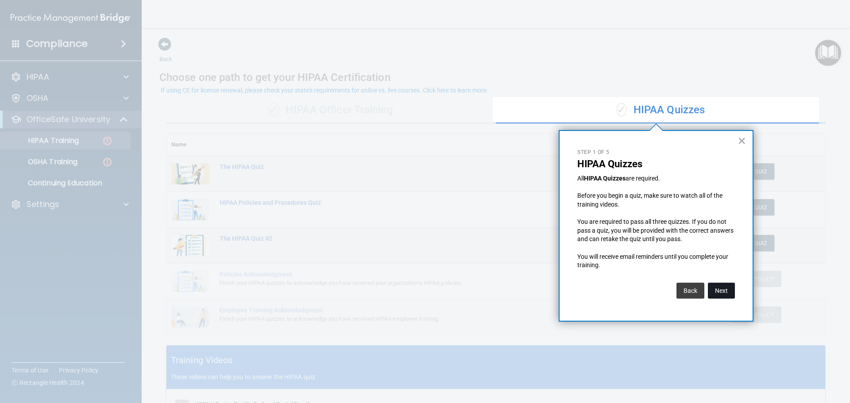
click at [730, 293] on button "Next" at bounding box center [721, 291] width 27 height 16
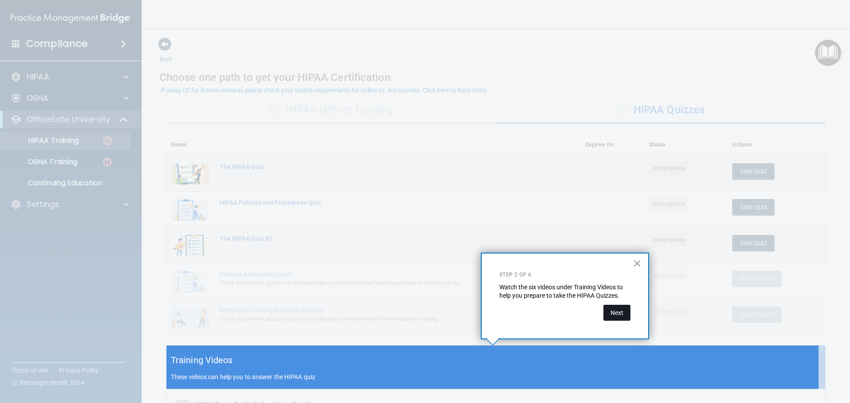
click at [619, 313] on button "Next" at bounding box center [616, 313] width 27 height 16
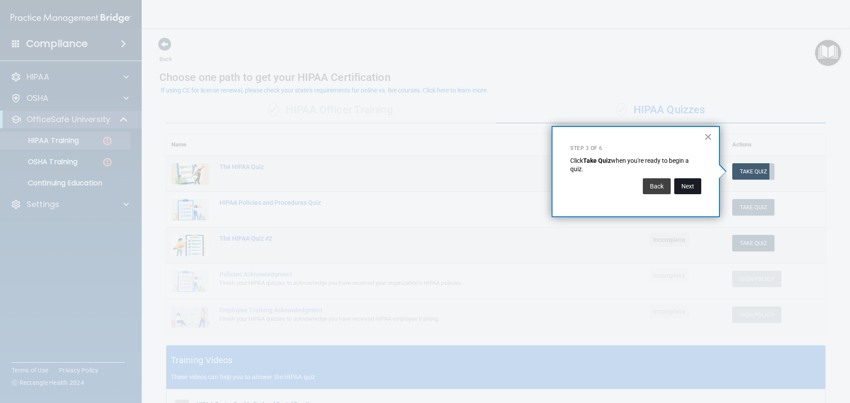
click at [685, 188] on button "Next" at bounding box center [687, 186] width 27 height 16
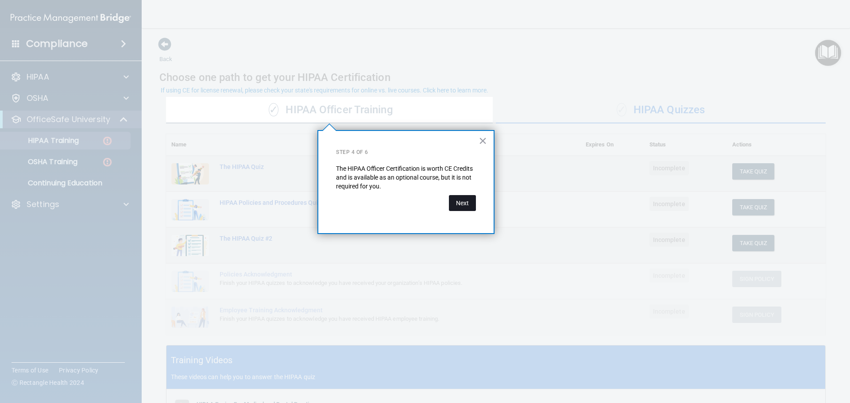
click at [463, 208] on button "Next" at bounding box center [462, 203] width 27 height 16
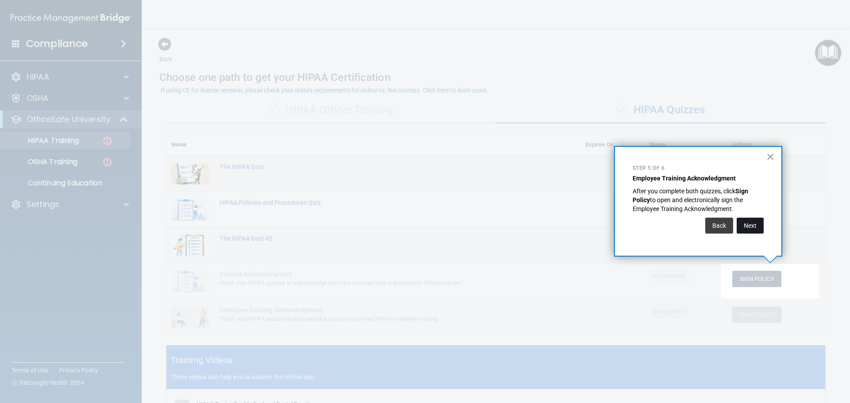
click at [747, 229] on button "Next" at bounding box center [750, 226] width 27 height 16
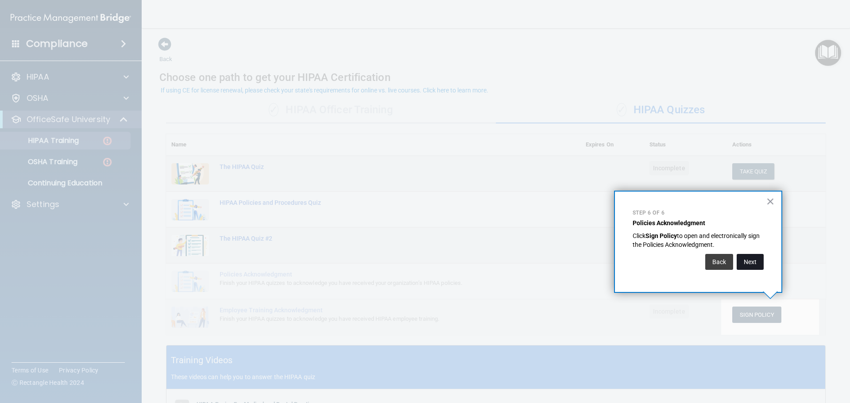
click at [745, 264] on button "Next" at bounding box center [750, 262] width 27 height 16
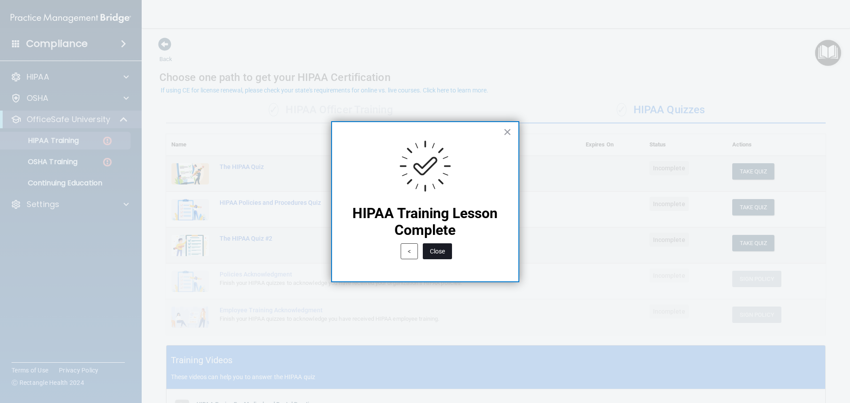
click at [440, 250] on button "Close" at bounding box center [437, 251] width 29 height 16
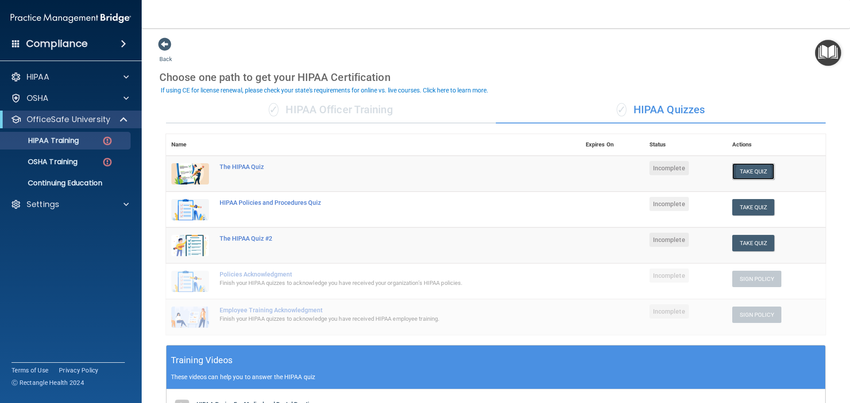
click at [742, 171] on button "Take Quiz" at bounding box center [753, 171] width 42 height 16
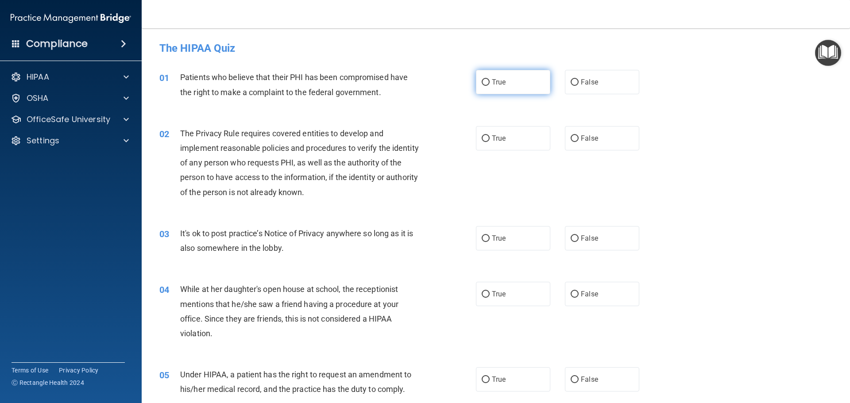
click at [521, 80] on label "True" at bounding box center [513, 82] width 74 height 24
click at [490, 80] on input "True" at bounding box center [486, 82] width 8 height 7
radio input "true"
click at [494, 141] on span "True" at bounding box center [499, 138] width 14 height 8
click at [490, 141] on input "True" at bounding box center [486, 138] width 8 height 7
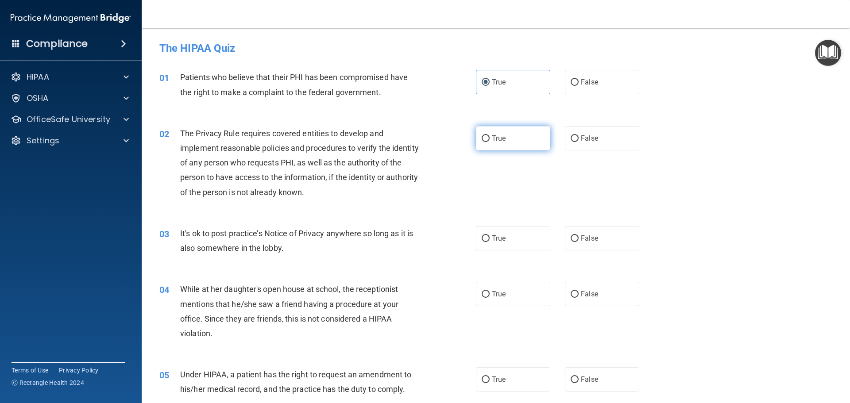
radio input "true"
click at [594, 243] on label "False" at bounding box center [602, 238] width 74 height 24
click at [579, 242] on input "False" at bounding box center [575, 238] width 8 height 7
radio input "true"
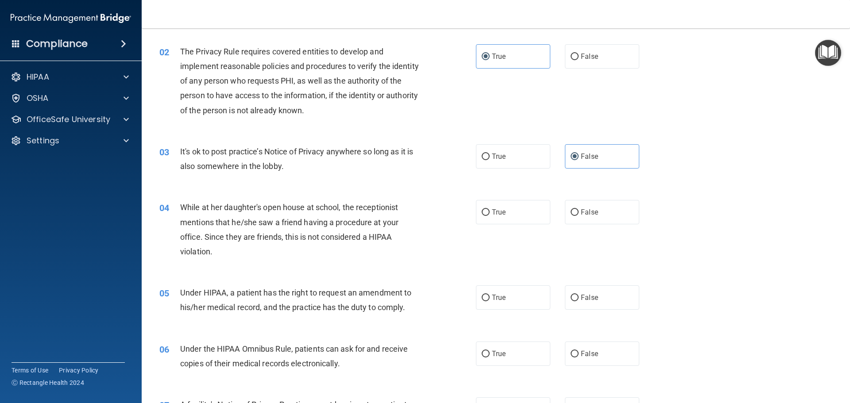
scroll to position [89, 0]
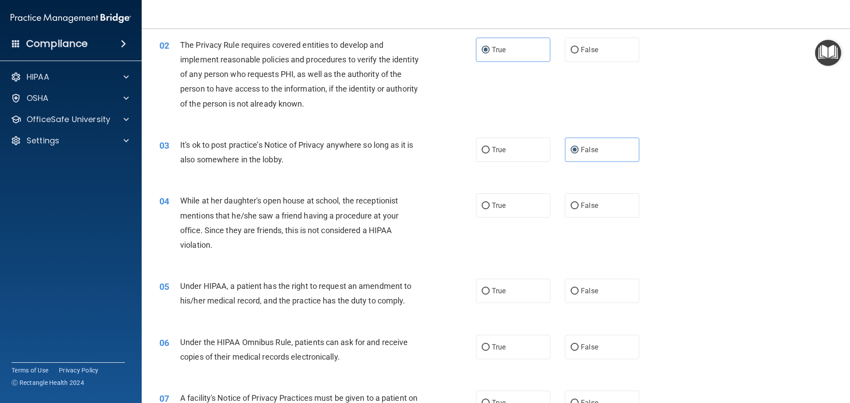
drag, startPoint x: 579, startPoint y: 211, endPoint x: 529, endPoint y: 229, distance: 53.6
click at [579, 211] on label "False" at bounding box center [602, 205] width 74 height 24
click at [485, 301] on label "True" at bounding box center [513, 291] width 74 height 24
click at [485, 295] on input "True" at bounding box center [486, 291] width 8 height 7
radio input "true"
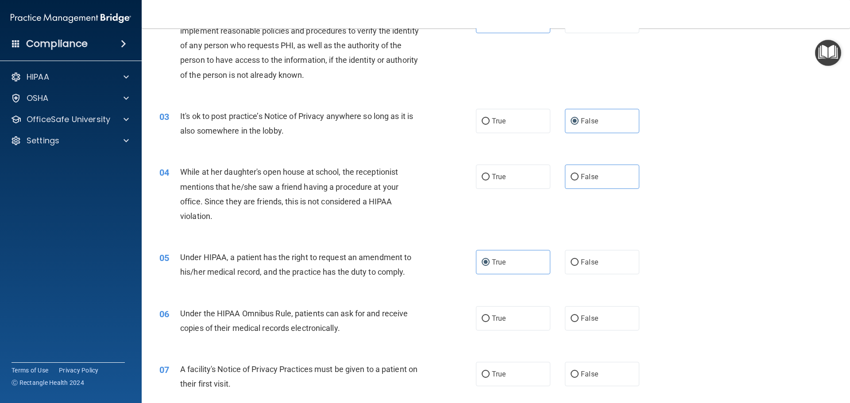
scroll to position [133, 0]
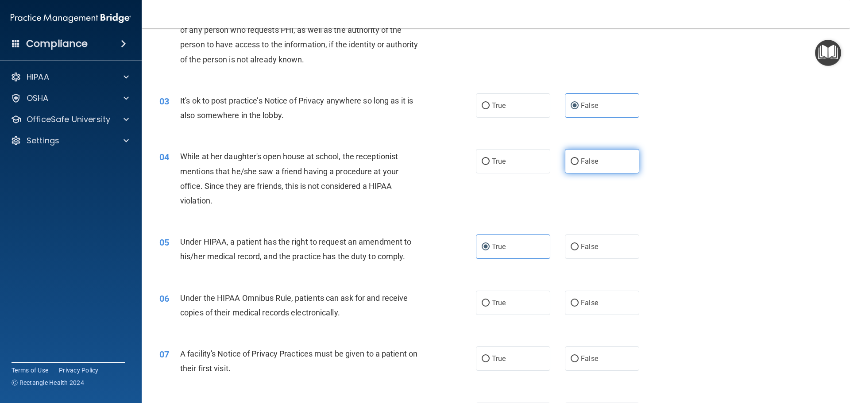
drag, startPoint x: 593, startPoint y: 164, endPoint x: 581, endPoint y: 172, distance: 14.3
click at [592, 164] on span "False" at bounding box center [589, 161] width 17 height 8
click at [579, 164] on input "False" at bounding box center [575, 161] width 8 height 7
radio input "true"
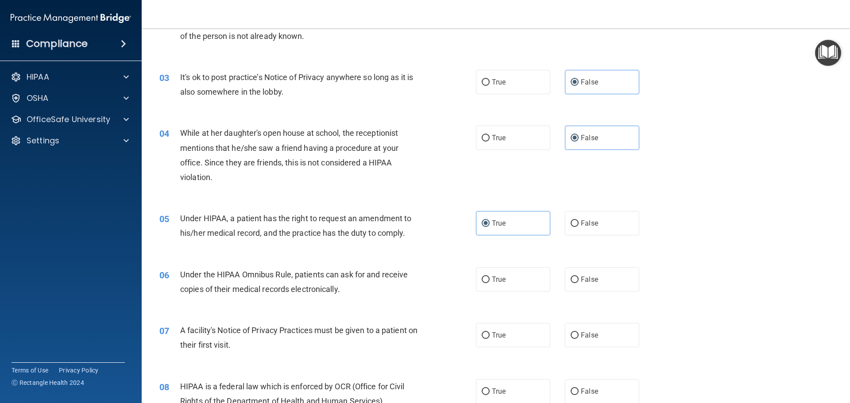
scroll to position [177, 0]
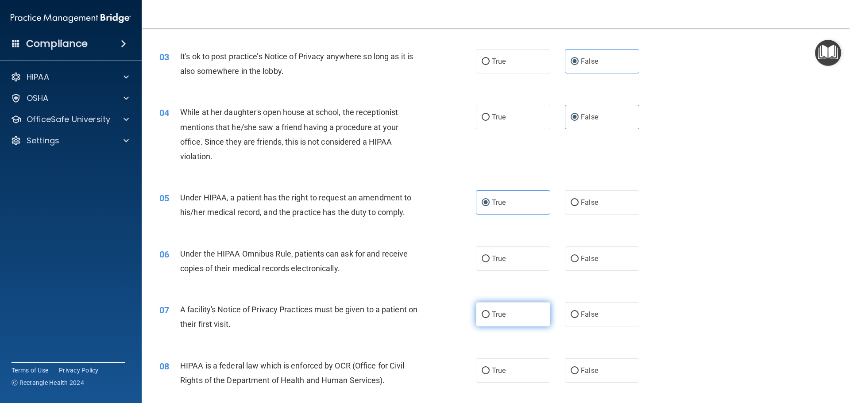
click at [494, 316] on span "True" at bounding box center [499, 314] width 14 height 8
click at [490, 316] on input "True" at bounding box center [486, 315] width 8 height 7
radio input "true"
click at [494, 252] on label "True" at bounding box center [513, 259] width 74 height 24
click at [467, 253] on div "06 Under the HIPAA Omnibus Rule, patients can ask for and receive copies of the…" at bounding box center [317, 264] width 343 height 34
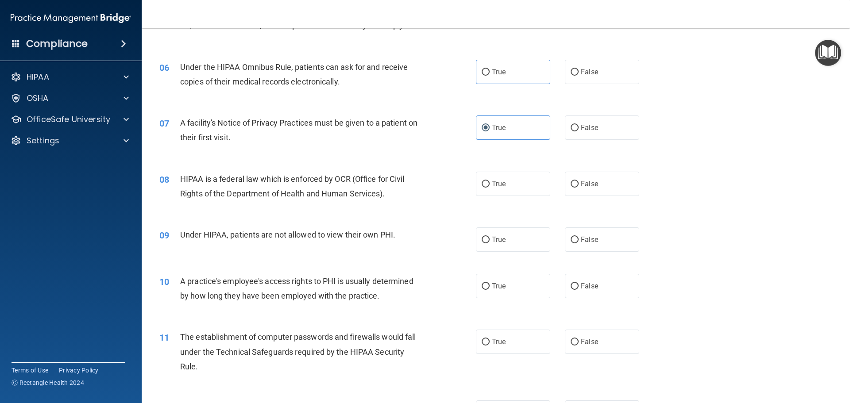
scroll to position [275, 0]
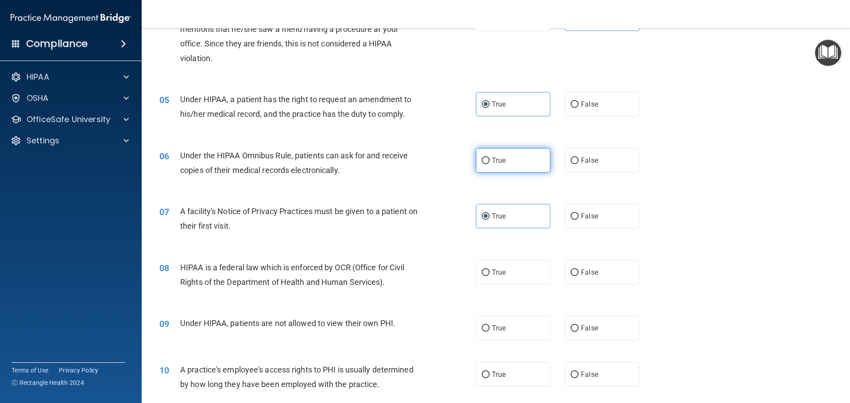
click at [486, 158] on input "True" at bounding box center [486, 161] width 8 height 7
radio input "true"
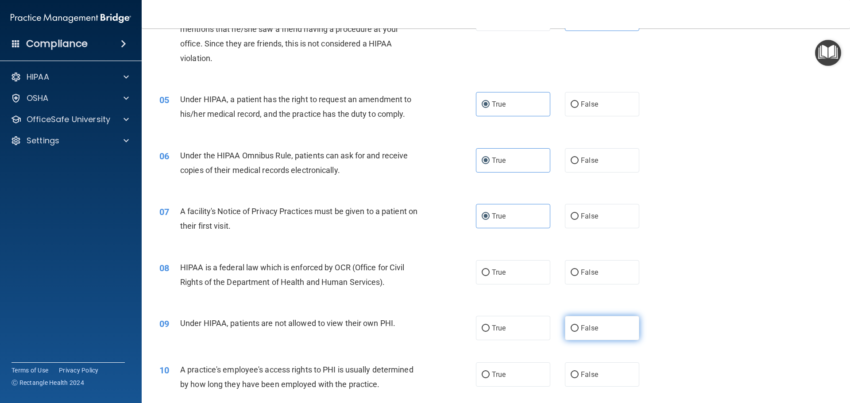
click at [600, 326] on label "False" at bounding box center [602, 328] width 74 height 24
click at [579, 326] on input "False" at bounding box center [575, 328] width 8 height 7
radio input "true"
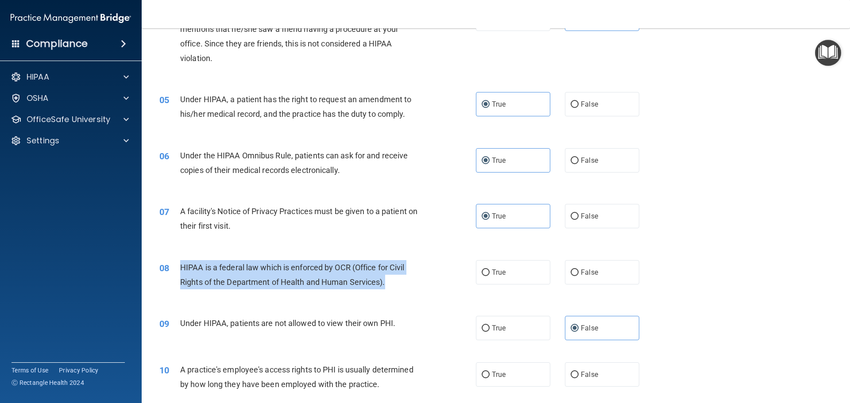
drag, startPoint x: 391, startPoint y: 289, endPoint x: 178, endPoint y: 265, distance: 214.3
click at [178, 265] on div "08 HIPAA is a federal law which is enforced by OCR (Office for Civil Rights of …" at bounding box center [317, 277] width 343 height 34
copy div "HIPAA is a federal law which is enforced by OCR (Office for Civil Rights of the…"
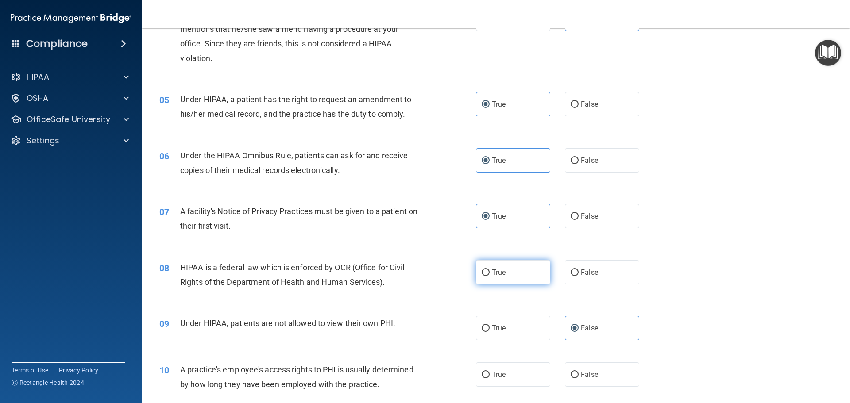
click at [515, 271] on label "True" at bounding box center [513, 272] width 74 height 24
click at [490, 271] on input "True" at bounding box center [486, 273] width 8 height 7
radio input "true"
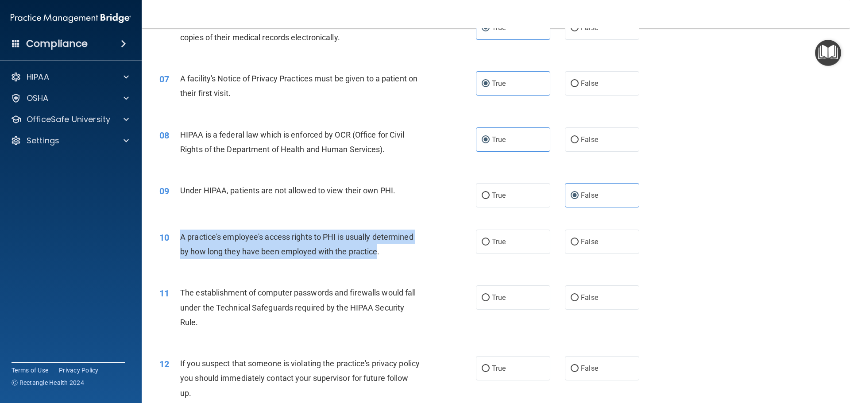
drag, startPoint x: 375, startPoint y: 253, endPoint x: 181, endPoint y: 239, distance: 193.9
click at [181, 239] on span "A practice's employee's access rights to PHI is usually determined by how long …" at bounding box center [296, 244] width 233 height 24
copy span "A practice's employee's access rights to PHI is usually determined by how long …"
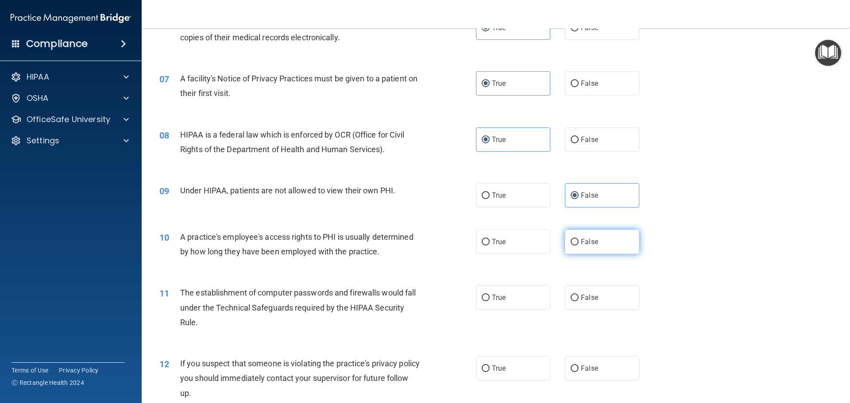
click at [593, 242] on span "False" at bounding box center [589, 242] width 17 height 8
click at [579, 242] on input "False" at bounding box center [575, 242] width 8 height 7
radio input "true"
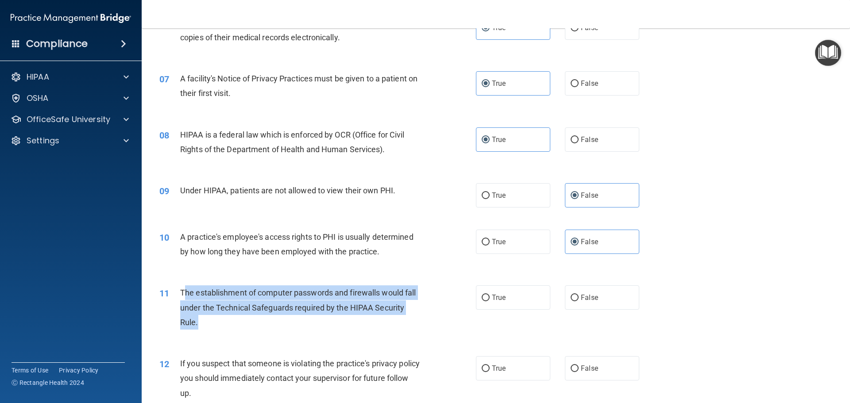
drag, startPoint x: 203, startPoint y: 319, endPoint x: 184, endPoint y: 297, distance: 28.9
click at [184, 297] on div "The establishment of computer passwords and firewalls would fall under the Tech…" at bounding box center [303, 308] width 247 height 44
drag, startPoint x: 179, startPoint y: 290, endPoint x: 203, endPoint y: 313, distance: 33.8
click at [192, 329] on div "11 The establishment of computer passwords and firewalls would fall under the T…" at bounding box center [317, 310] width 343 height 49
copy div "The establishment of computer passwords and firewalls would fall under the Tech…"
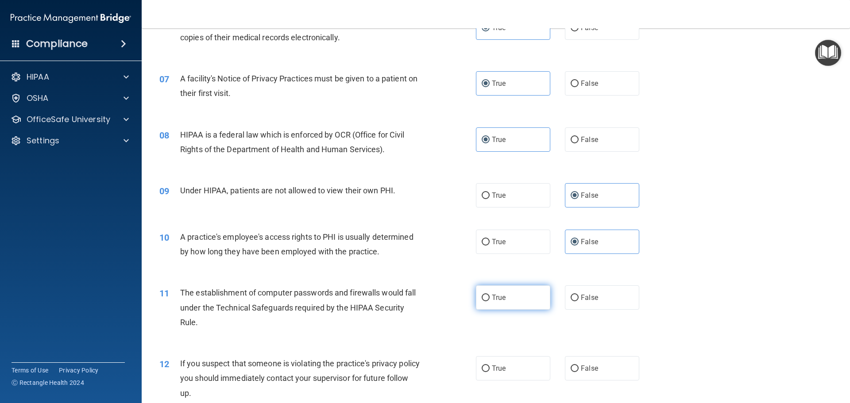
click at [488, 297] on label "True" at bounding box center [513, 298] width 74 height 24
click at [488, 297] on input "True" at bounding box center [486, 298] width 8 height 7
radio input "true"
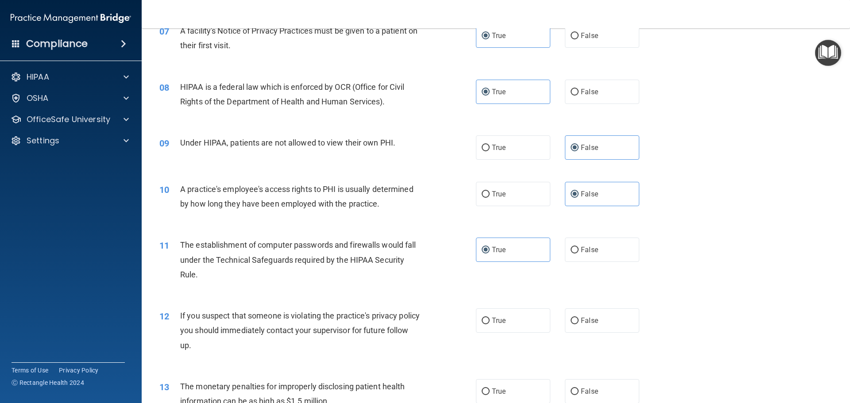
scroll to position [585, 0]
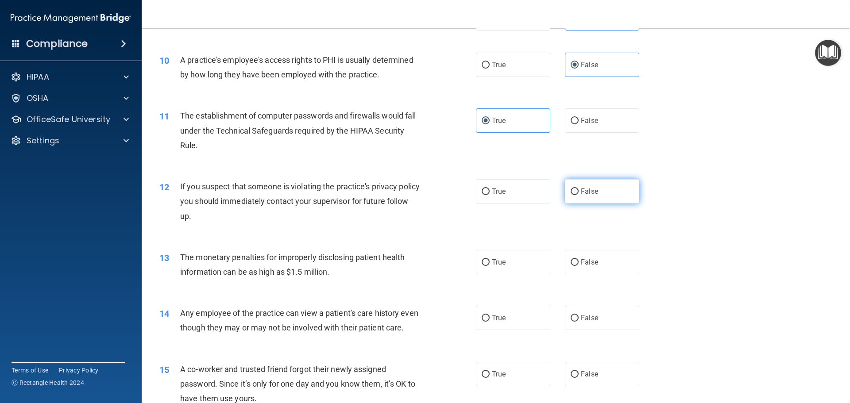
click at [581, 191] on span "False" at bounding box center [589, 191] width 17 height 8
click at [579, 191] on input "False" at bounding box center [575, 192] width 8 height 7
radio input "true"
click at [520, 191] on label "True" at bounding box center [513, 191] width 74 height 24
click at [490, 191] on input "True" at bounding box center [486, 192] width 8 height 7
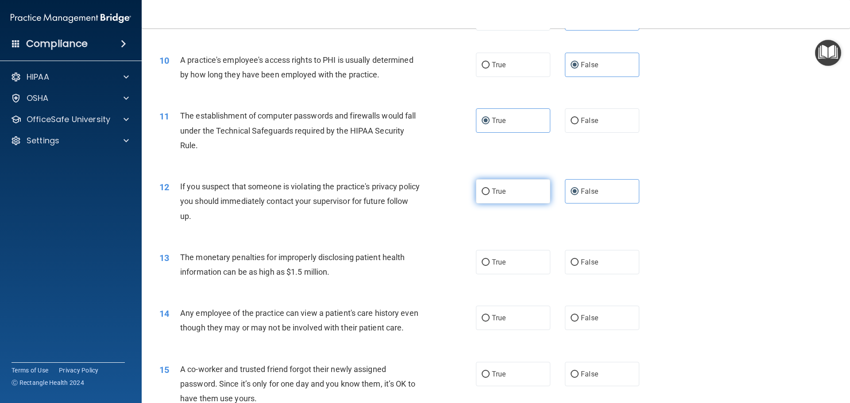
radio input "true"
radio input "false"
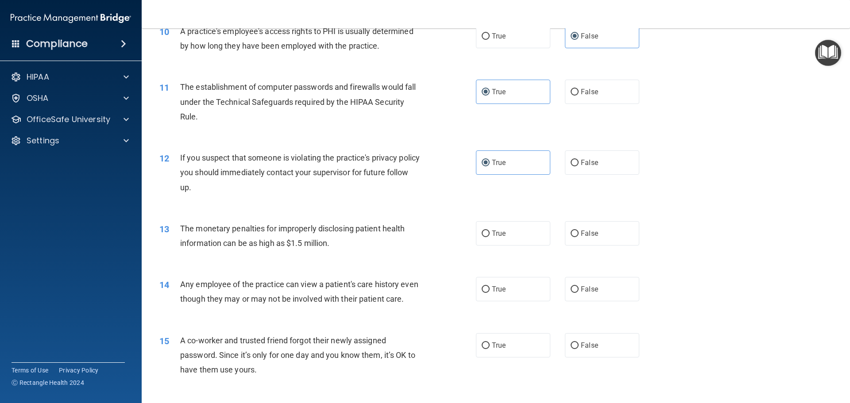
scroll to position [629, 0]
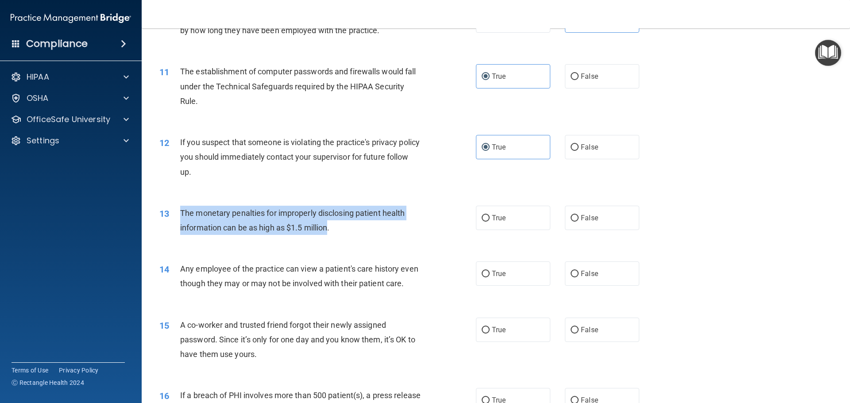
drag, startPoint x: 328, startPoint y: 230, endPoint x: 180, endPoint y: 208, distance: 149.4
click at [180, 208] on span "The monetary penalties for improperly disclosing patient health information can…" at bounding box center [292, 220] width 224 height 24
copy span "The monetary penalties for improperly disclosing patient health information can…"
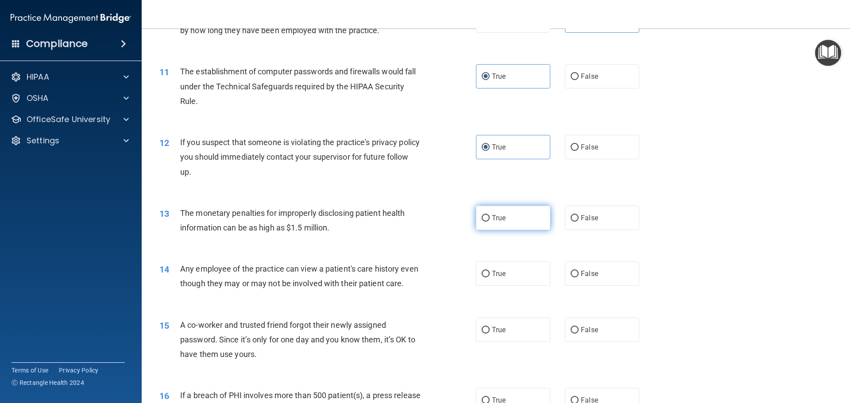
click at [504, 225] on label "True" at bounding box center [513, 218] width 74 height 24
click at [490, 222] on input "True" at bounding box center [486, 218] width 8 height 7
radio input "true"
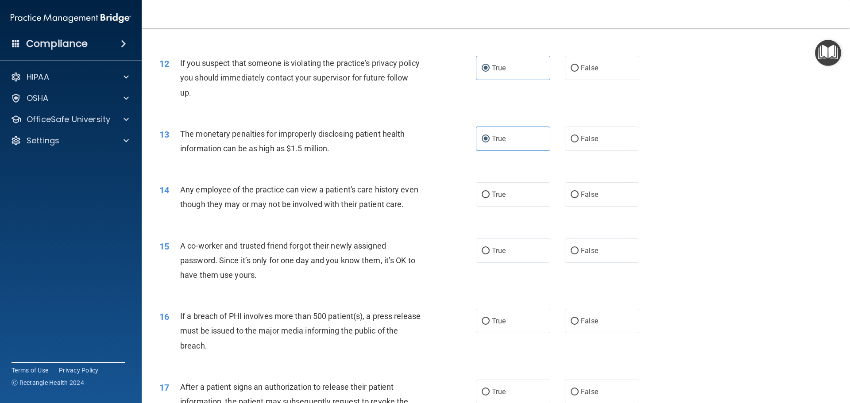
scroll to position [718, 0]
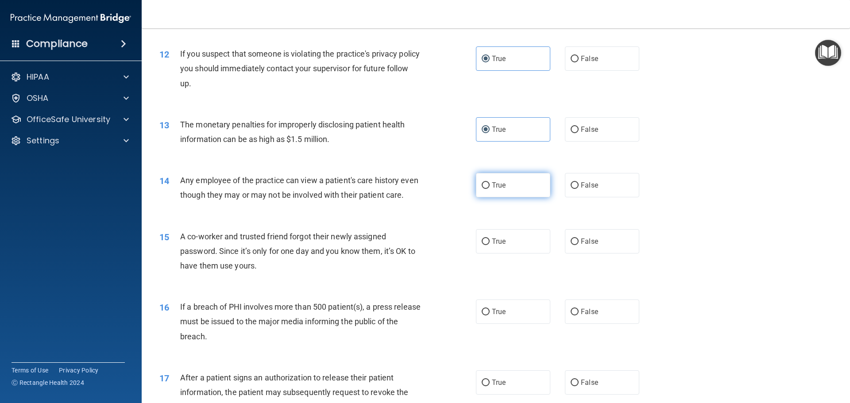
click at [488, 186] on label "True" at bounding box center [513, 185] width 74 height 24
click at [488, 186] on input "True" at bounding box center [486, 185] width 8 height 7
radio input "true"
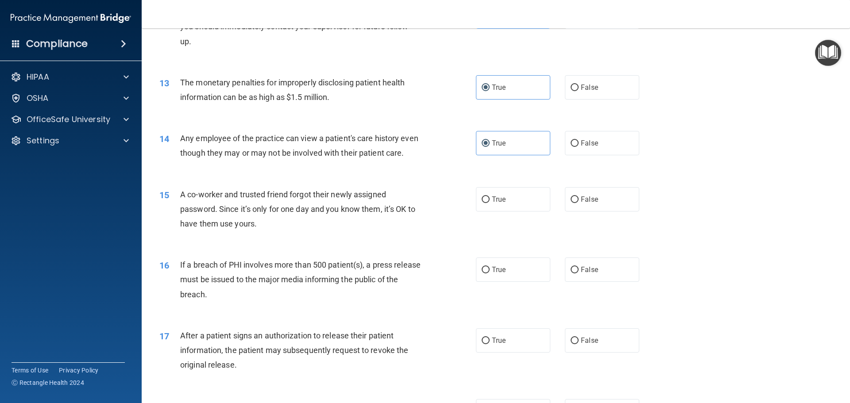
scroll to position [807, 0]
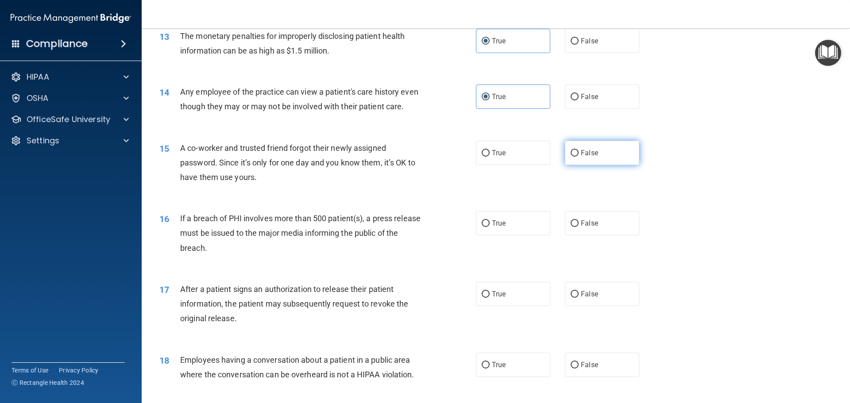
click at [603, 165] on label "False" at bounding box center [602, 153] width 74 height 24
click at [579, 157] on input "False" at bounding box center [575, 153] width 8 height 7
radio input "true"
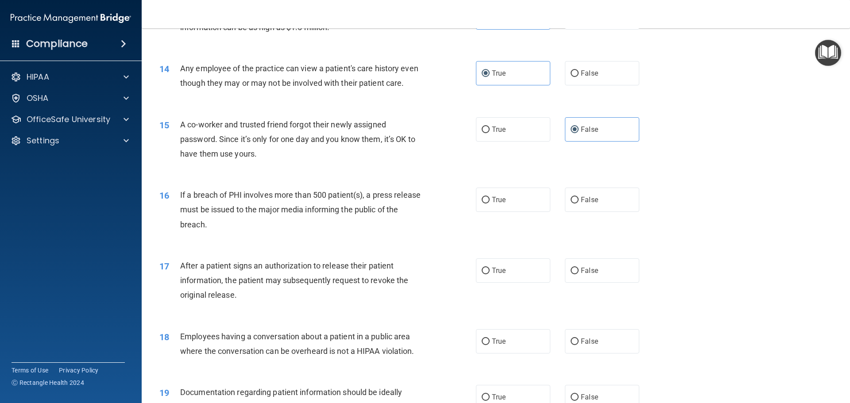
scroll to position [851, 0]
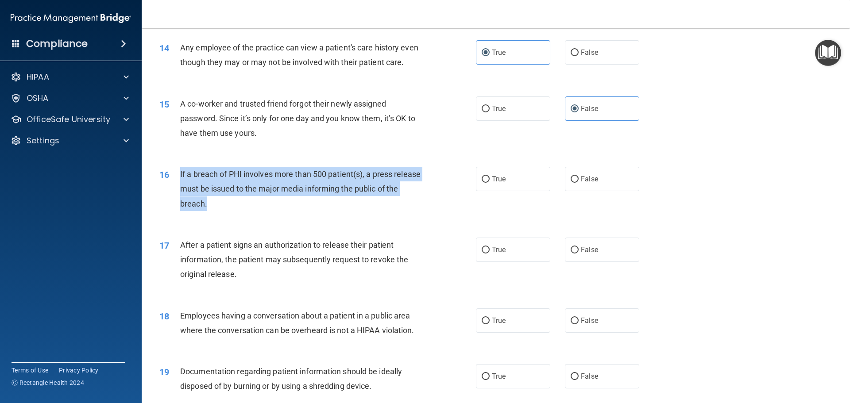
drag, startPoint x: 223, startPoint y: 220, endPoint x: 179, endPoint y: 193, distance: 51.5
click at [179, 193] on div "16 If a breach of PHI involves more than 500 patient(s), a press release must b…" at bounding box center [317, 191] width 343 height 49
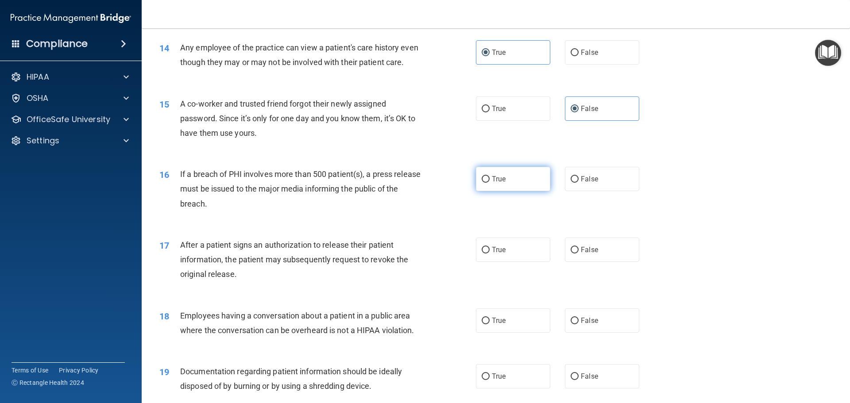
click at [479, 191] on label "True" at bounding box center [513, 179] width 74 height 24
click at [482, 183] on input "True" at bounding box center [486, 179] width 8 height 7
radio input "true"
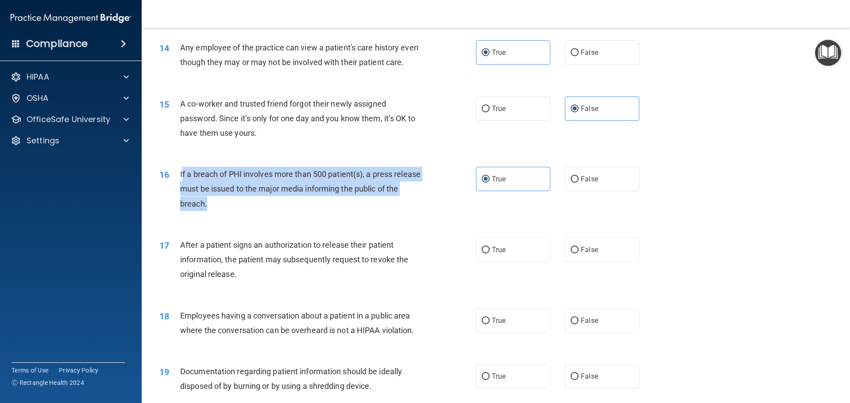
drag, startPoint x: 236, startPoint y: 219, endPoint x: 182, endPoint y: 185, distance: 63.8
click at [182, 185] on div "If a breach of PHI involves more than 500 patient(s), a press release must be i…" at bounding box center [303, 189] width 247 height 44
copy span "f a breach of PHI involves more than 500 patient(s), a press release must be is…"
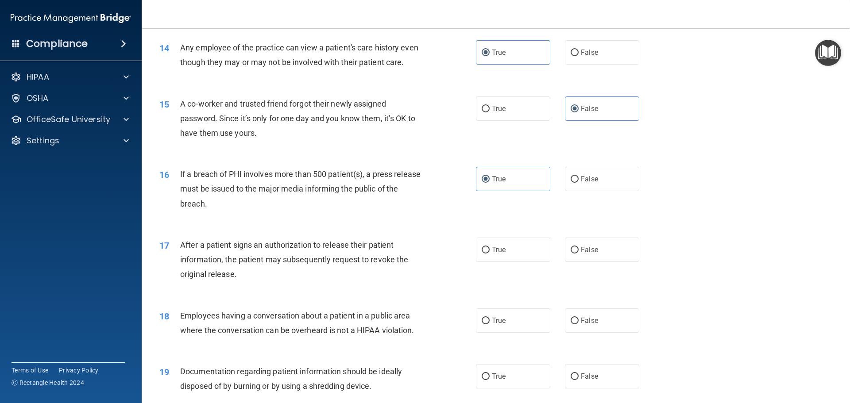
click at [213, 156] on div "15 A co-worker and trusted friend forgot their newly assigned password. Since i…" at bounding box center [496, 120] width 686 height 71
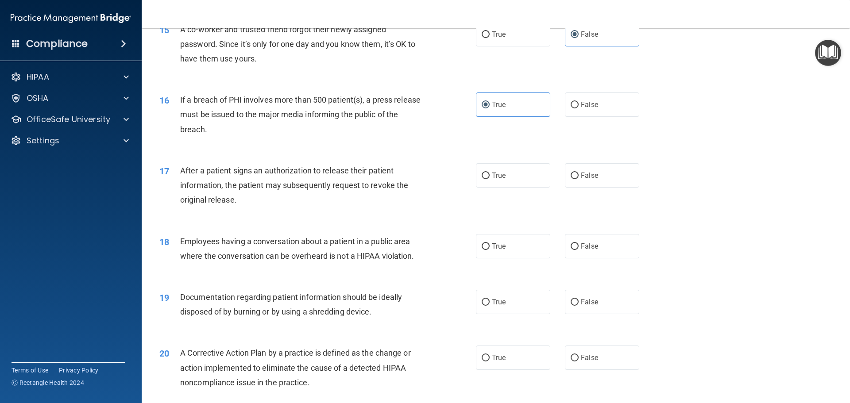
scroll to position [939, 0]
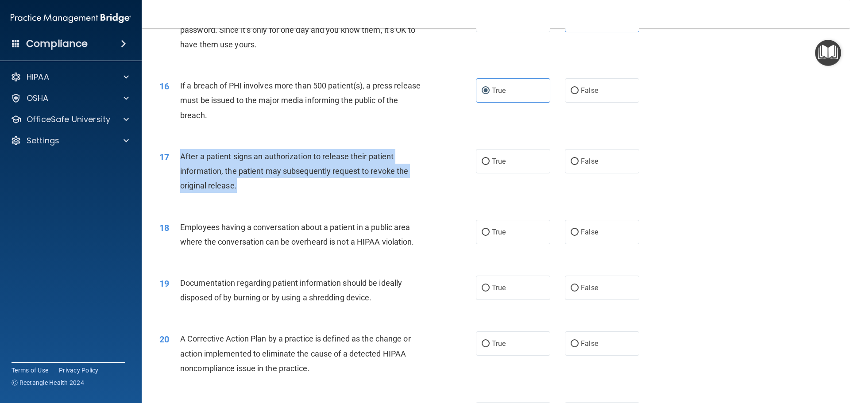
drag, startPoint x: 254, startPoint y: 205, endPoint x: 180, endPoint y: 177, distance: 78.9
click at [180, 177] on div "After a patient signs an authorization to release their patient information, th…" at bounding box center [303, 171] width 247 height 44
copy span "After a patient signs an authorization to release their patient information, th…"
click at [278, 193] on div "After a patient signs an authorization to release their patient information, th…" at bounding box center [303, 171] width 247 height 44
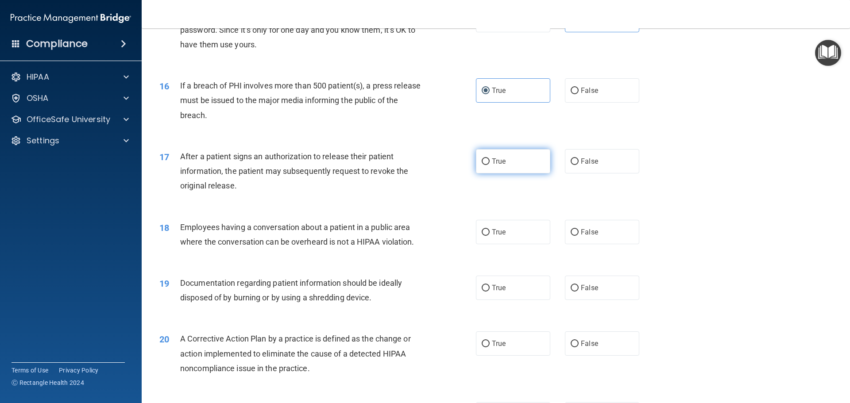
click at [508, 174] on label "True" at bounding box center [513, 161] width 74 height 24
click at [490, 165] on input "True" at bounding box center [486, 161] width 8 height 7
radio input "true"
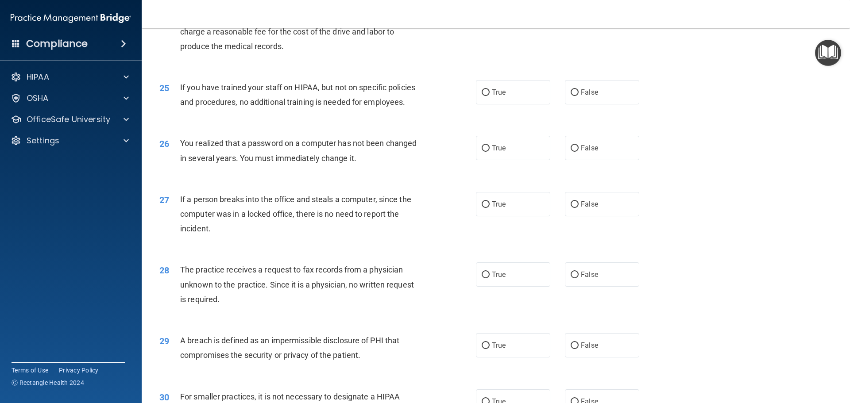
scroll to position [1692, 0]
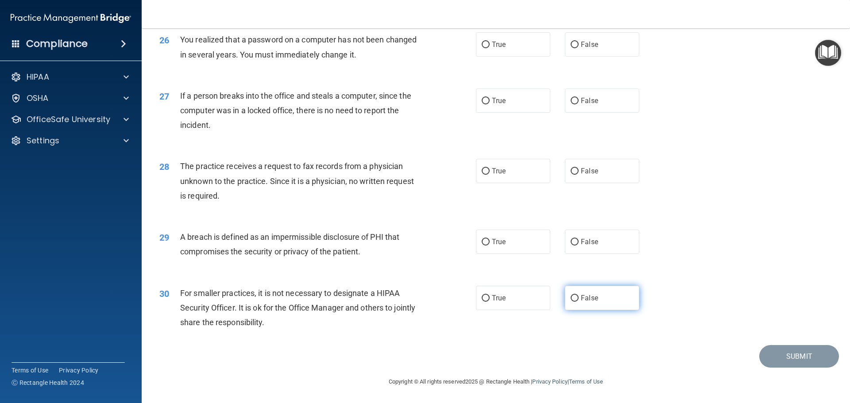
click at [602, 309] on label "False" at bounding box center [602, 298] width 74 height 24
click at [579, 302] on input "False" at bounding box center [575, 298] width 8 height 7
radio input "true"
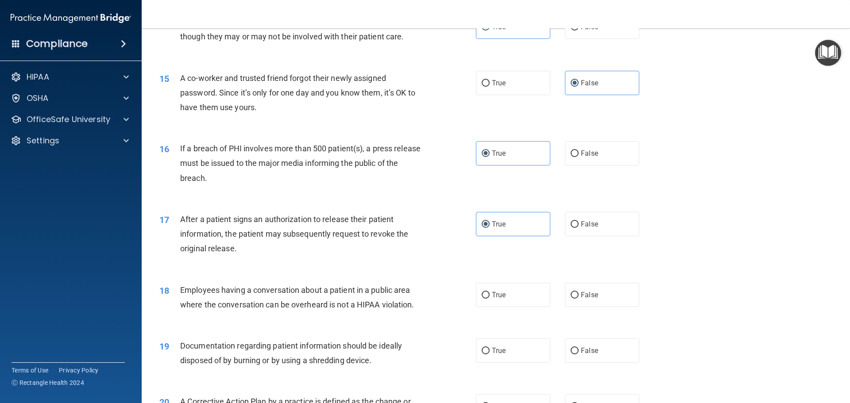
scroll to position [939, 0]
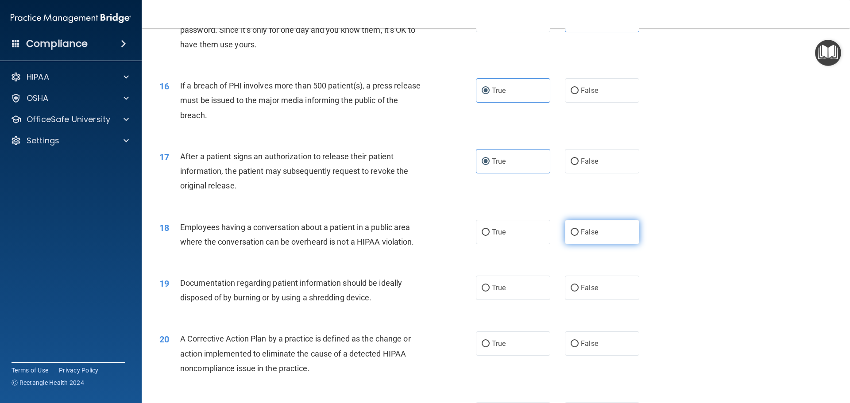
click at [595, 244] on label "False" at bounding box center [602, 232] width 74 height 24
click at [579, 236] on input "False" at bounding box center [575, 232] width 8 height 7
radio input "true"
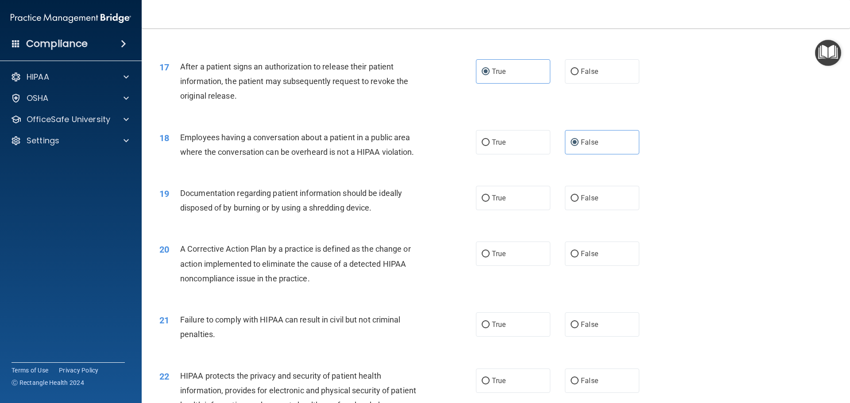
scroll to position [1072, 0]
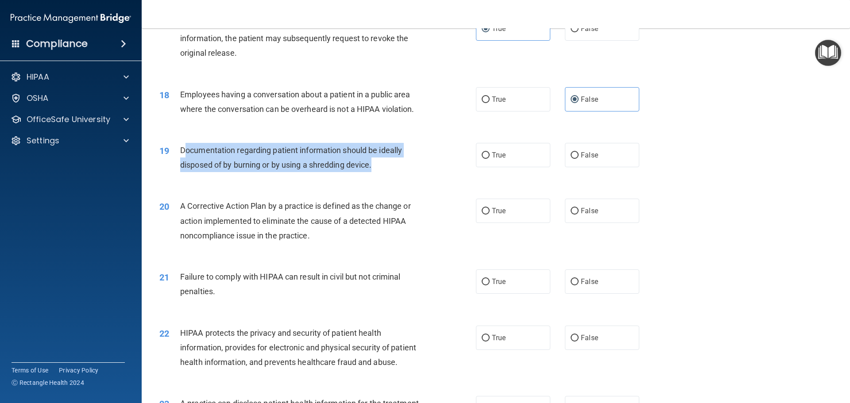
drag, startPoint x: 185, startPoint y: 165, endPoint x: 379, endPoint y: 189, distance: 195.9
click at [379, 177] on div "19 Documentation regarding patient information should be ideally disposed of by…" at bounding box center [317, 160] width 343 height 34
click at [368, 170] on span "Documentation regarding patient information should be ideally disposed of by bu…" at bounding box center [291, 158] width 222 height 24
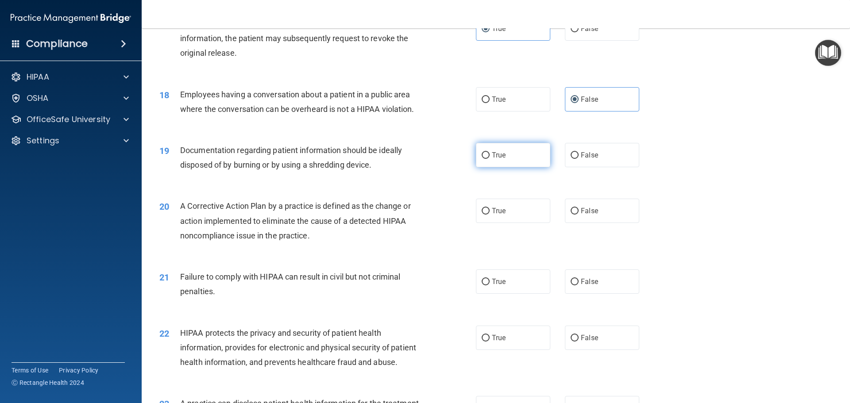
click at [497, 159] on span "True" at bounding box center [499, 155] width 14 height 8
click at [490, 159] on input "True" at bounding box center [486, 155] width 8 height 7
radio input "true"
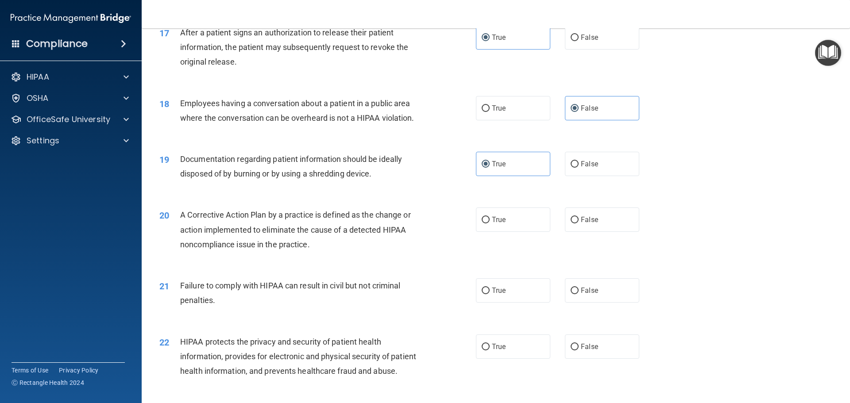
scroll to position [1161, 0]
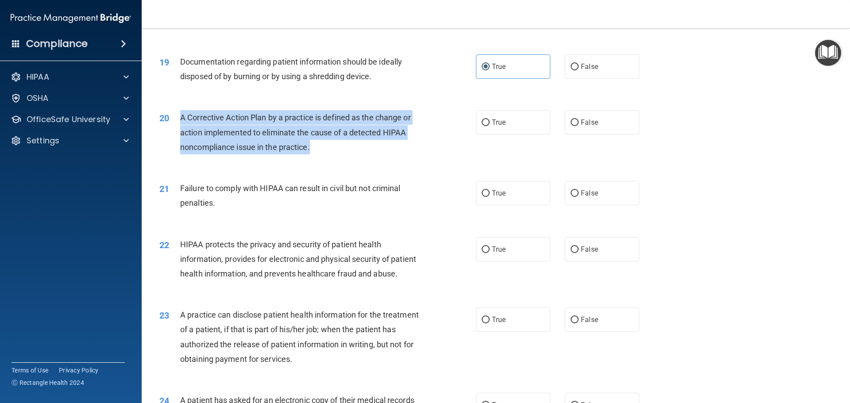
drag, startPoint x: 306, startPoint y: 161, endPoint x: 180, endPoint y: 132, distance: 129.1
click at [180, 132] on div "A Corrective Action Plan by a practice is defined as the change or action imple…" at bounding box center [303, 132] width 247 height 44
copy span "A Corrective Action Plan by a practice is defined as the change or action imple…"
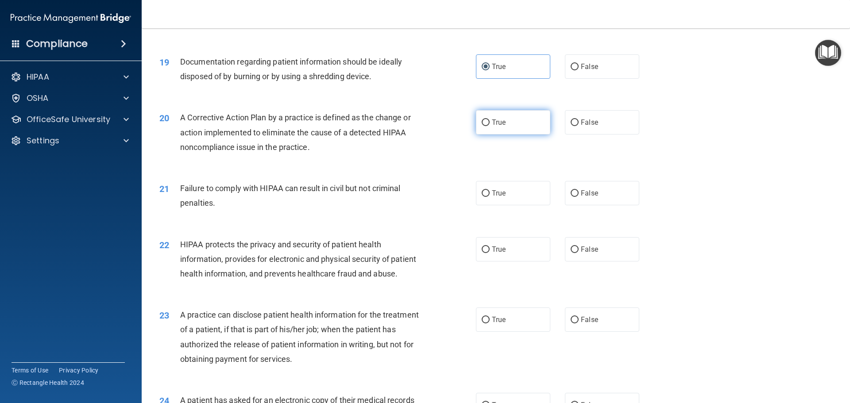
click at [513, 135] on label "True" at bounding box center [513, 122] width 74 height 24
click at [490, 126] on input "True" at bounding box center [486, 123] width 8 height 7
radio input "true"
click at [495, 135] on label "True" at bounding box center [513, 122] width 74 height 24
click at [495, 127] on span "True" at bounding box center [499, 122] width 14 height 8
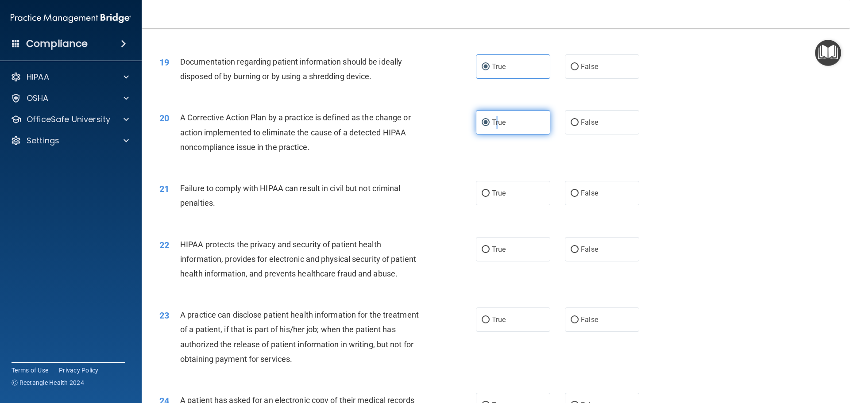
click at [490, 126] on input "True" at bounding box center [486, 123] width 8 height 7
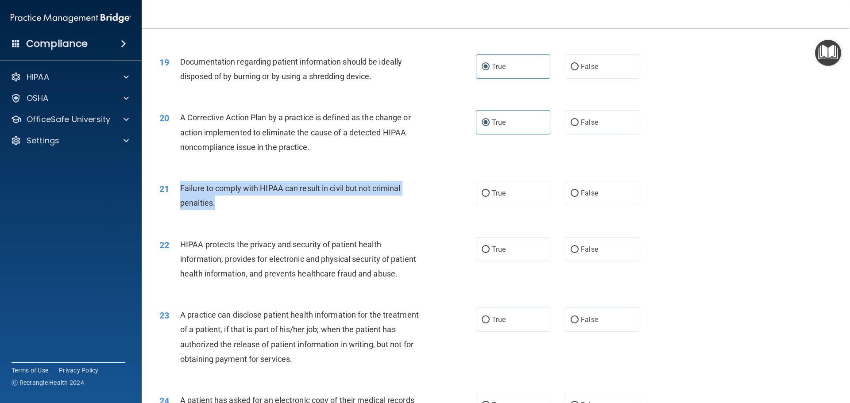
drag, startPoint x: 215, startPoint y: 216, endPoint x: 182, endPoint y: 204, distance: 35.6
click at [182, 204] on div "21 Failure to comply with HIPAA can result in civil but not criminal penalties." at bounding box center [317, 198] width 343 height 34
copy span "Failure to comply with HIPAA can result in civil but not criminal penalties."
click at [566, 205] on label "False" at bounding box center [602, 193] width 74 height 24
click at [571, 197] on input "False" at bounding box center [575, 193] width 8 height 7
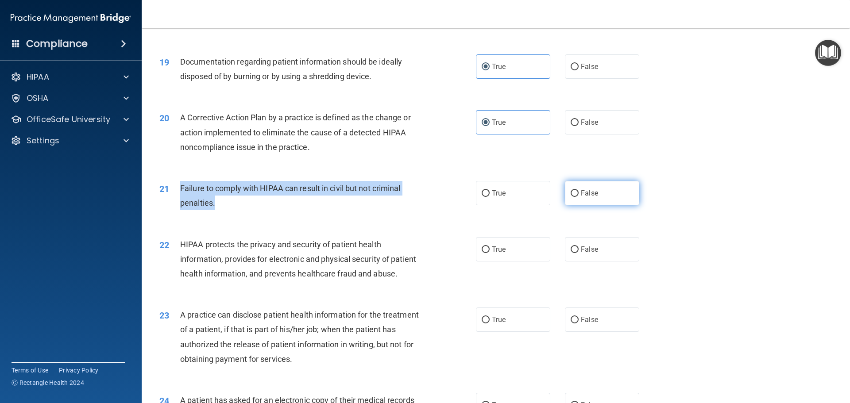
radio input "true"
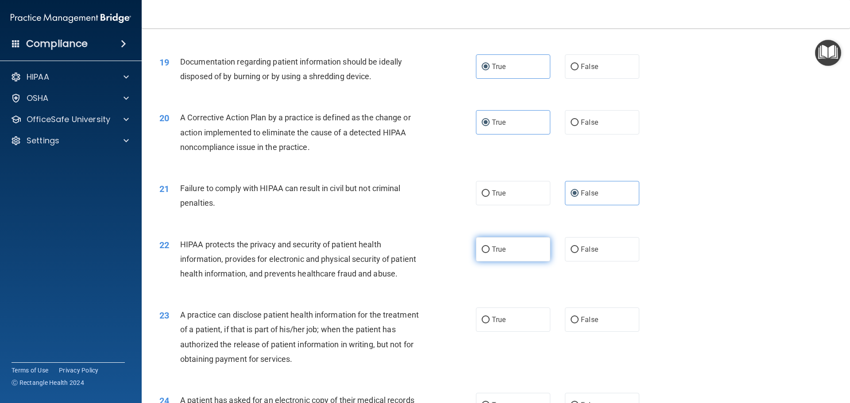
click at [492, 254] on span "True" at bounding box center [499, 249] width 14 height 8
click at [489, 253] on input "True" at bounding box center [486, 250] width 8 height 7
radio input "true"
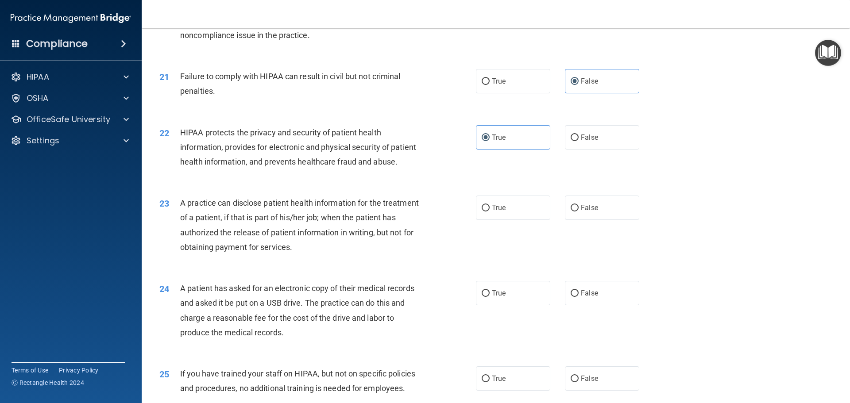
scroll to position [1338, 0]
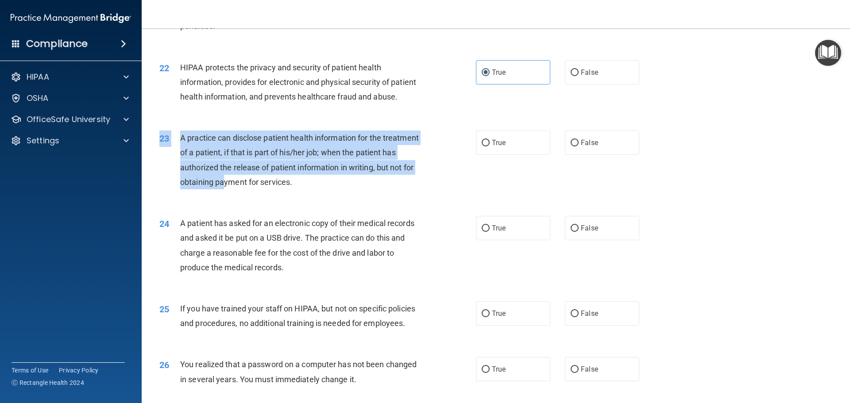
drag, startPoint x: 345, startPoint y: 220, endPoint x: 275, endPoint y: 216, distance: 70.1
click at [269, 205] on div "23 A practice can disclose patient health information for the treatment of a pa…" at bounding box center [496, 162] width 686 height 85
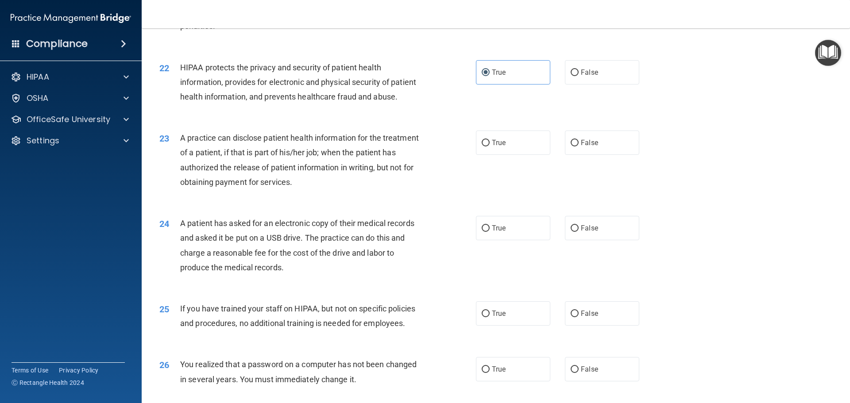
click at [325, 194] on div "23 A practice can disclose patient health information for the treatment of a pa…" at bounding box center [317, 162] width 343 height 63
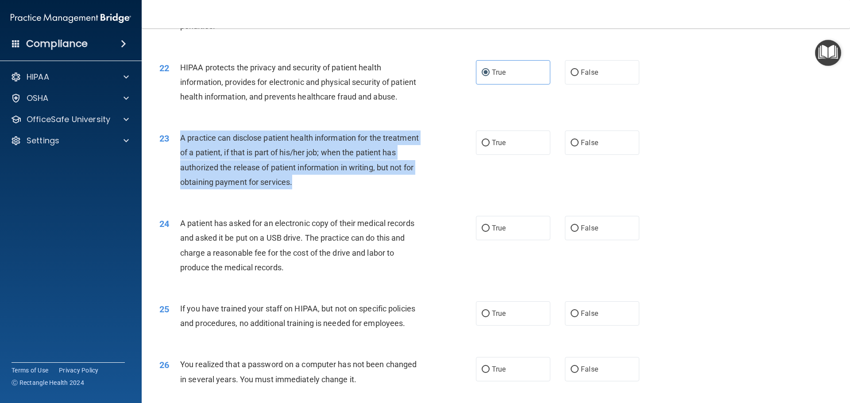
drag, startPoint x: 332, startPoint y: 212, endPoint x: 178, endPoint y: 171, distance: 160.3
click at [177, 171] on div "23 A practice can disclose patient health information for the treatment of a pa…" at bounding box center [317, 162] width 343 height 63
copy div "A practice can disclose patient health information for the treatment of a patie…"
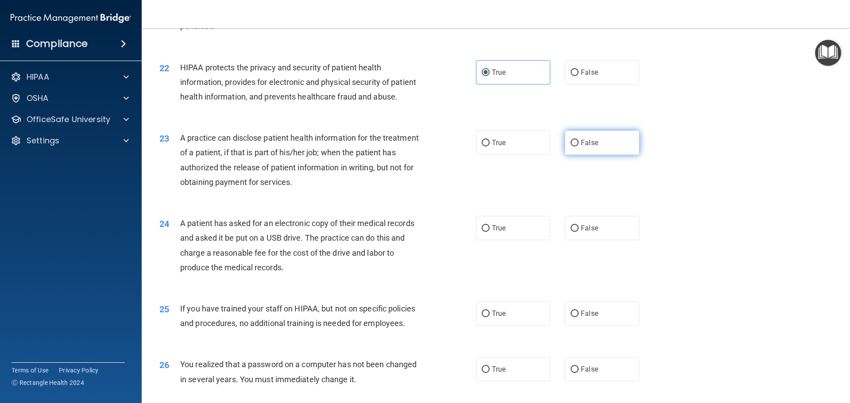
drag, startPoint x: 580, startPoint y: 181, endPoint x: 571, endPoint y: 183, distance: 8.5
click at [580, 155] on label "False" at bounding box center [602, 143] width 74 height 24
click at [579, 147] on input "False" at bounding box center [575, 143] width 8 height 7
radio input "true"
click at [499, 155] on label "True" at bounding box center [513, 143] width 74 height 24
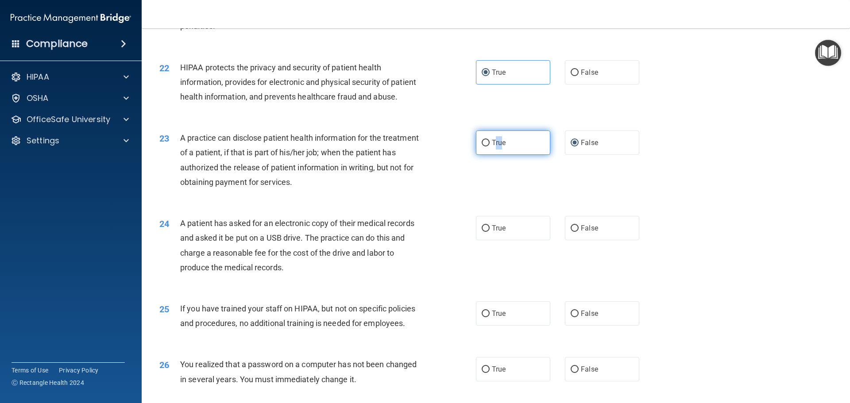
click at [483, 147] on input "True" at bounding box center [486, 143] width 8 height 7
radio input "true"
radio input "false"
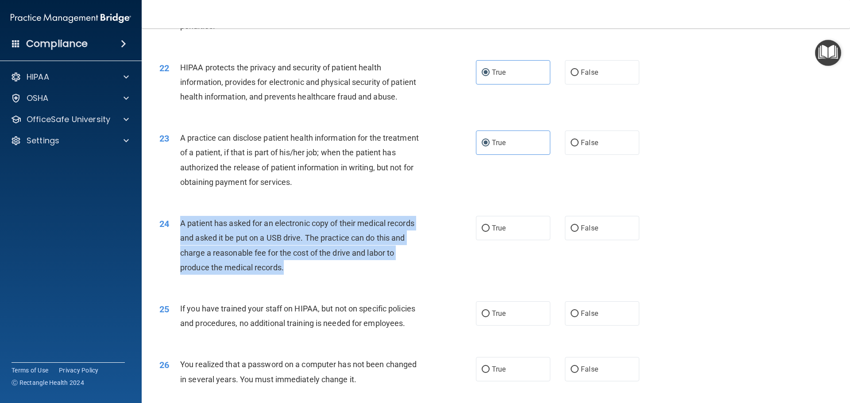
drag, startPoint x: 292, startPoint y: 301, endPoint x: 181, endPoint y: 251, distance: 122.2
click at [181, 251] on div "A patient has asked for an electronic copy of their medical records and asked i…" at bounding box center [303, 245] width 247 height 59
copy span "A patient has asked for an electronic copy of their medical records and asked i…"
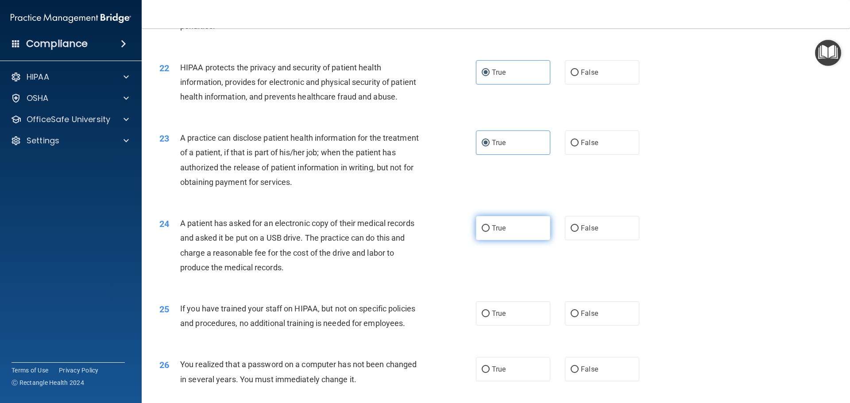
click at [515, 240] on label "True" at bounding box center [513, 228] width 74 height 24
click at [490, 232] on input "True" at bounding box center [486, 228] width 8 height 7
radio input "true"
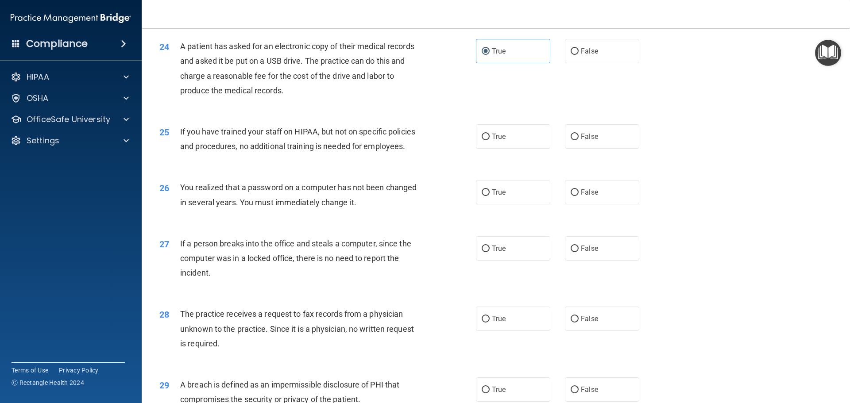
scroll to position [1559, 0]
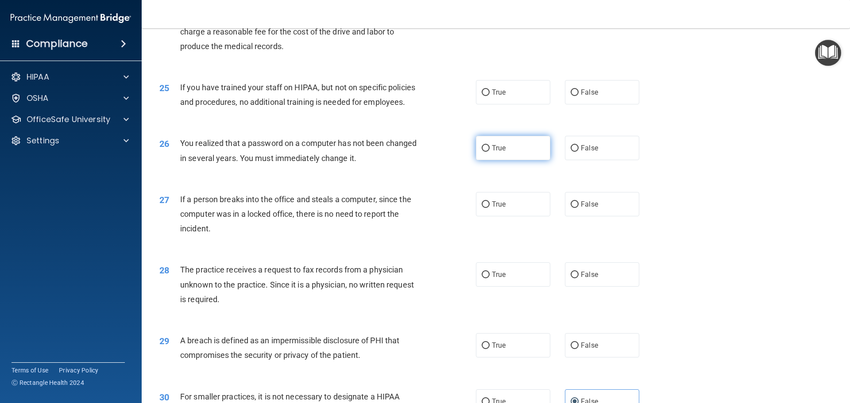
click at [488, 160] on label "True" at bounding box center [513, 148] width 74 height 24
click at [488, 152] on input "True" at bounding box center [486, 148] width 8 height 7
radio input "true"
click at [604, 287] on label "False" at bounding box center [602, 274] width 74 height 24
click at [579, 278] on input "False" at bounding box center [575, 275] width 8 height 7
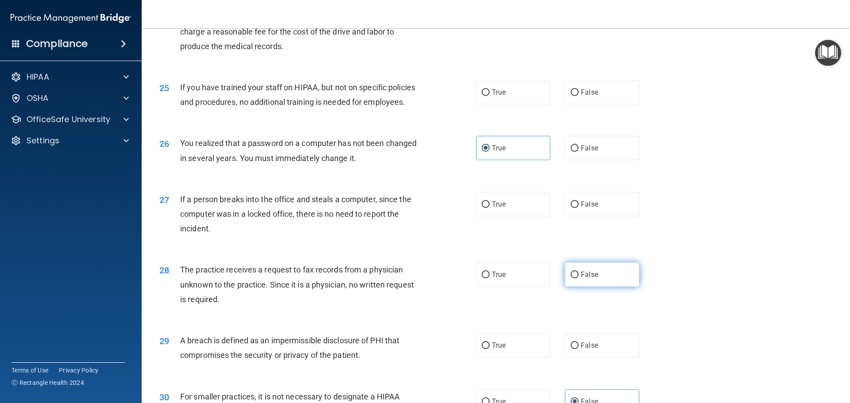
radio input "true"
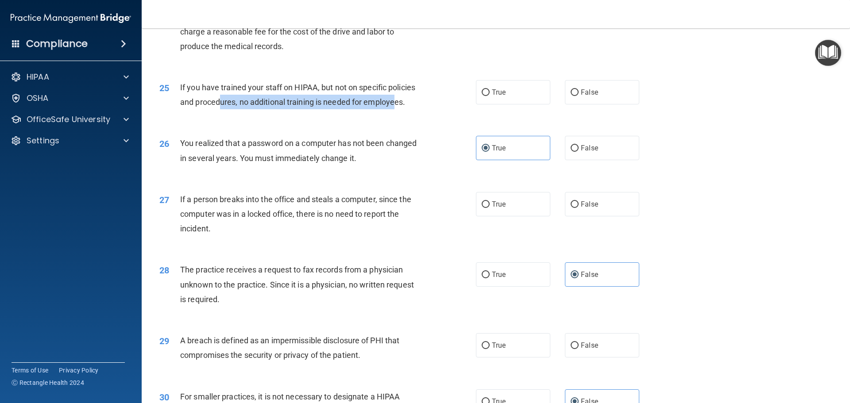
drag, startPoint x: 340, startPoint y: 136, endPoint x: 214, endPoint y: 137, distance: 125.7
click at [219, 114] on div "25 If you have trained your staff on HIPAA, but not on specific policies and pr…" at bounding box center [317, 97] width 343 height 34
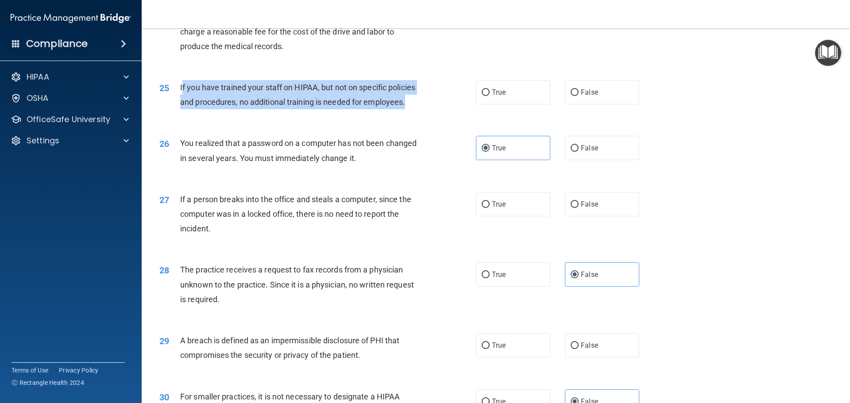
drag, startPoint x: 181, startPoint y: 119, endPoint x: 459, endPoint y: 131, distance: 277.4
click at [459, 114] on div "25 If you have trained your staff on HIPAA, but not on specific policies and pr…" at bounding box center [317, 97] width 343 height 34
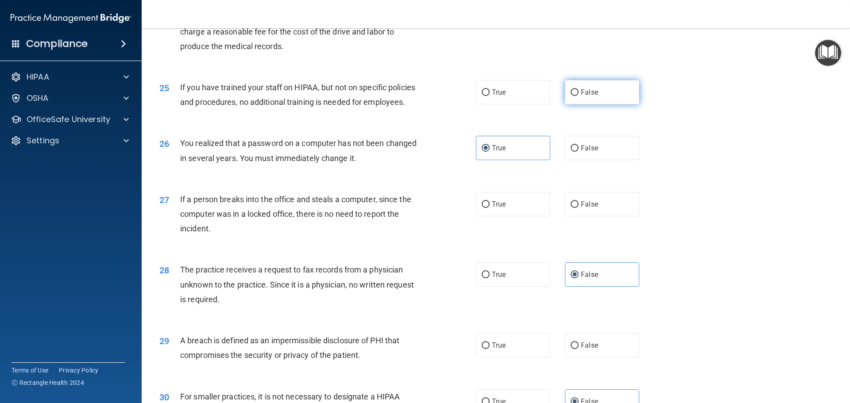
click at [592, 96] on span "False" at bounding box center [589, 92] width 17 height 8
click at [579, 96] on input "False" at bounding box center [575, 92] width 8 height 7
radio input "true"
click at [584, 208] on span "False" at bounding box center [589, 204] width 17 height 8
click at [579, 208] on input "False" at bounding box center [575, 204] width 8 height 7
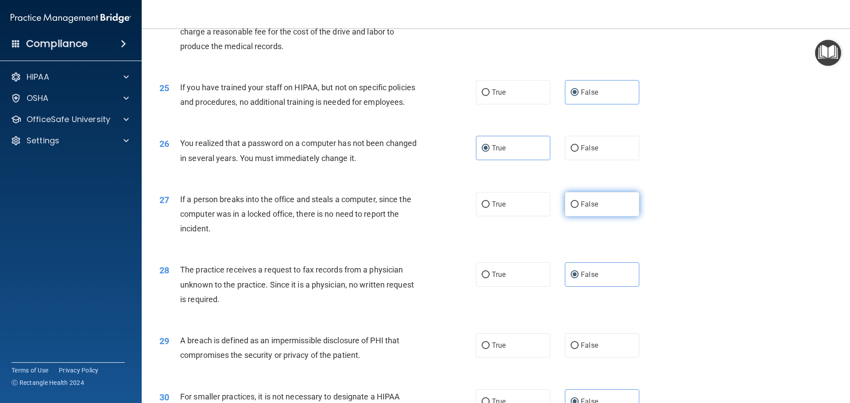
radio input "true"
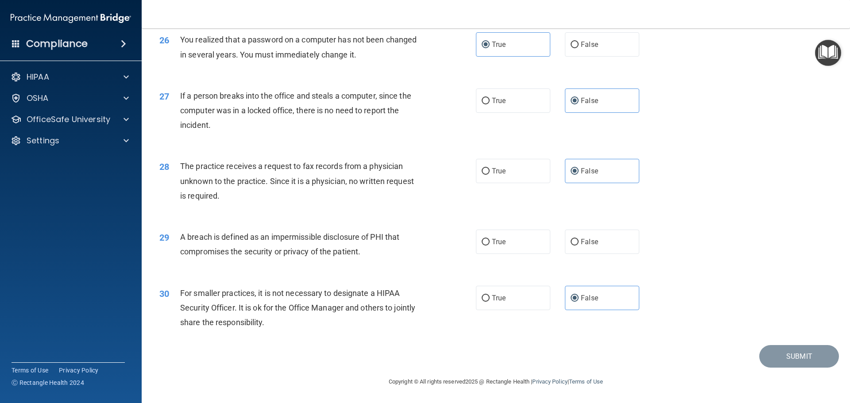
scroll to position [1692, 0]
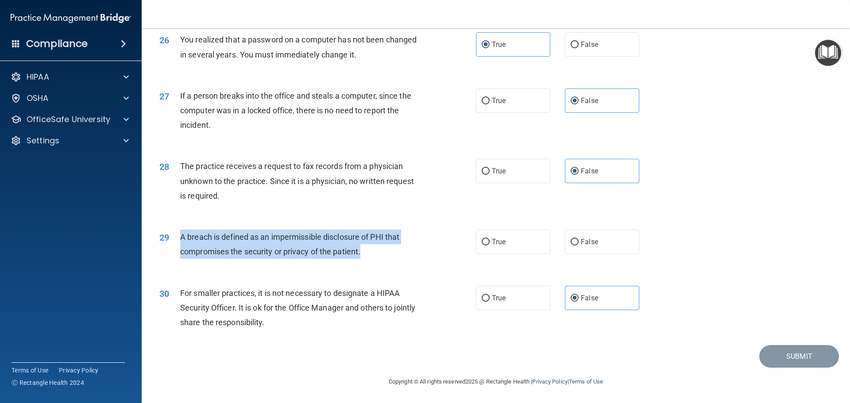
drag, startPoint x: 382, startPoint y: 258, endPoint x: 180, endPoint y: 237, distance: 203.4
click at [180, 237] on div "A breach is defined as an impermissible disclosure of PHI that compromises the …" at bounding box center [303, 244] width 247 height 29
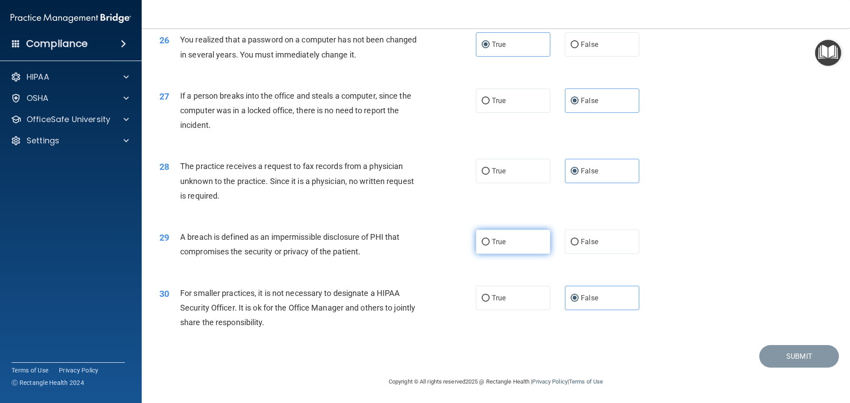
click at [514, 243] on label "True" at bounding box center [513, 242] width 74 height 24
click at [490, 243] on input "True" at bounding box center [486, 242] width 8 height 7
radio input "true"
click at [776, 359] on button "Submit" at bounding box center [799, 356] width 80 height 23
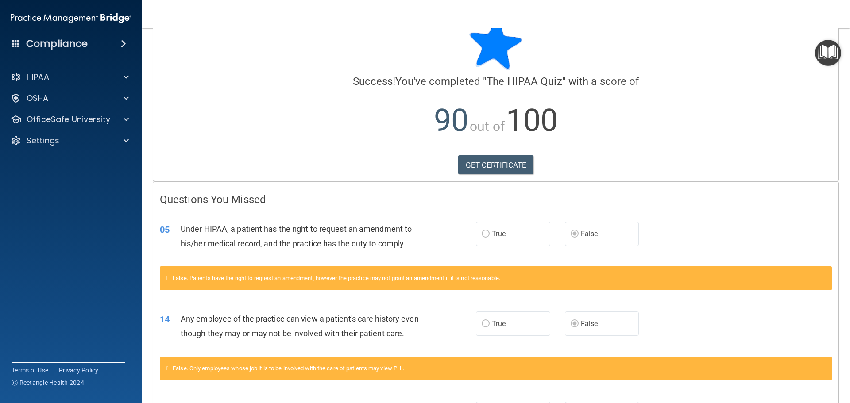
scroll to position [14, 0]
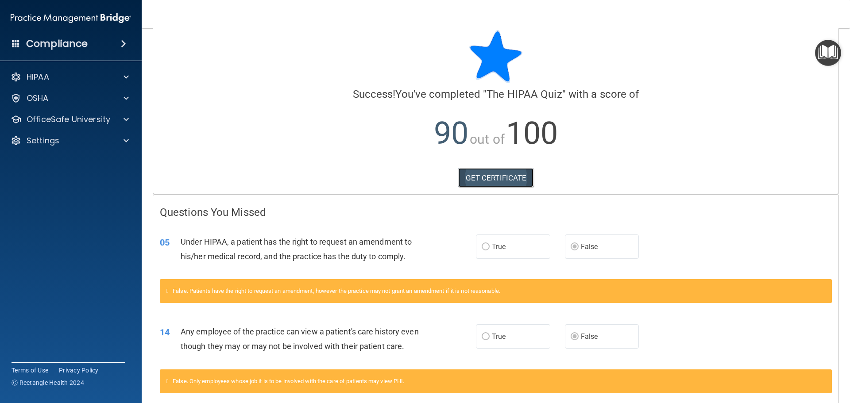
click at [486, 181] on link "GET CERTIFICATE" at bounding box center [496, 177] width 76 height 19
click at [826, 54] on img "Open Resource Center" at bounding box center [828, 53] width 26 height 26
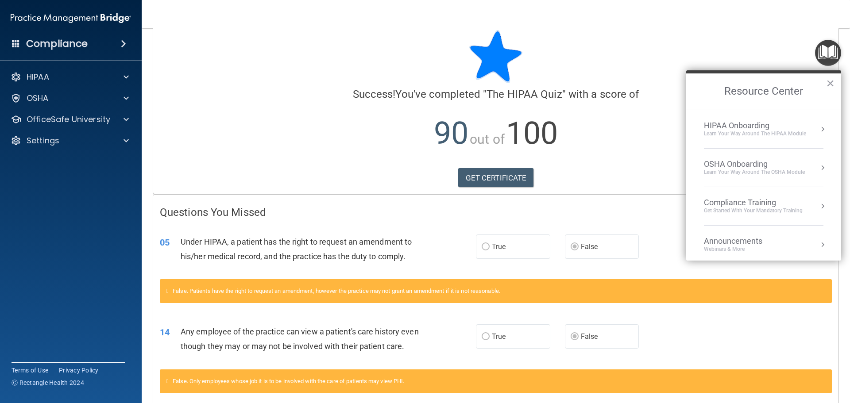
click at [769, 137] on div "Learn Your Way around the HIPAA module" at bounding box center [755, 134] width 102 height 8
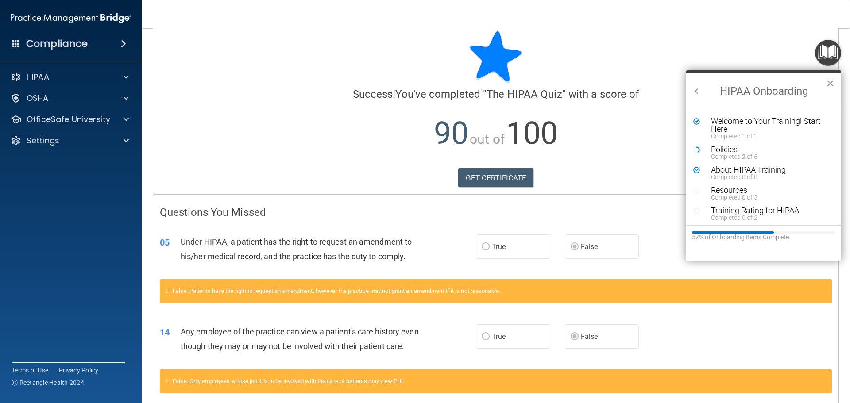
scroll to position [0, 0]
click at [737, 195] on div "Completed 0 of 3" at bounding box center [767, 197] width 112 height 6
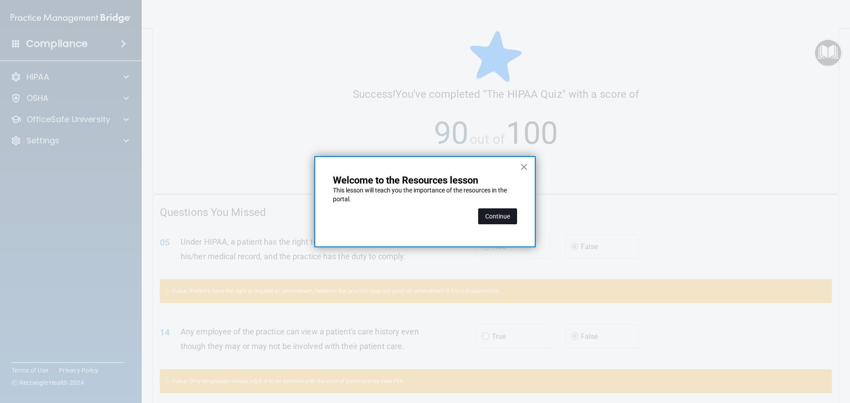
click at [506, 217] on button "Continue" at bounding box center [497, 216] width 39 height 16
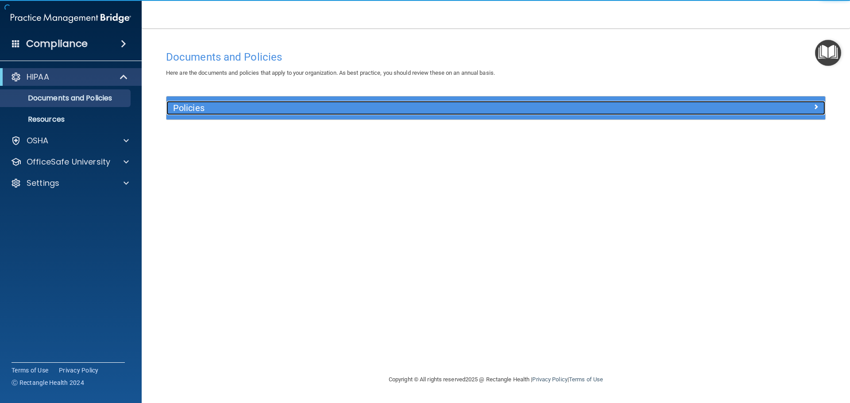
click at [811, 104] on div at bounding box center [742, 106] width 165 height 11
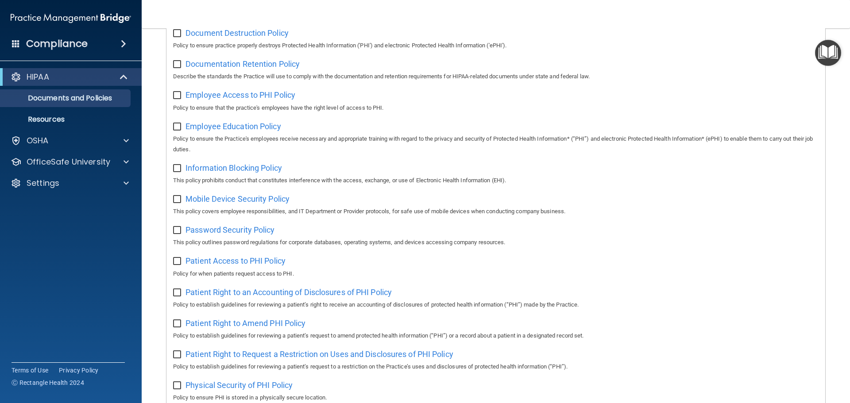
scroll to position [219, 0]
drag, startPoint x: 837, startPoint y: 54, endPoint x: 836, endPoint y: 60, distance: 5.4
click at [837, 55] on img "Open Resource Center" at bounding box center [828, 53] width 26 height 26
